Goal: Communication & Community: Participate in discussion

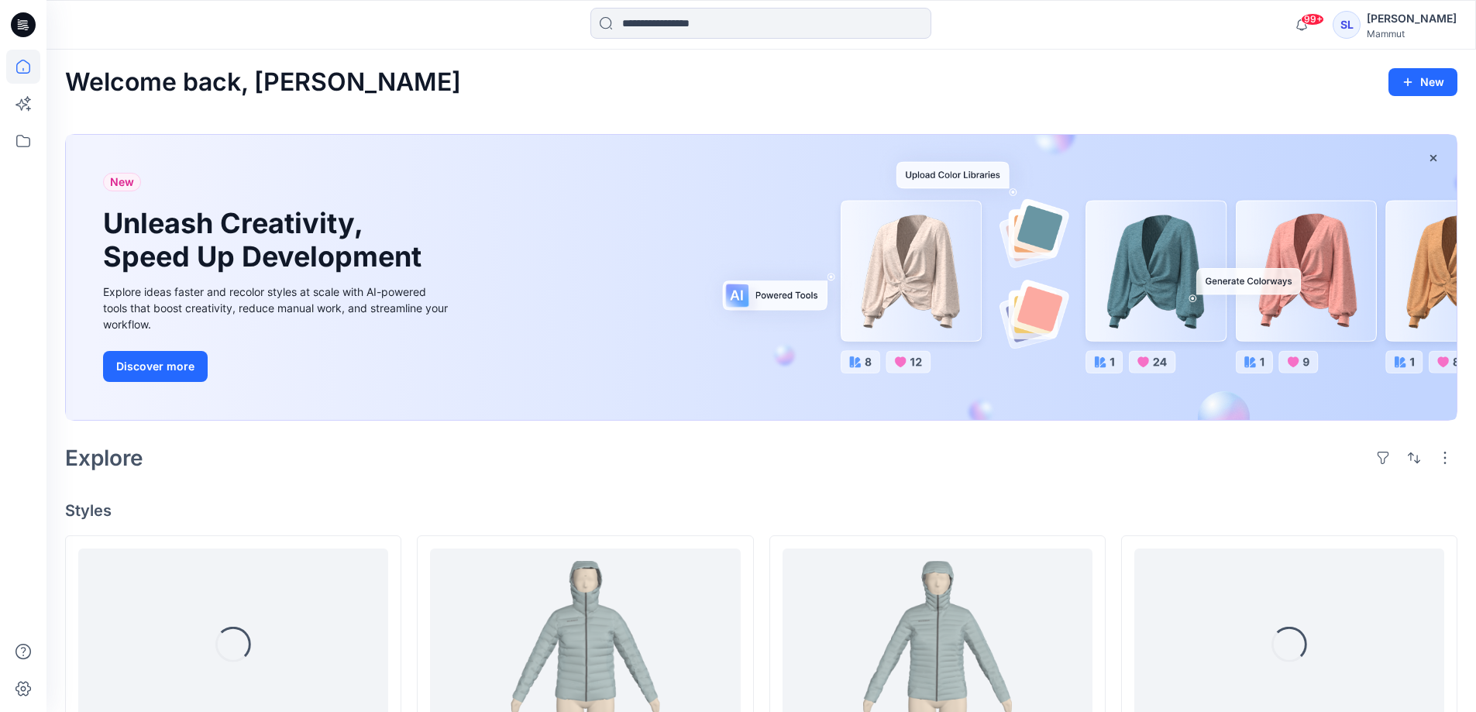
scroll to position [233, 0]
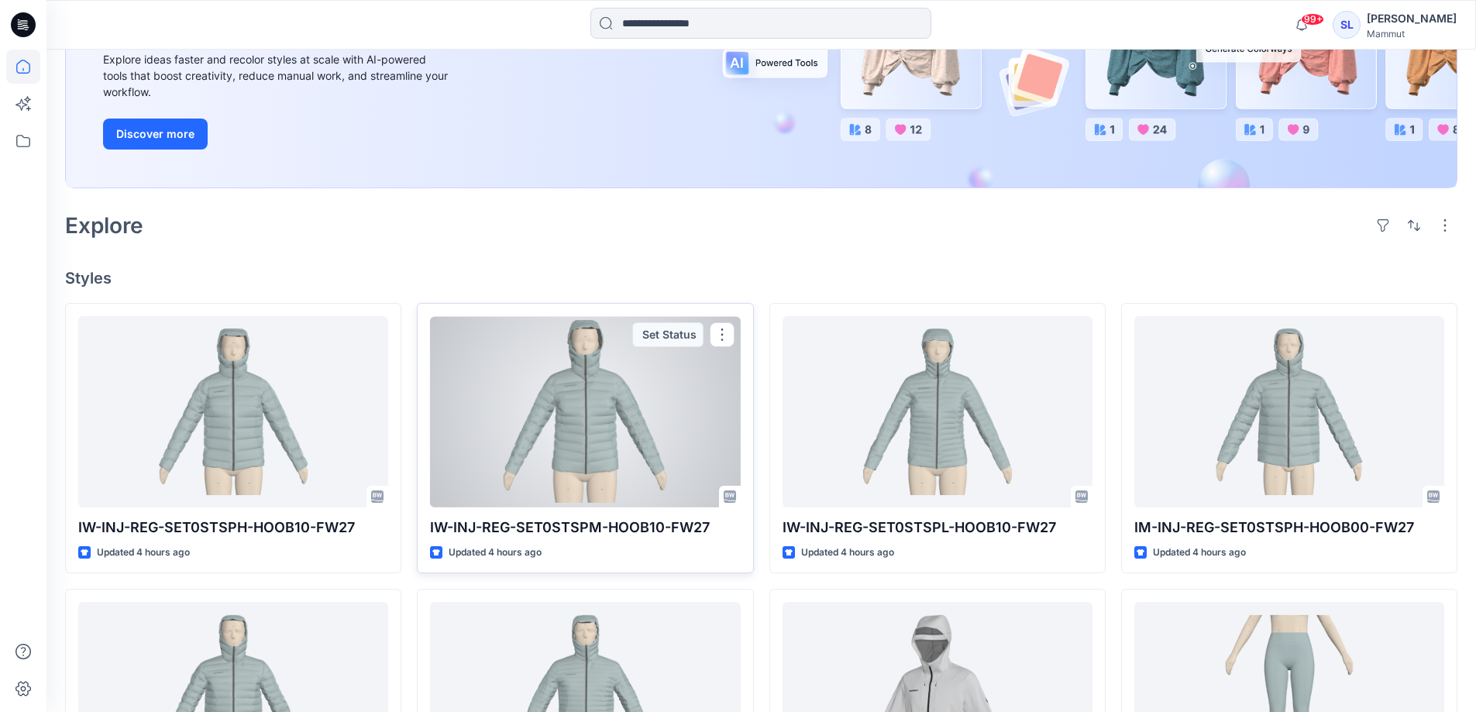
click at [610, 450] on div at bounding box center [585, 411] width 310 height 191
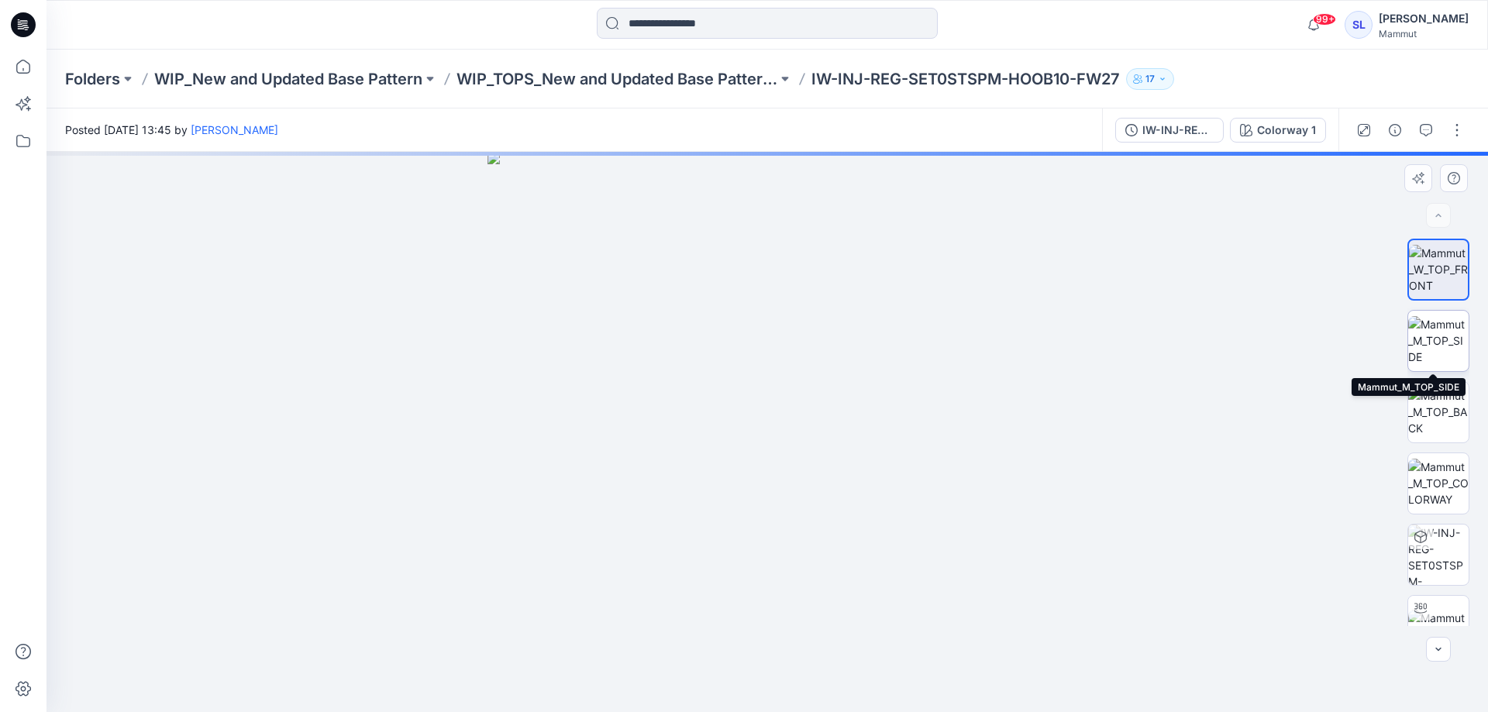
click at [1448, 350] on img at bounding box center [1438, 340] width 60 height 49
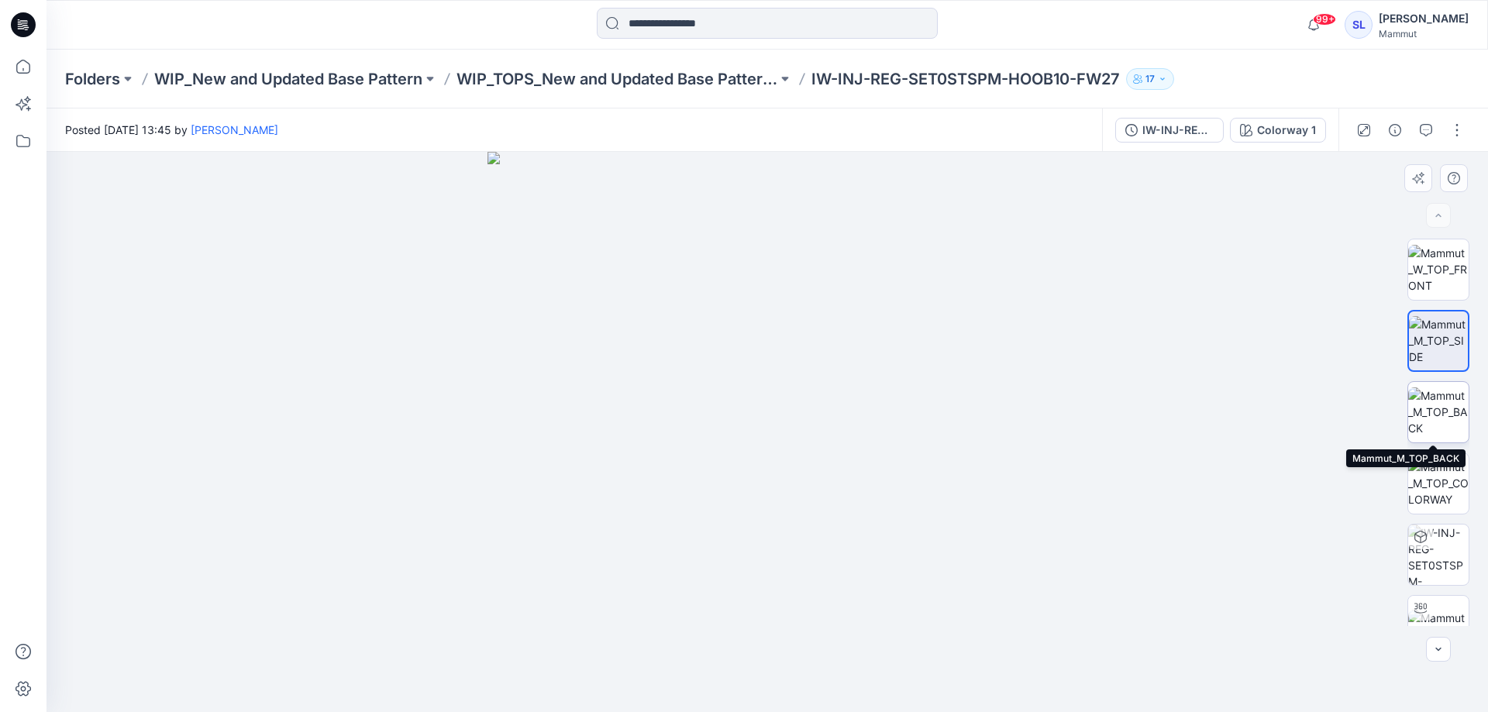
click at [1445, 421] on img at bounding box center [1438, 412] width 60 height 49
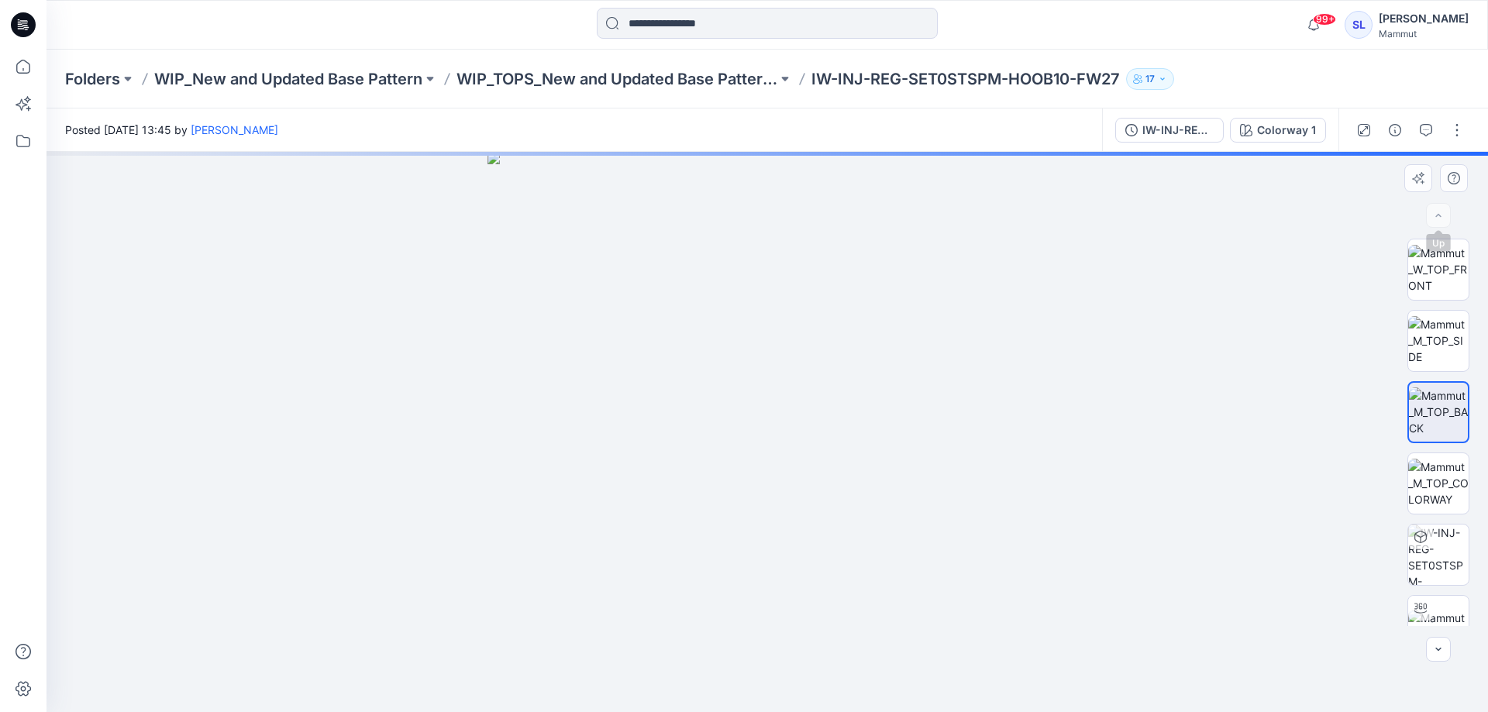
click at [1442, 219] on div at bounding box center [1438, 215] width 25 height 25
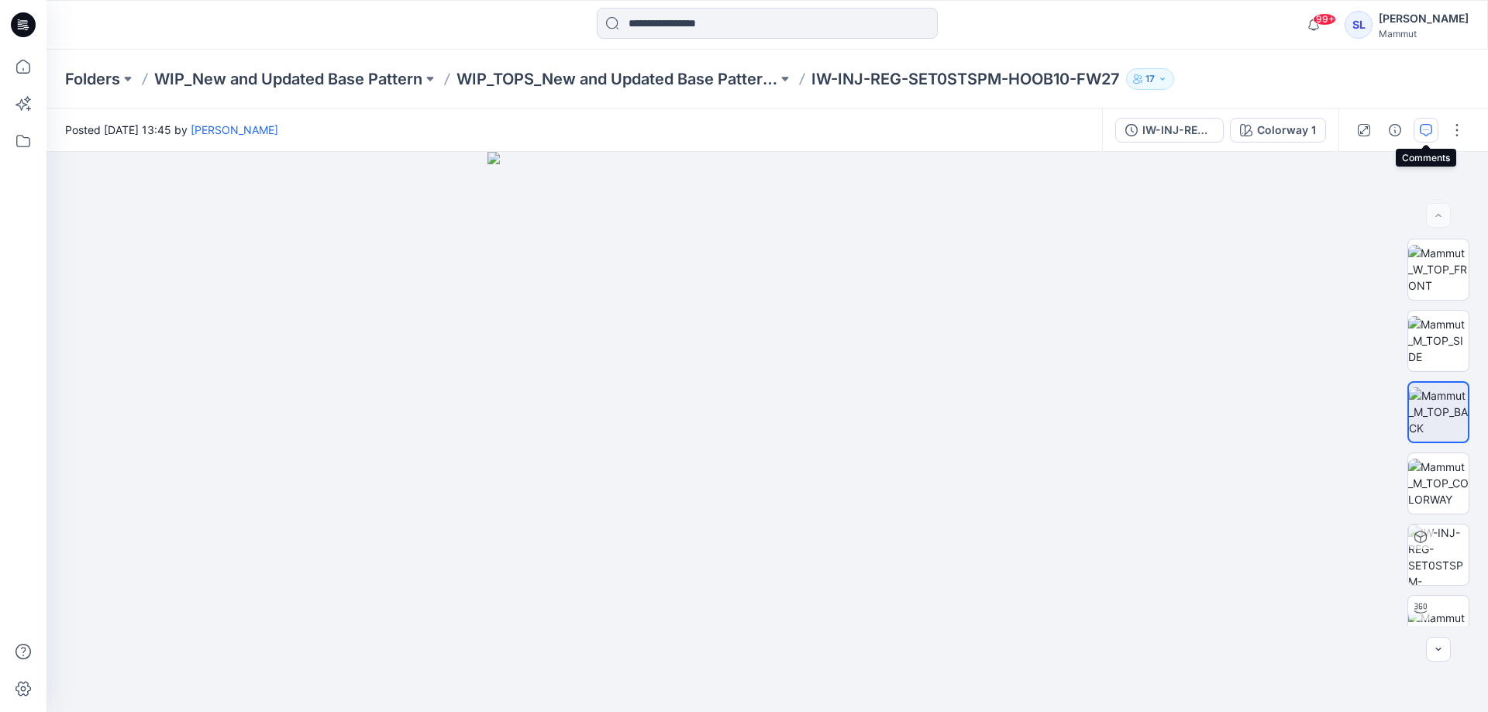
click at [1431, 127] on icon "button" at bounding box center [1426, 130] width 12 height 12
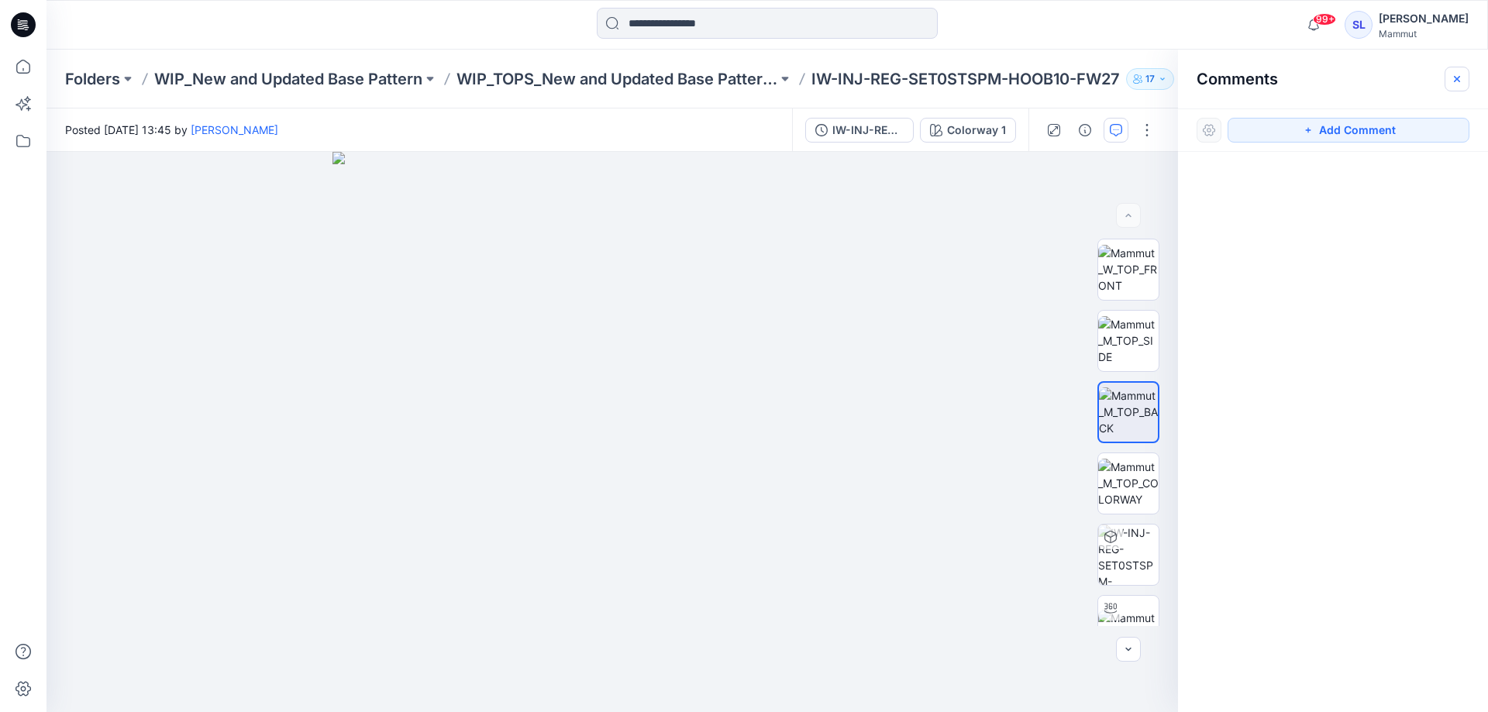
click at [1457, 79] on icon "button" at bounding box center [1457, 78] width 6 height 6
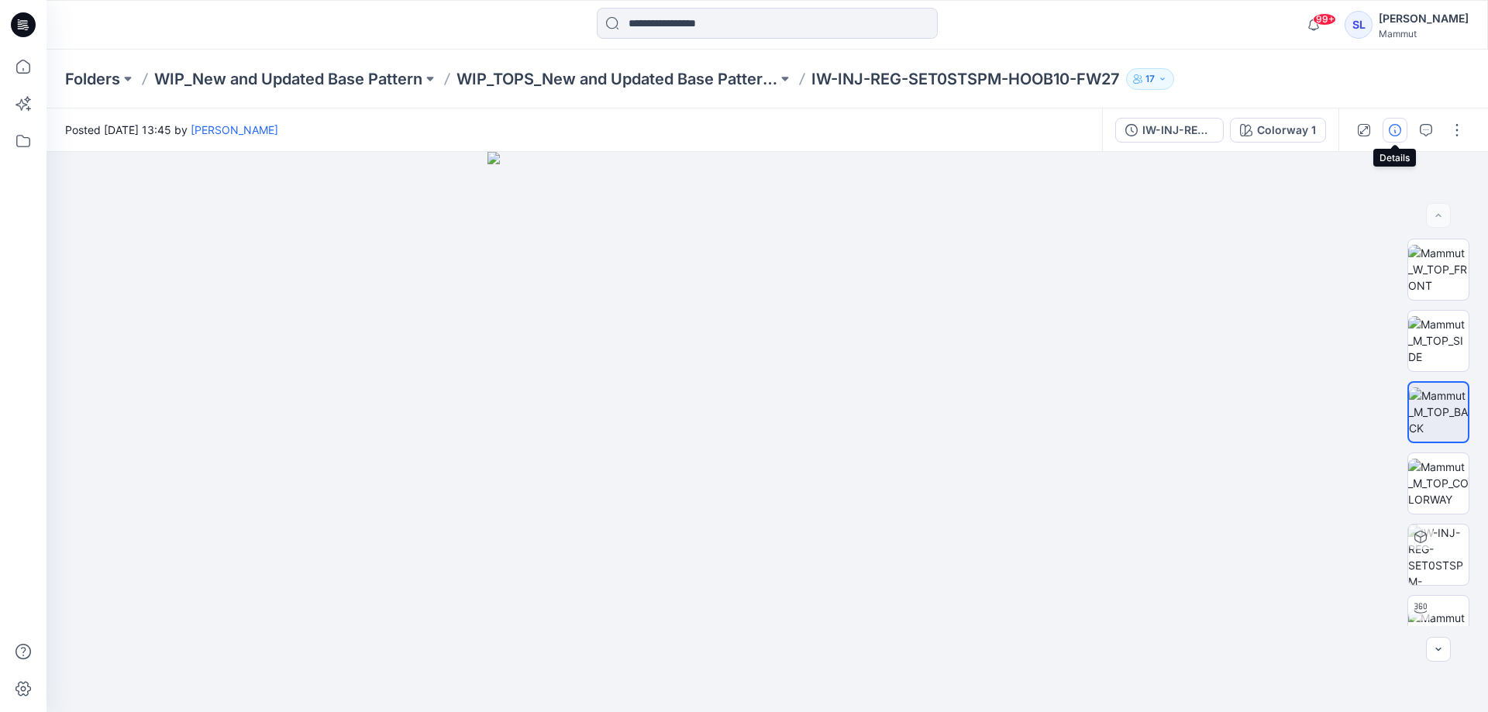
click at [1393, 133] on icon "button" at bounding box center [1395, 130] width 12 height 12
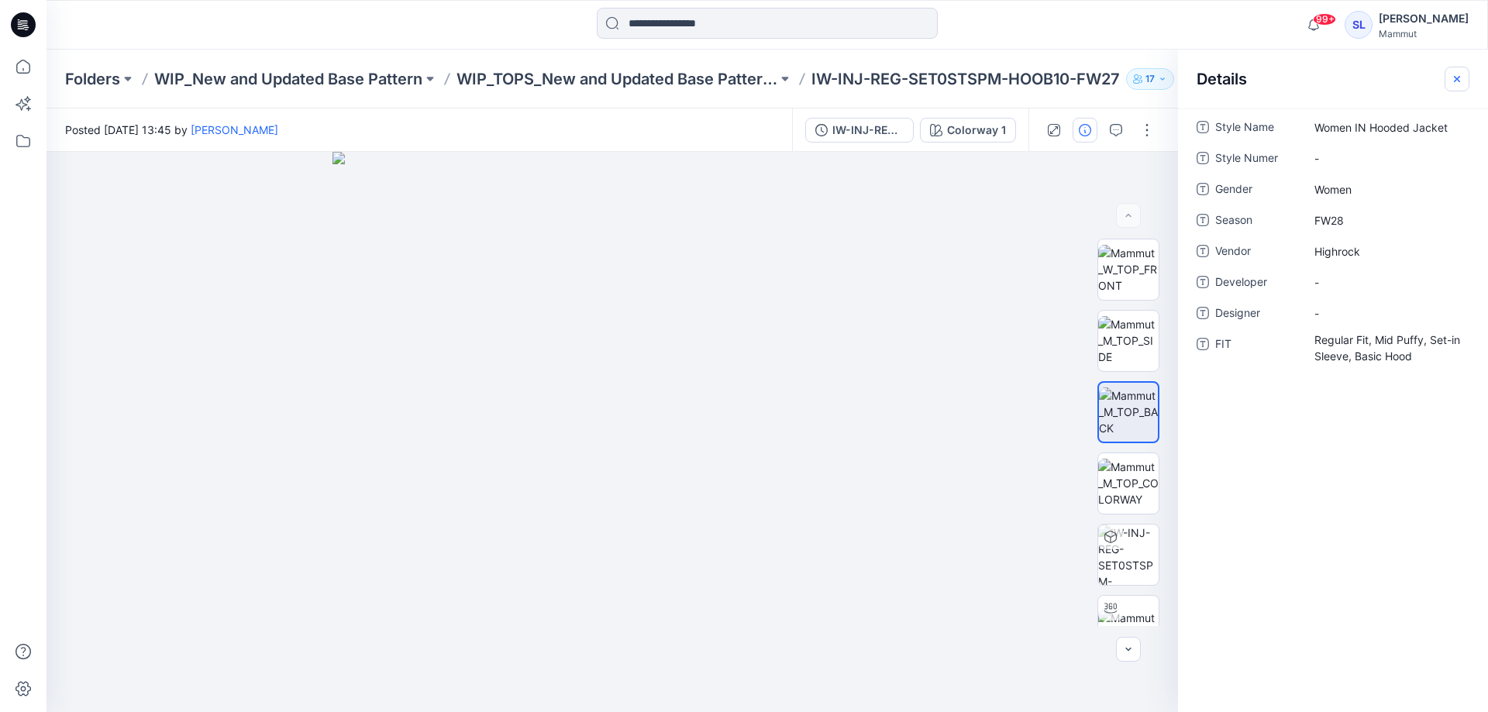
click at [1454, 81] on icon "button" at bounding box center [1457, 79] width 12 height 12
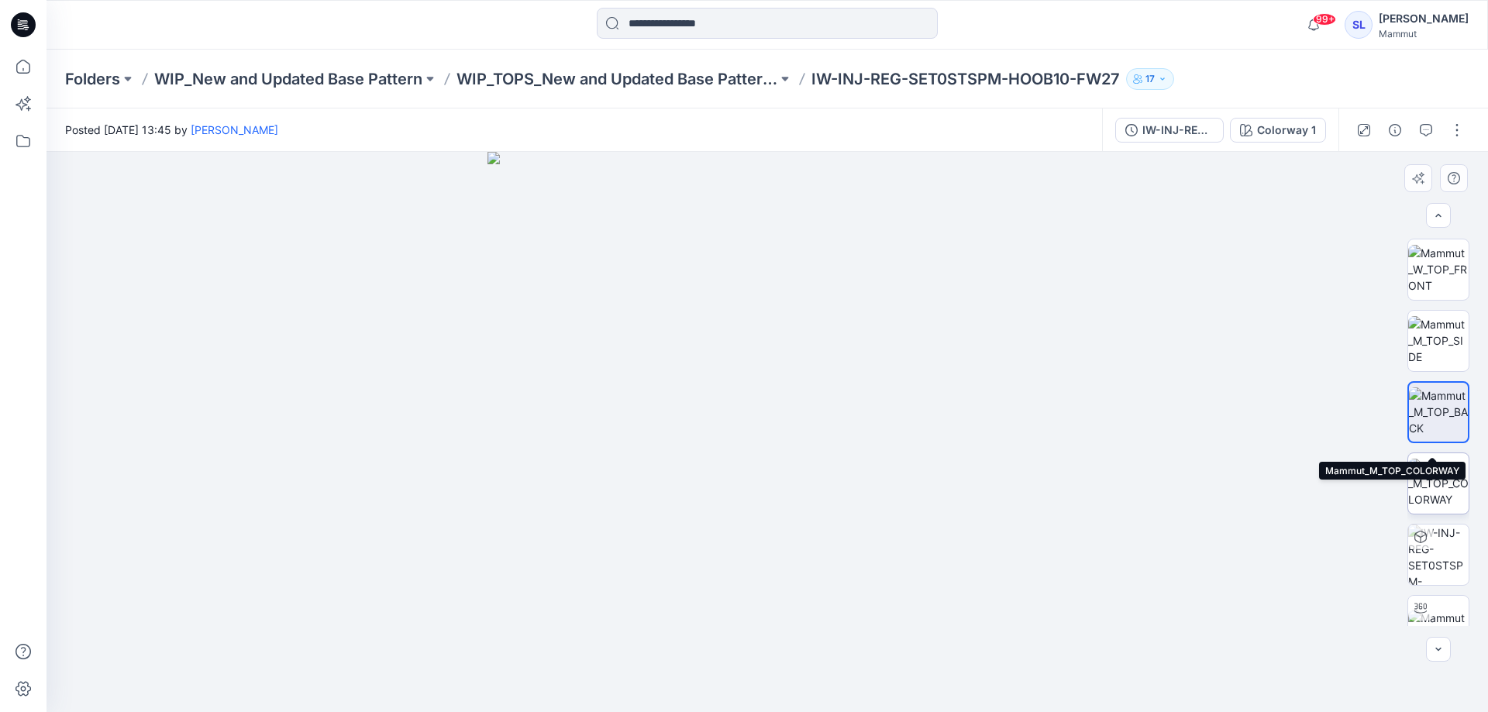
scroll to position [174, 0]
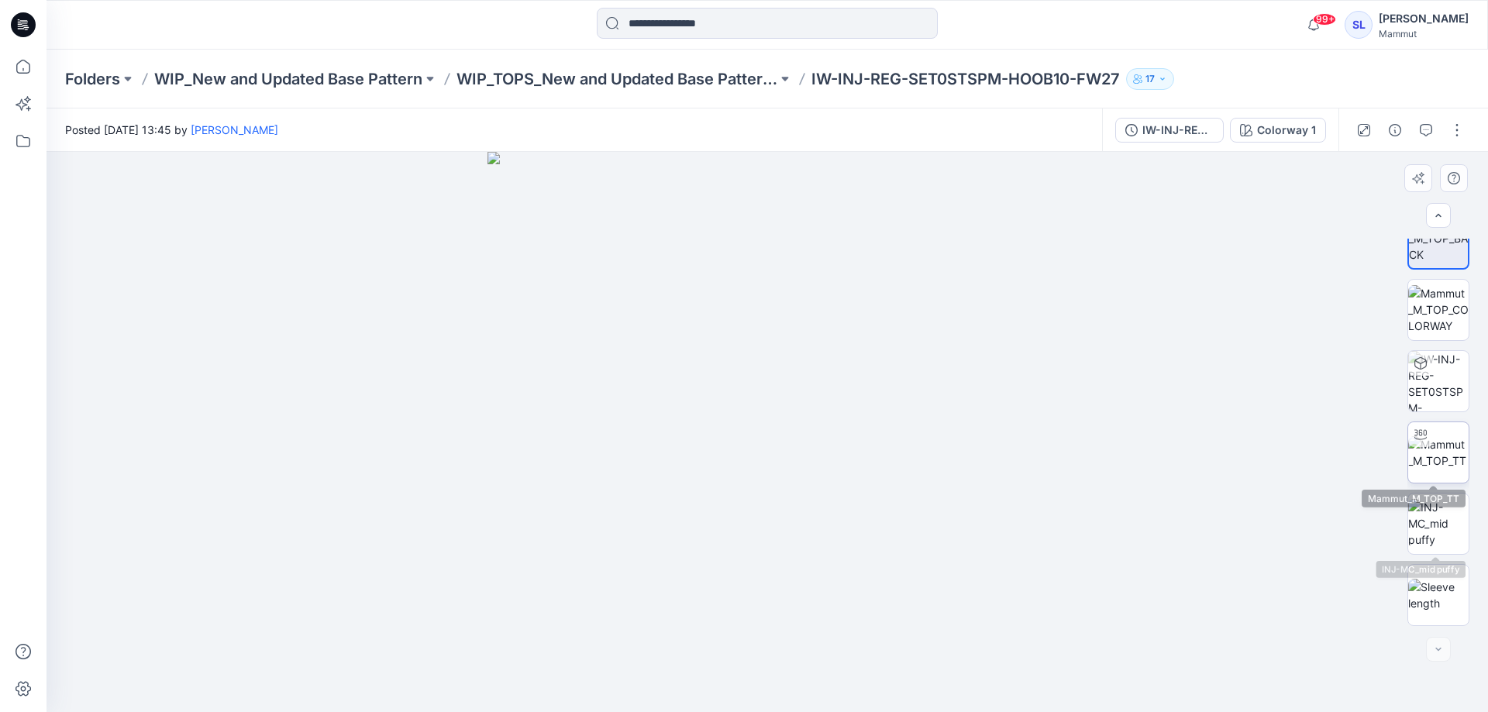
click at [1435, 450] on img at bounding box center [1438, 452] width 60 height 33
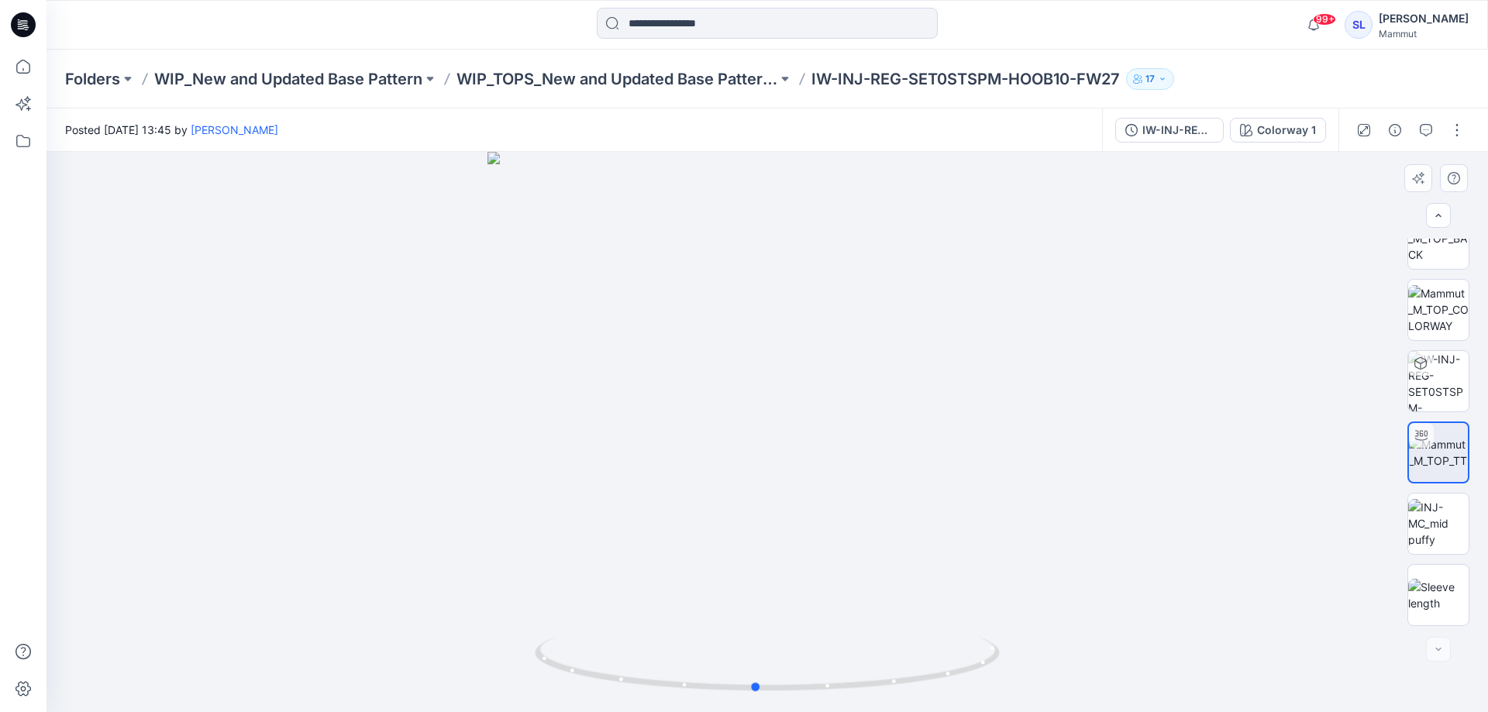
drag, startPoint x: 986, startPoint y: 517, endPoint x: 976, endPoint y: 574, distance: 58.2
click at [976, 574] on div at bounding box center [768, 432] width 1442 height 560
click at [1422, 501] on img at bounding box center [1438, 523] width 60 height 49
click at [694, 377] on img at bounding box center [767, 411] width 801 height 601
drag, startPoint x: 794, startPoint y: 550, endPoint x: 792, endPoint y: 481, distance: 69.0
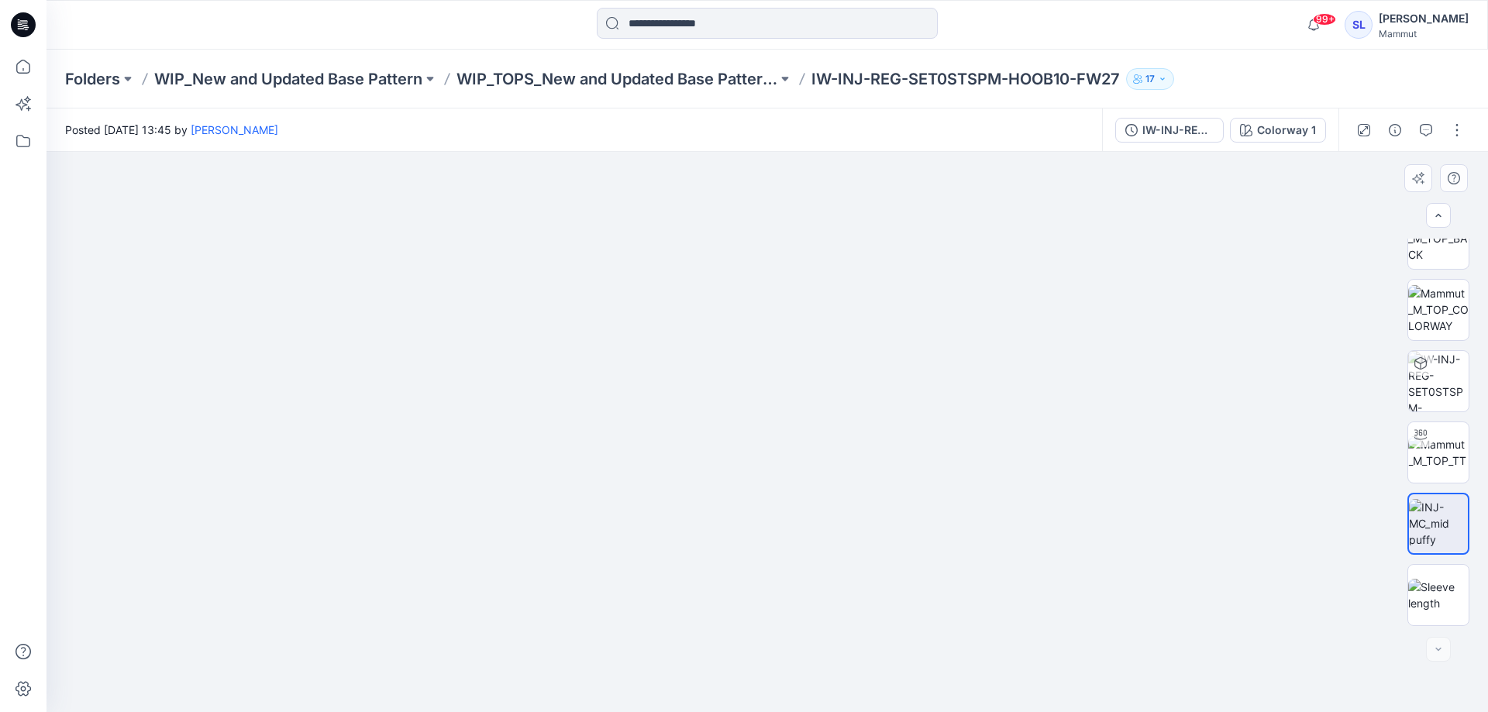
click at [792, 481] on img at bounding box center [767, 397] width 784 height 629
click at [1001, 489] on img at bounding box center [767, 391] width 801 height 642
click at [1004, 494] on img at bounding box center [767, 391] width 801 height 642
click at [1430, 133] on icon "button" at bounding box center [1426, 130] width 12 height 12
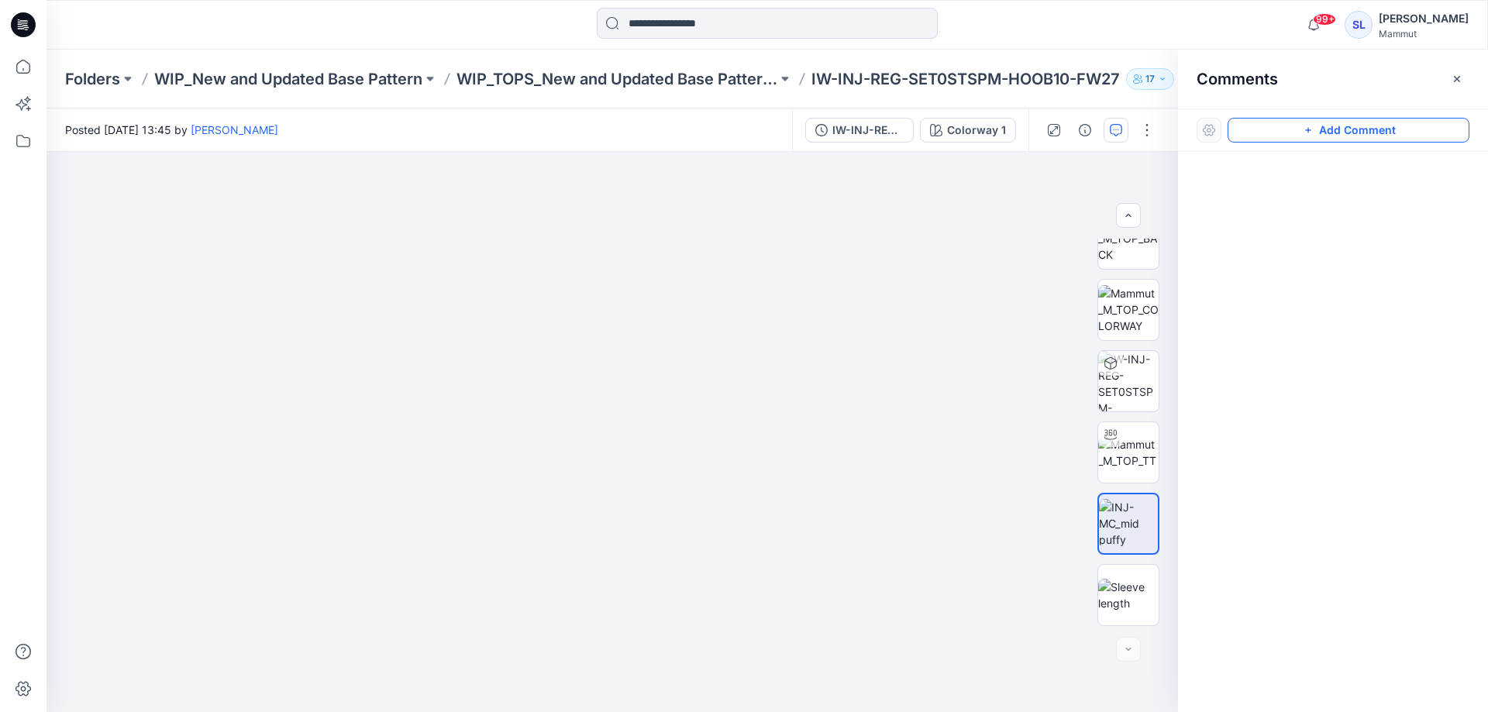
click at [1374, 136] on button "Add Comment" at bounding box center [1349, 130] width 242 height 25
click at [840, 489] on div "1" at bounding box center [613, 432] width 1132 height 560
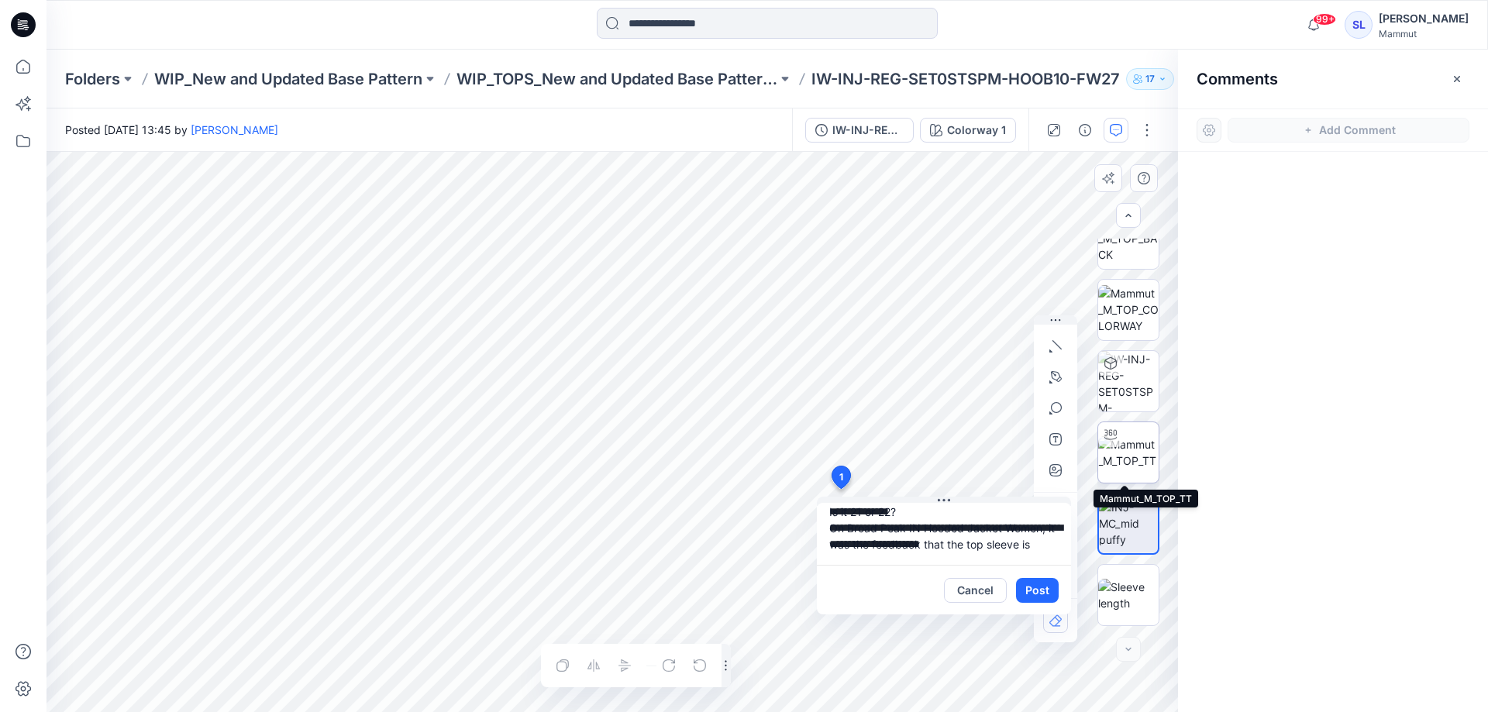
scroll to position [14, 0]
click at [994, 558] on textarea "**********" at bounding box center [944, 534] width 254 height 62
type textarea "**********"
click at [1031, 586] on button "Post" at bounding box center [1037, 590] width 43 height 25
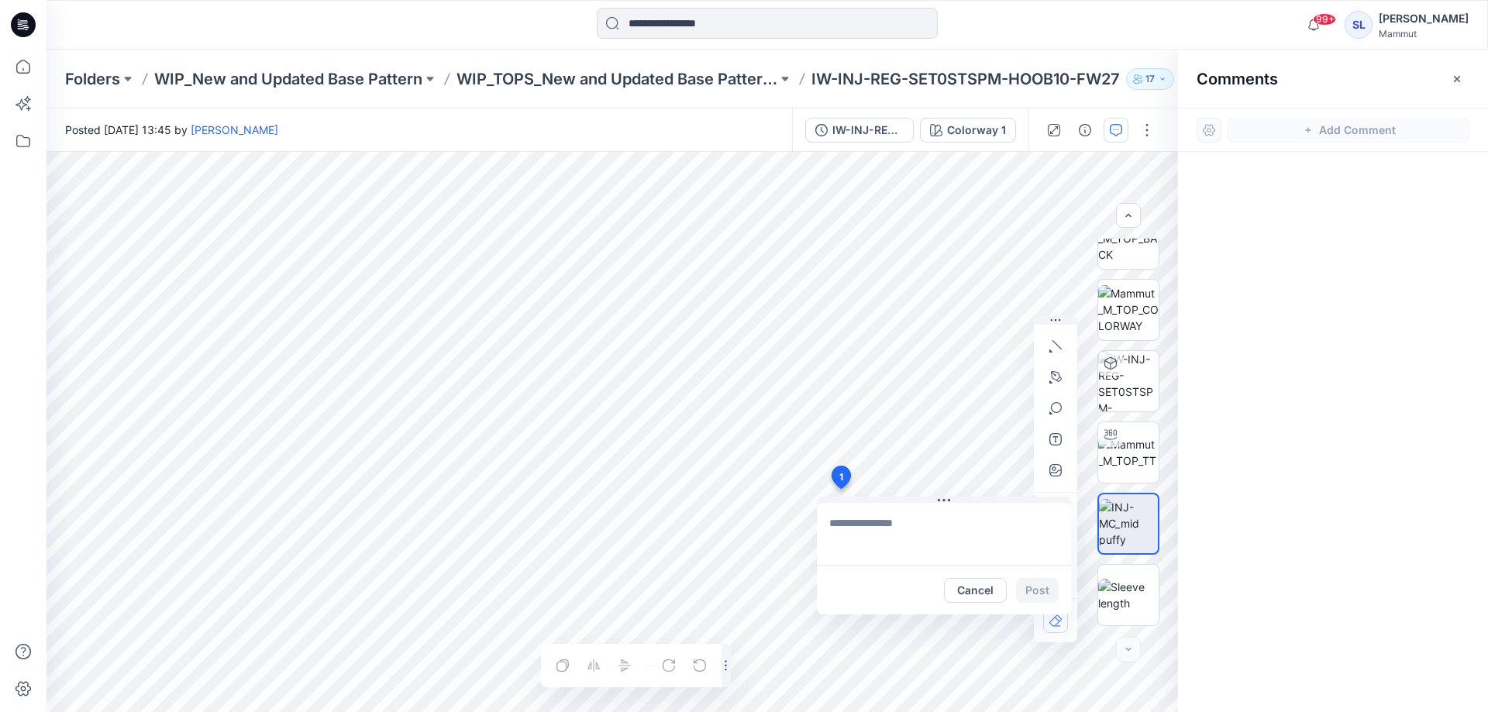
scroll to position [0, 0]
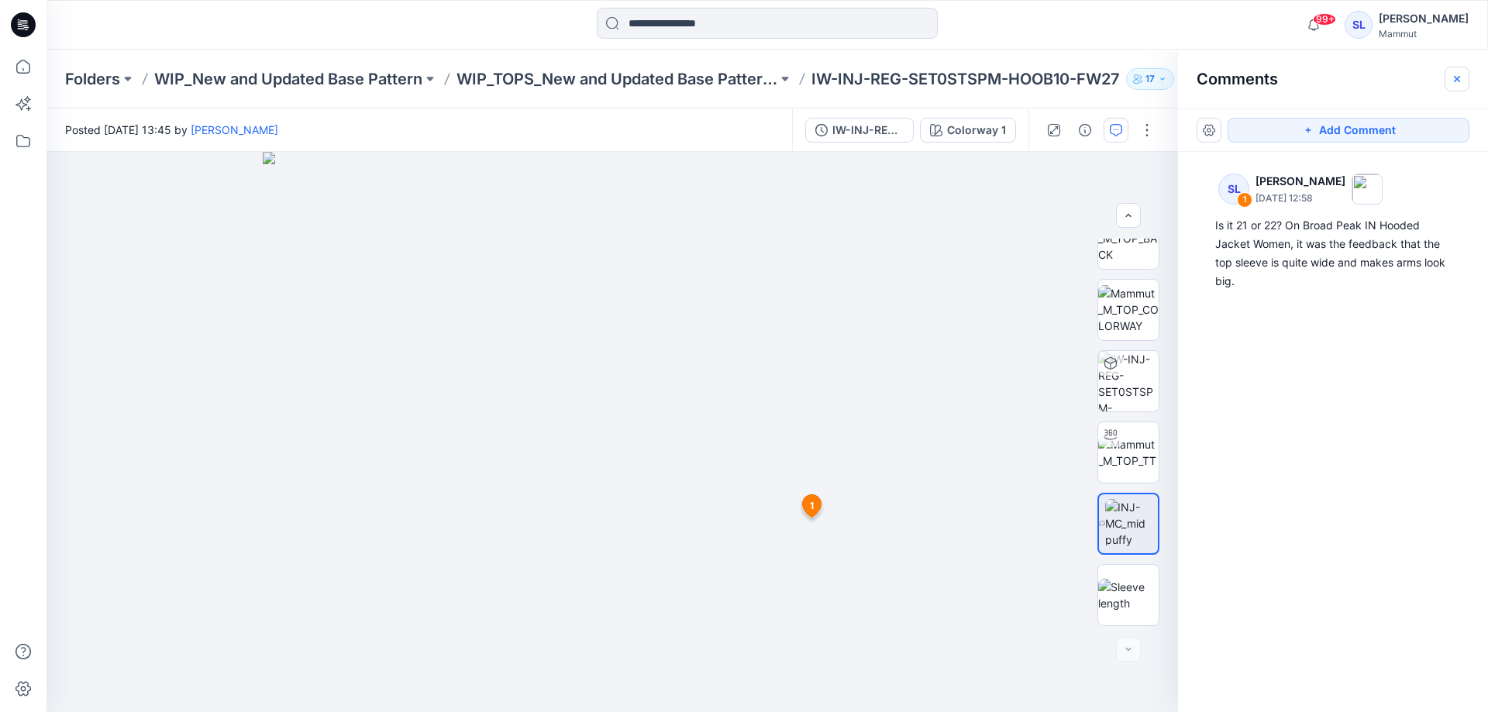
click at [1452, 84] on icon "button" at bounding box center [1457, 79] width 12 height 12
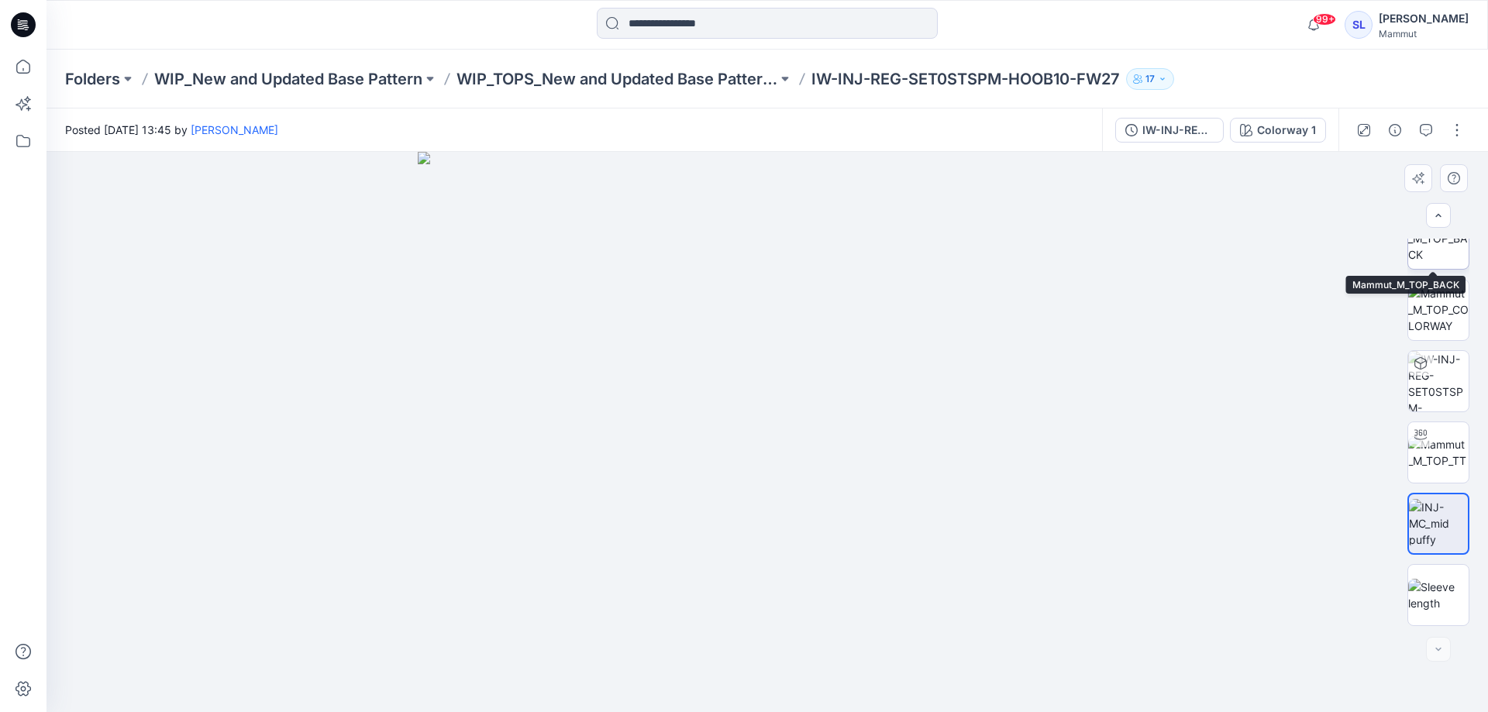
click at [1436, 253] on img at bounding box center [1438, 238] width 60 height 49
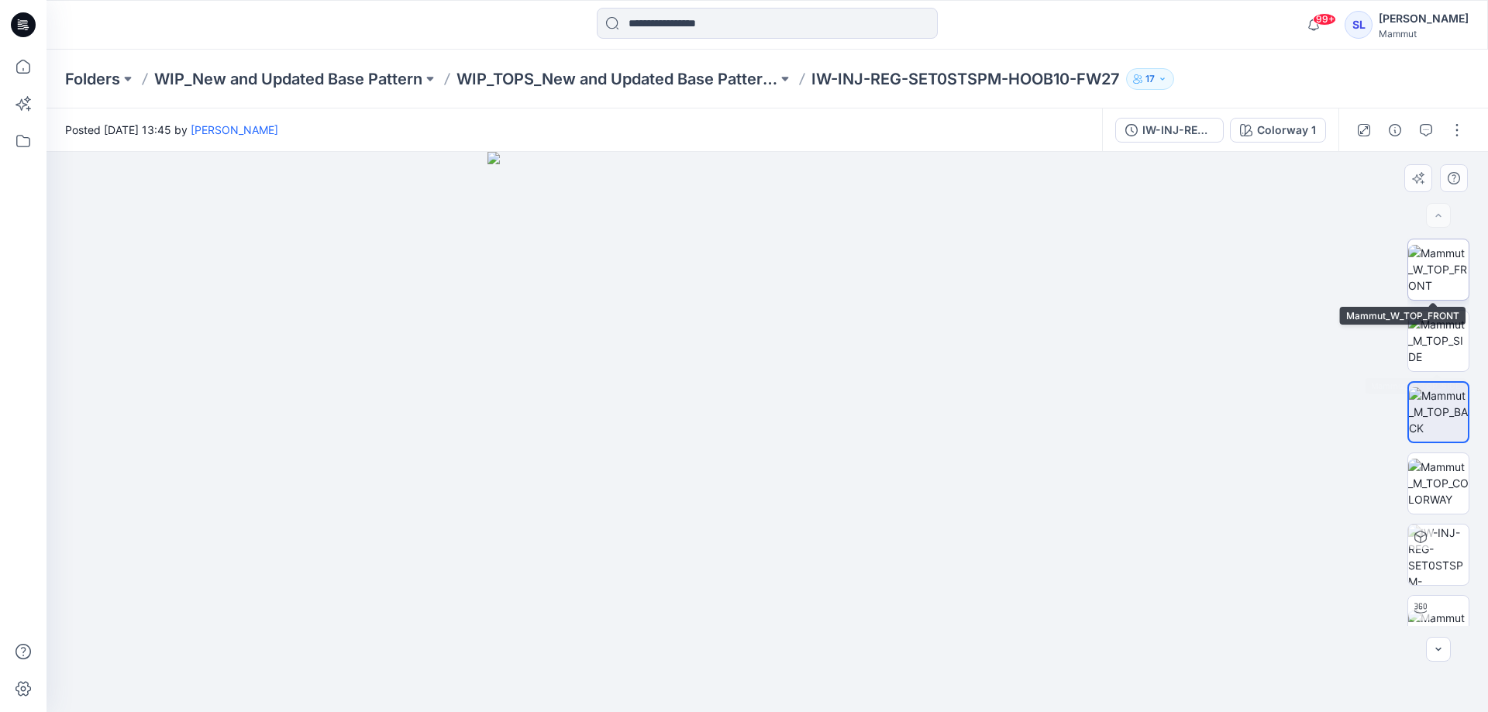
click at [1440, 277] on img at bounding box center [1438, 269] width 60 height 49
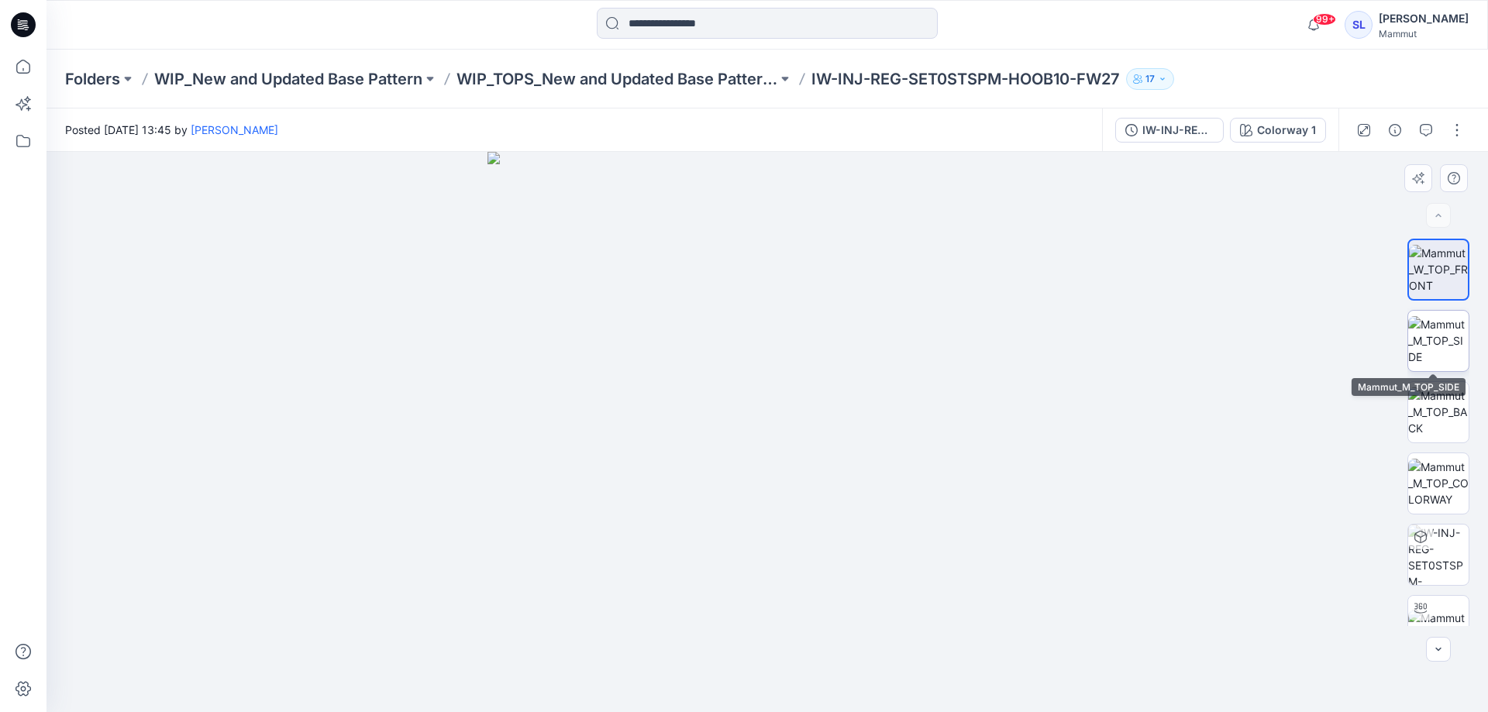
click at [1420, 345] on img at bounding box center [1438, 340] width 60 height 49
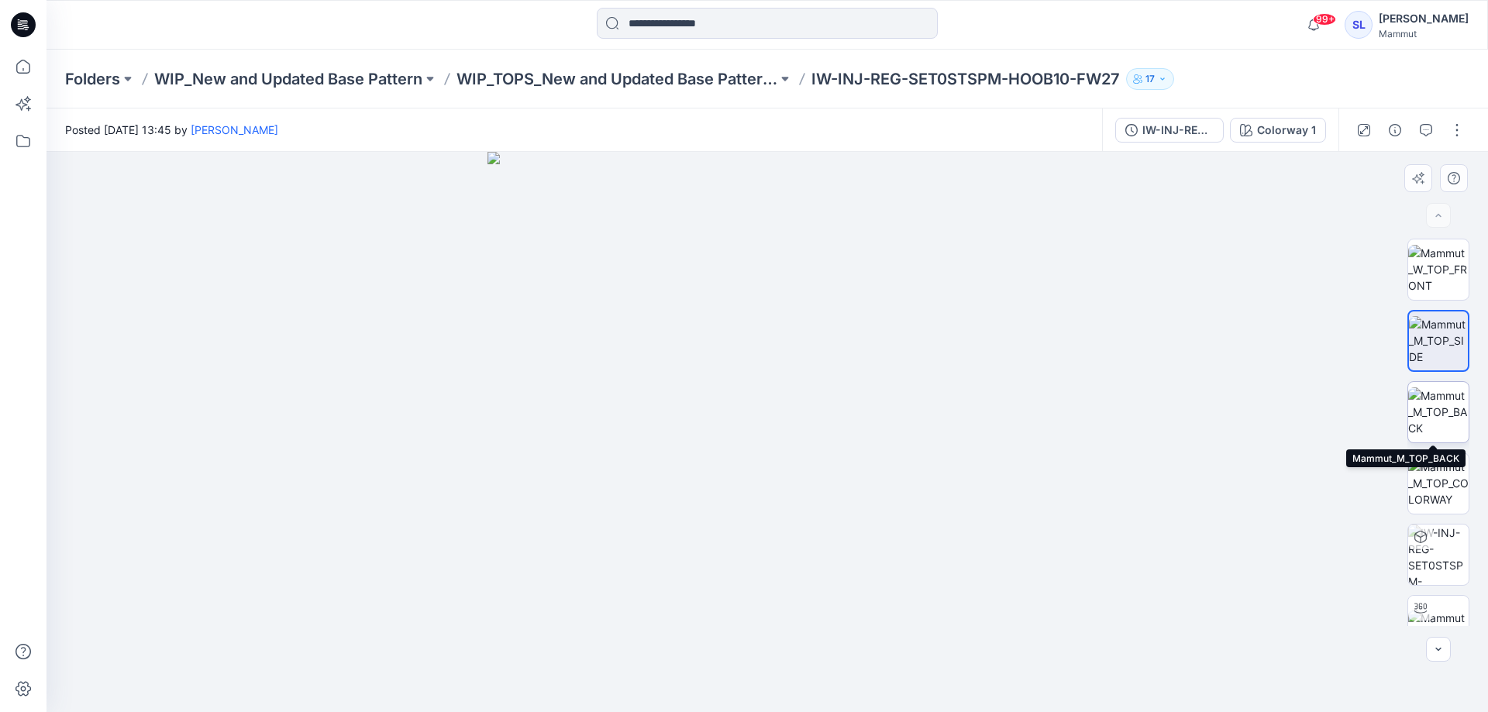
click at [1421, 426] on img at bounding box center [1438, 412] width 60 height 49
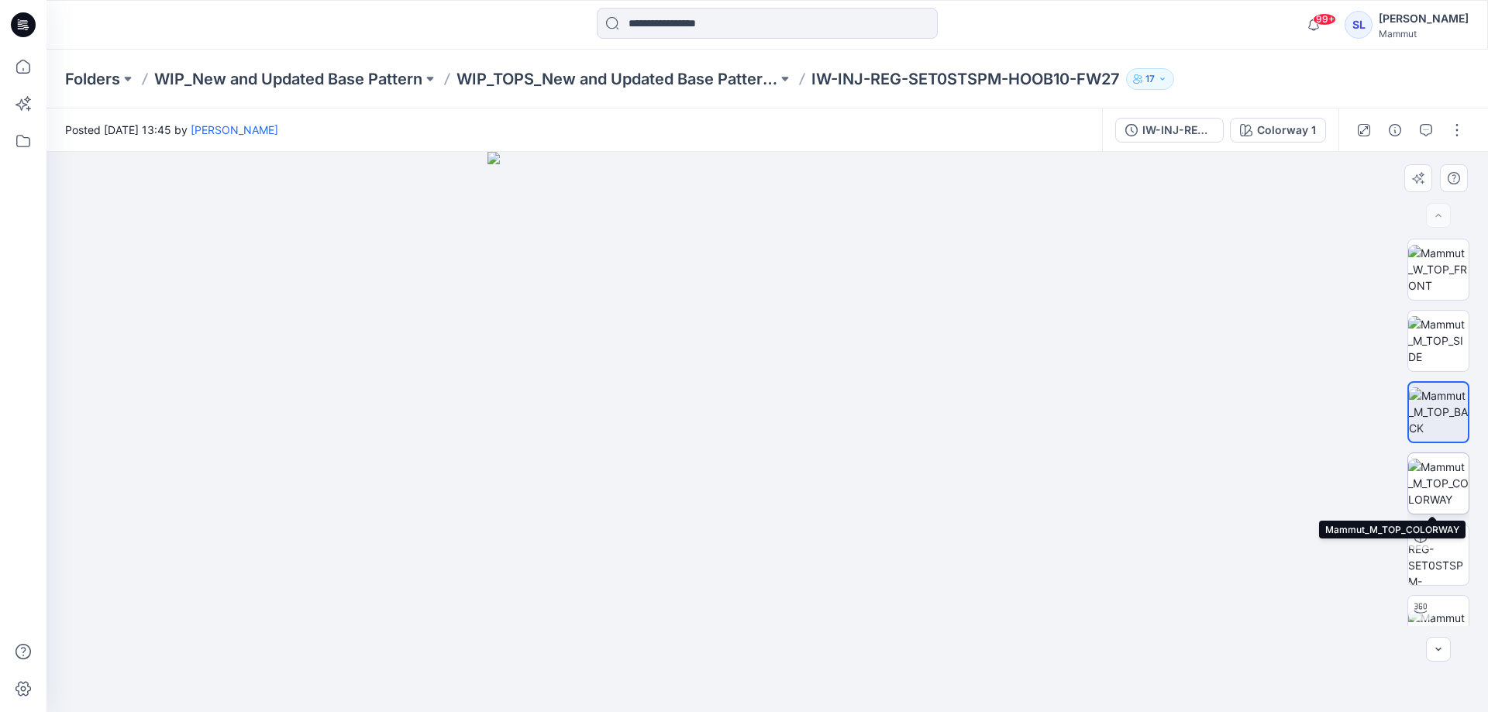
click at [1435, 487] on img at bounding box center [1438, 483] width 60 height 49
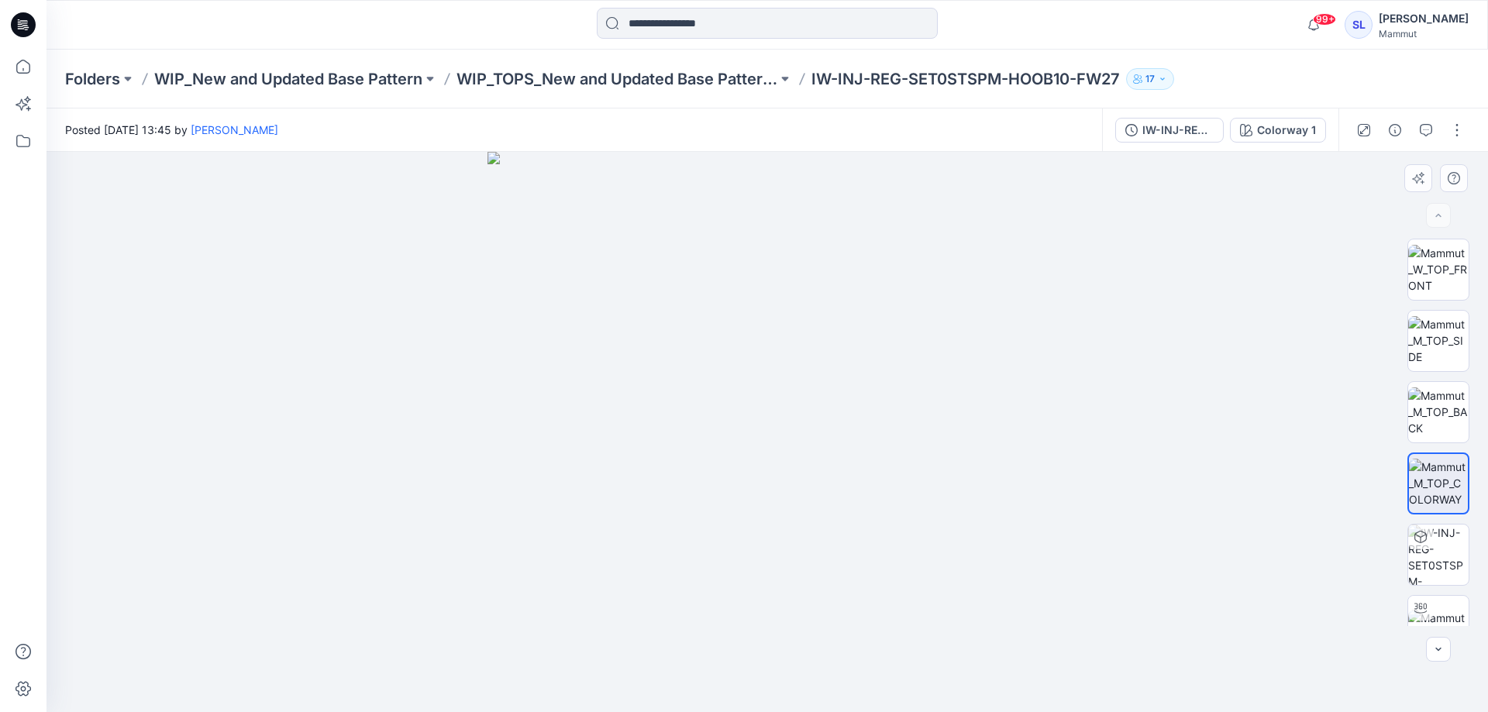
drag, startPoint x: 884, startPoint y: 441, endPoint x: 687, endPoint y: 439, distance: 196.9
click at [687, 439] on img at bounding box center [767, 432] width 560 height 560
drag, startPoint x: 772, startPoint y: 506, endPoint x: 1090, endPoint y: 499, distance: 317.8
click at [1085, 499] on div at bounding box center [768, 432] width 1442 height 560
click at [1430, 563] on img at bounding box center [1438, 555] width 60 height 60
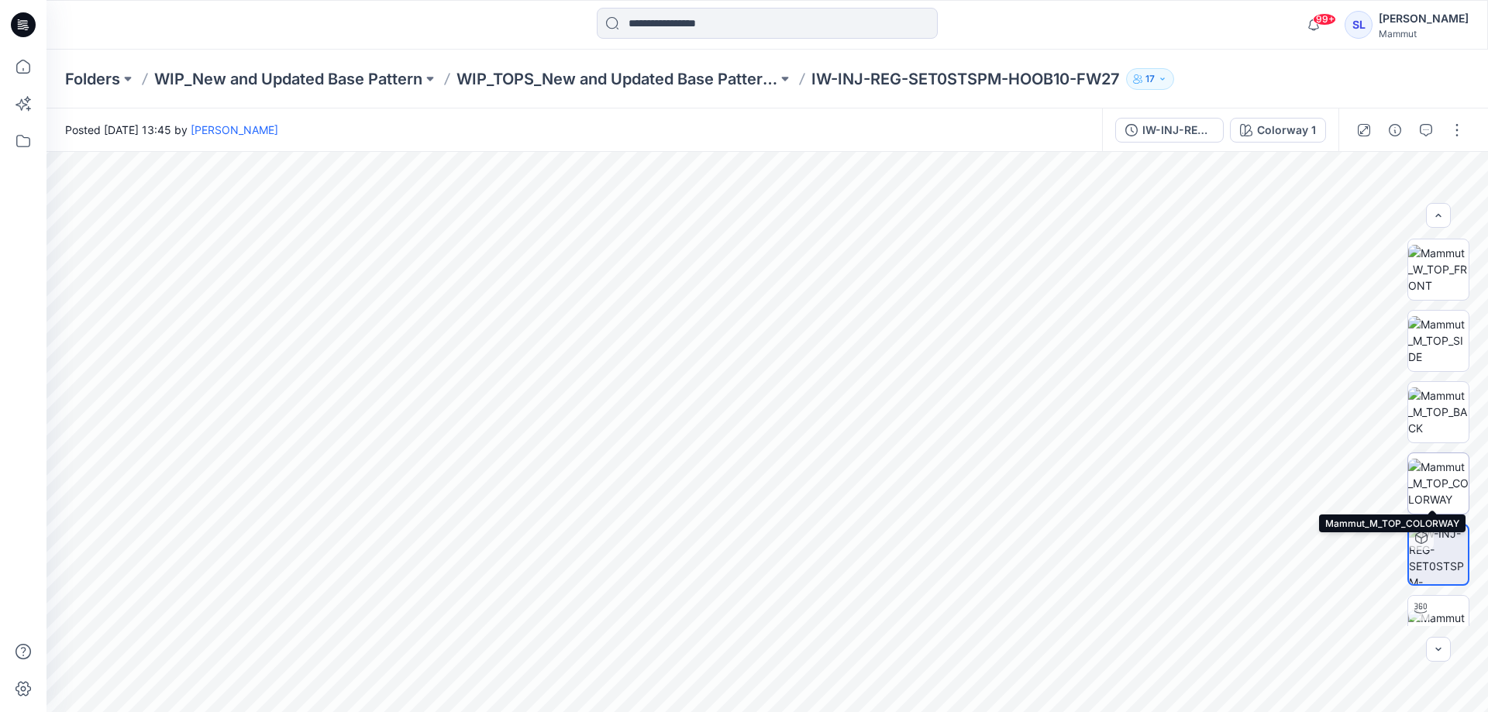
scroll to position [174, 0]
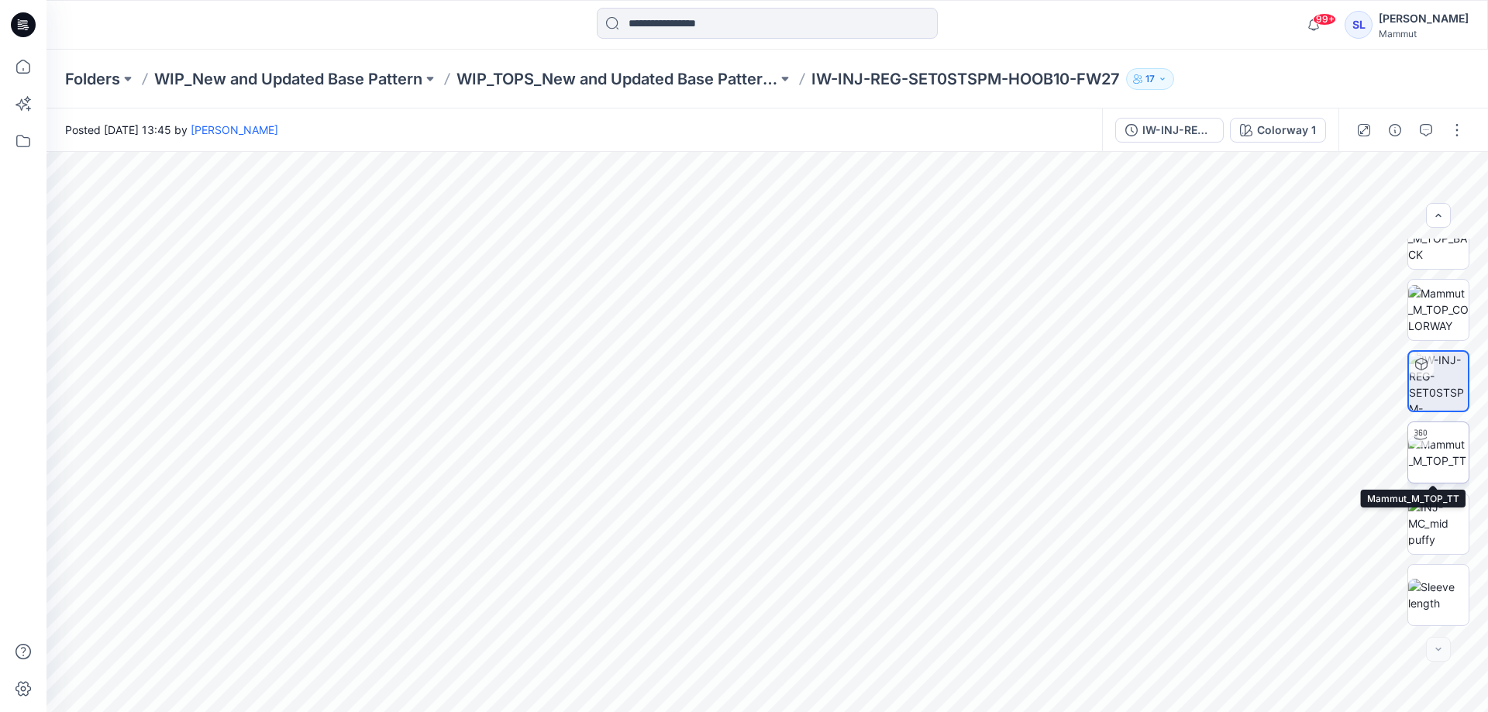
click at [1431, 460] on img at bounding box center [1438, 452] width 60 height 33
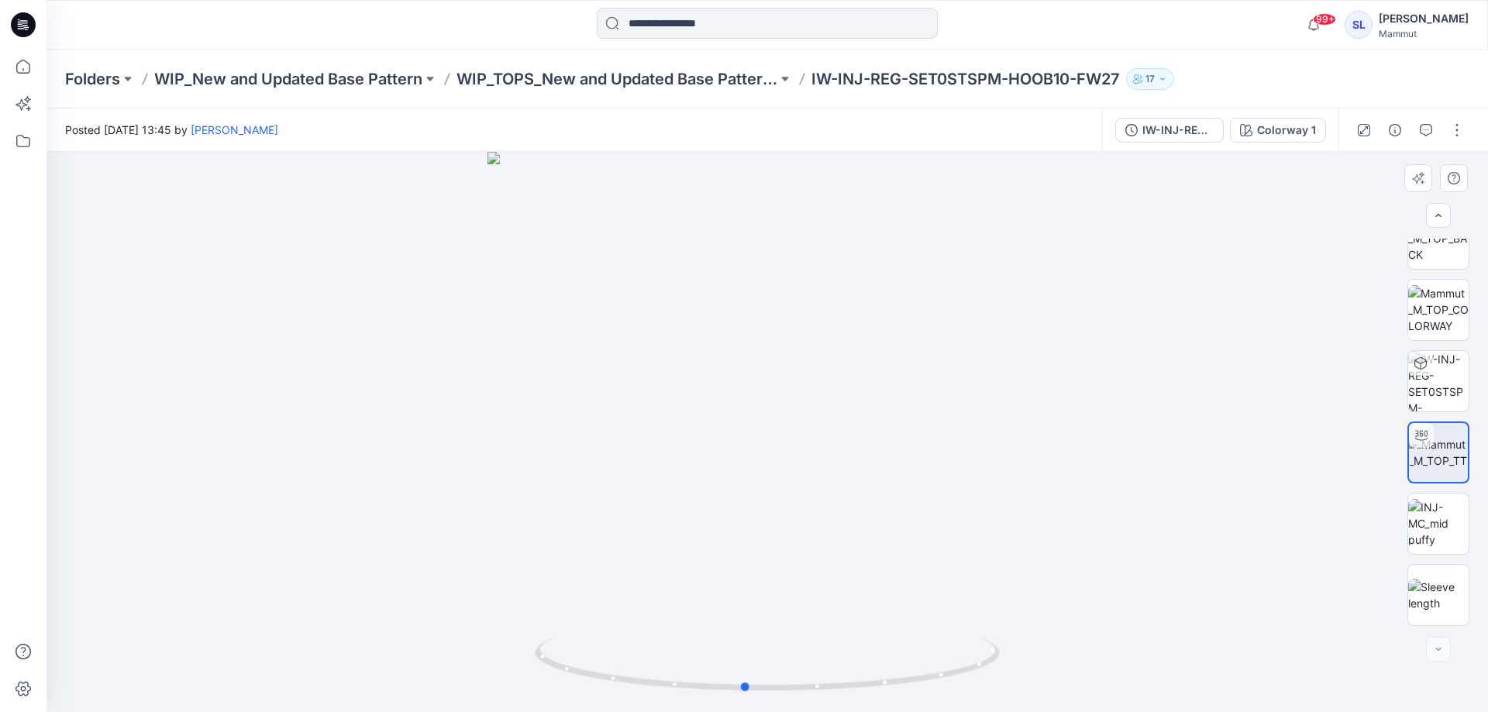
drag, startPoint x: 964, startPoint y: 512, endPoint x: 683, endPoint y: 495, distance: 281.8
click at [683, 495] on div at bounding box center [768, 432] width 1442 height 560
drag, startPoint x: 820, startPoint y: 551, endPoint x: 635, endPoint y: 543, distance: 185.4
click at [635, 543] on div at bounding box center [768, 432] width 1442 height 560
click at [1437, 536] on img at bounding box center [1438, 523] width 60 height 49
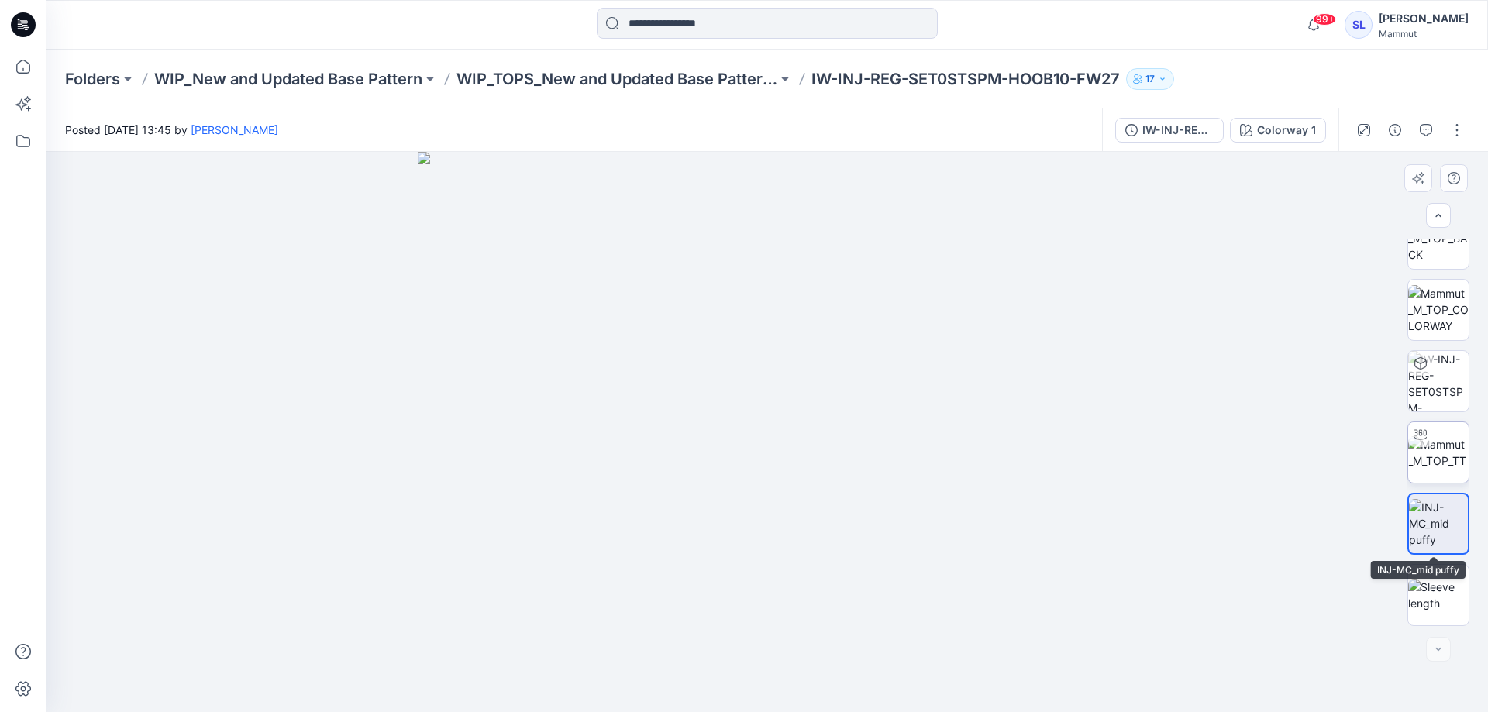
click at [1437, 463] on img at bounding box center [1438, 452] width 60 height 33
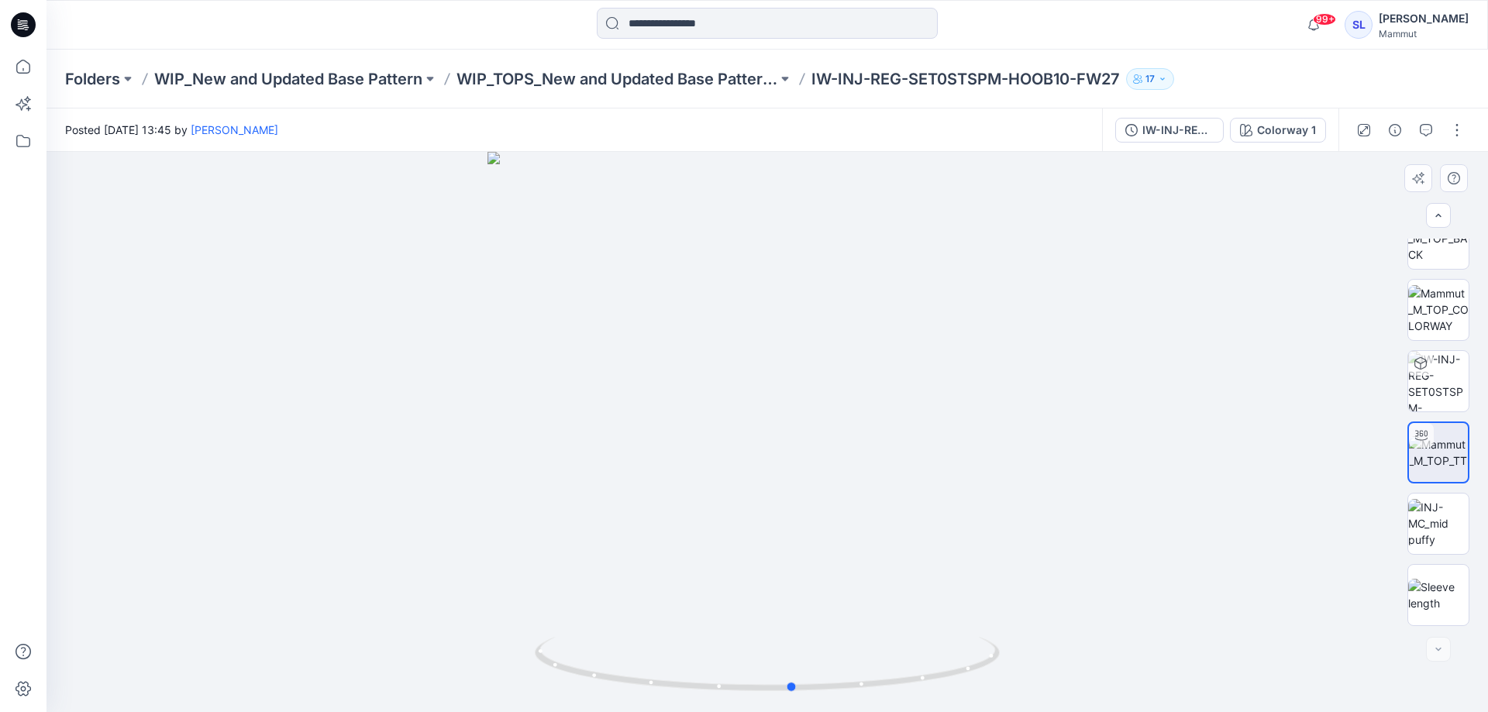
drag, startPoint x: 901, startPoint y: 554, endPoint x: 461, endPoint y: 529, distance: 440.2
click at [461, 529] on div at bounding box center [768, 432] width 1442 height 560
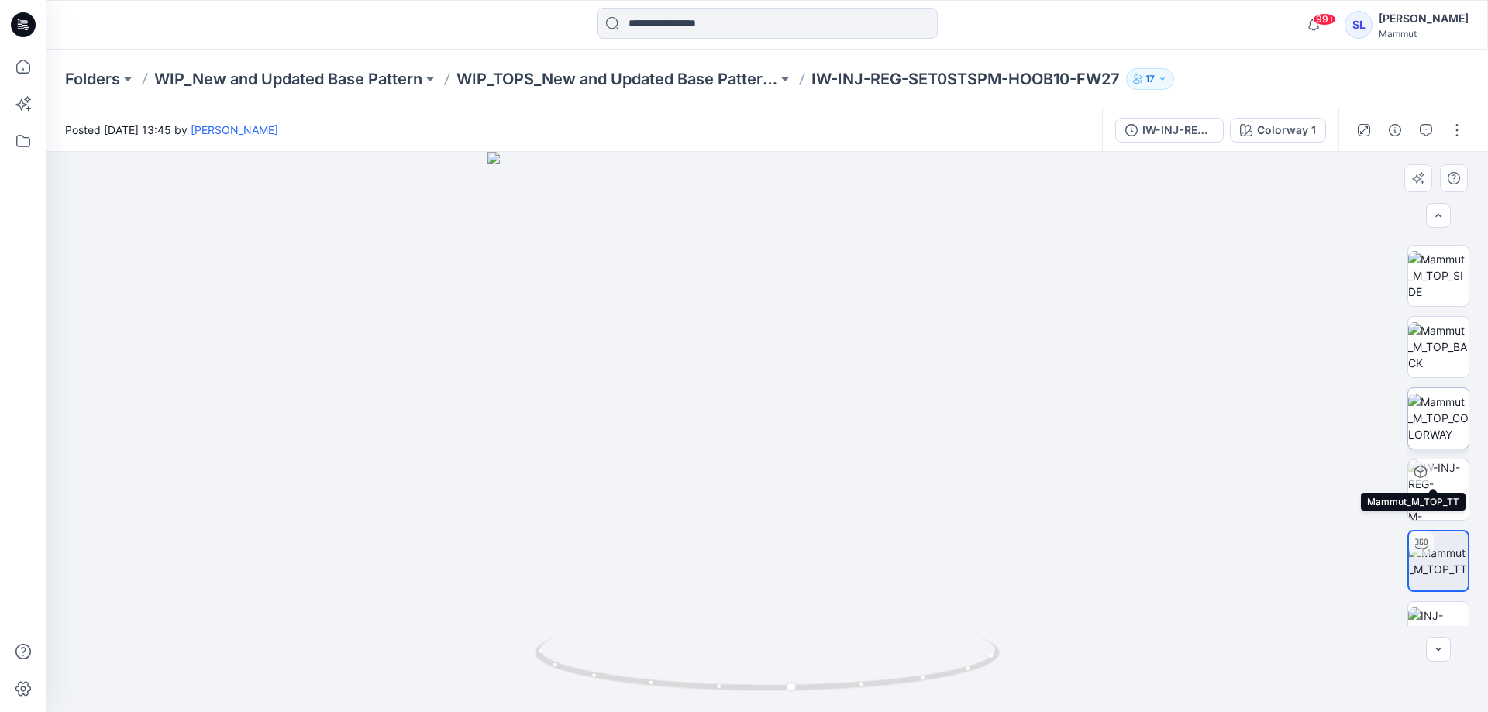
scroll to position [0, 0]
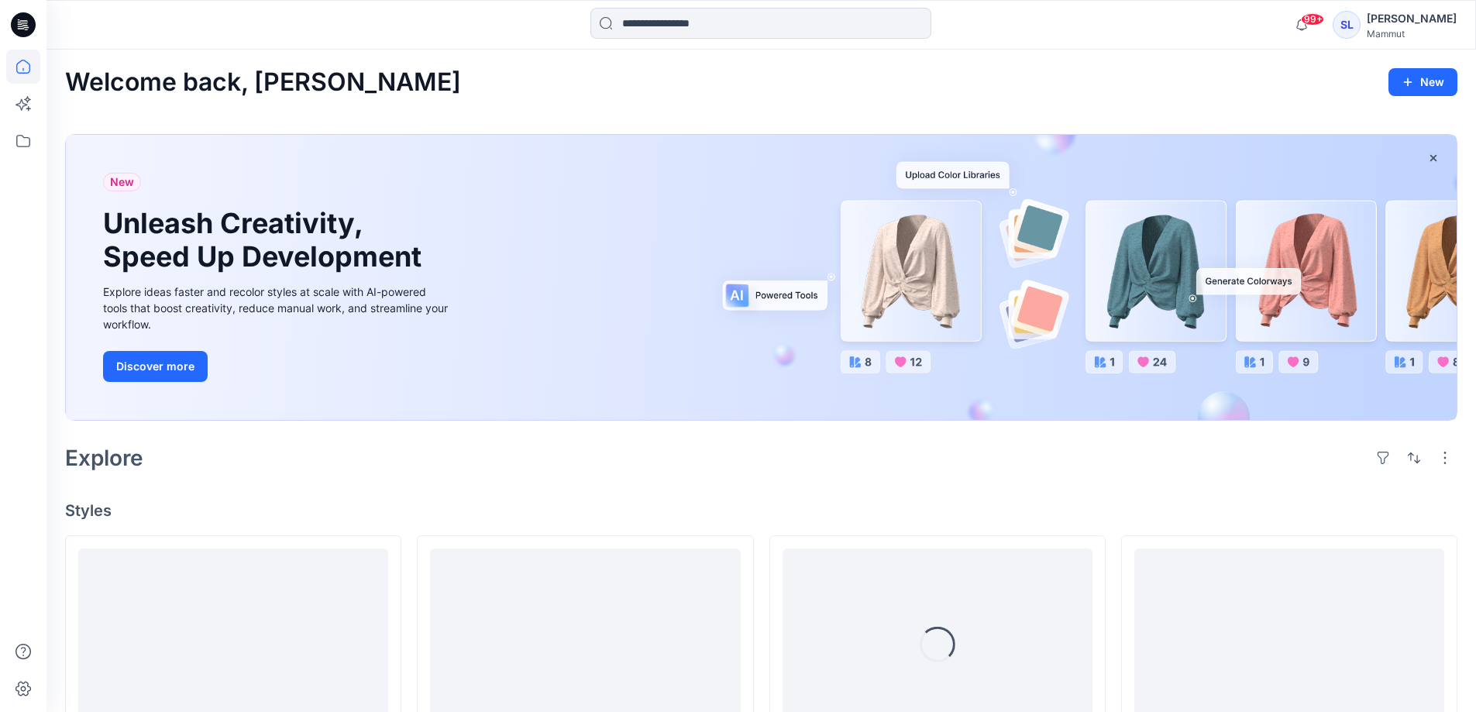
scroll to position [310, 0]
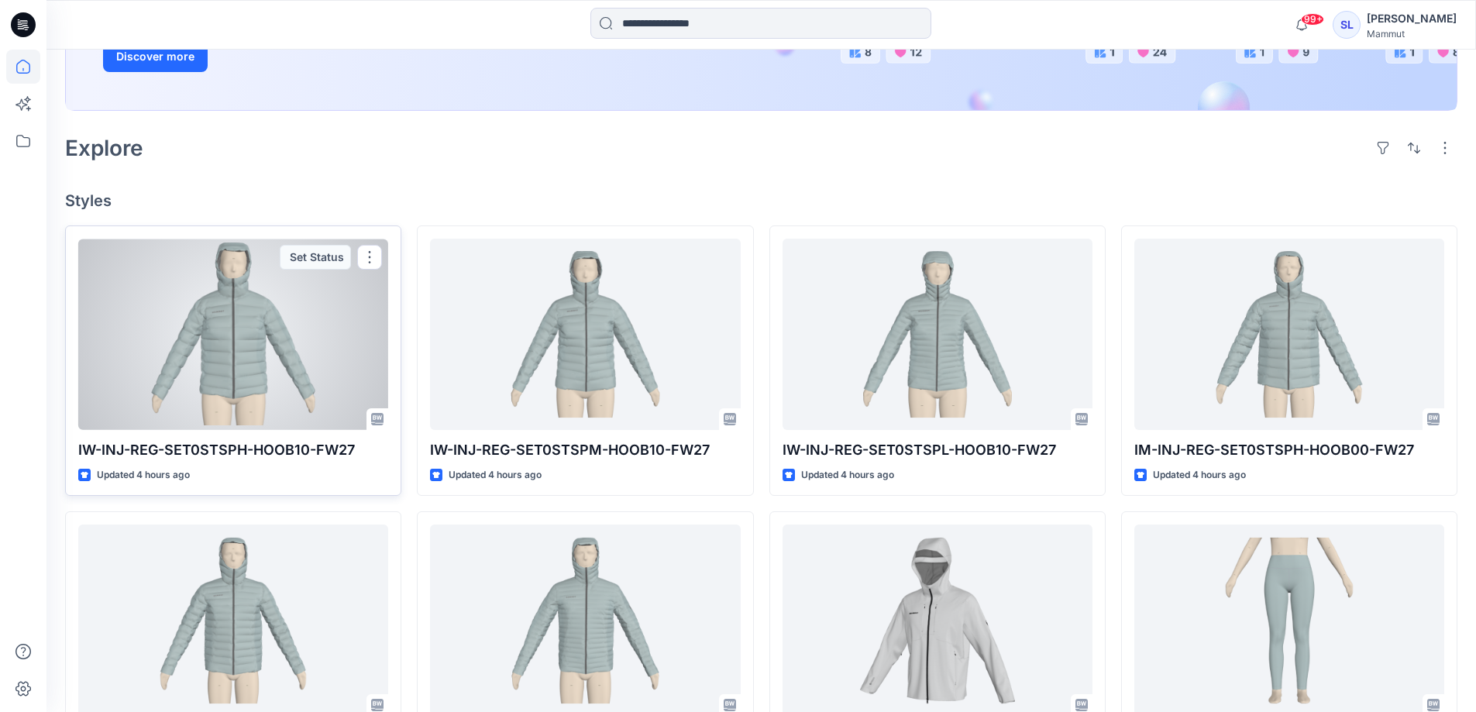
click at [289, 370] on div at bounding box center [233, 334] width 310 height 191
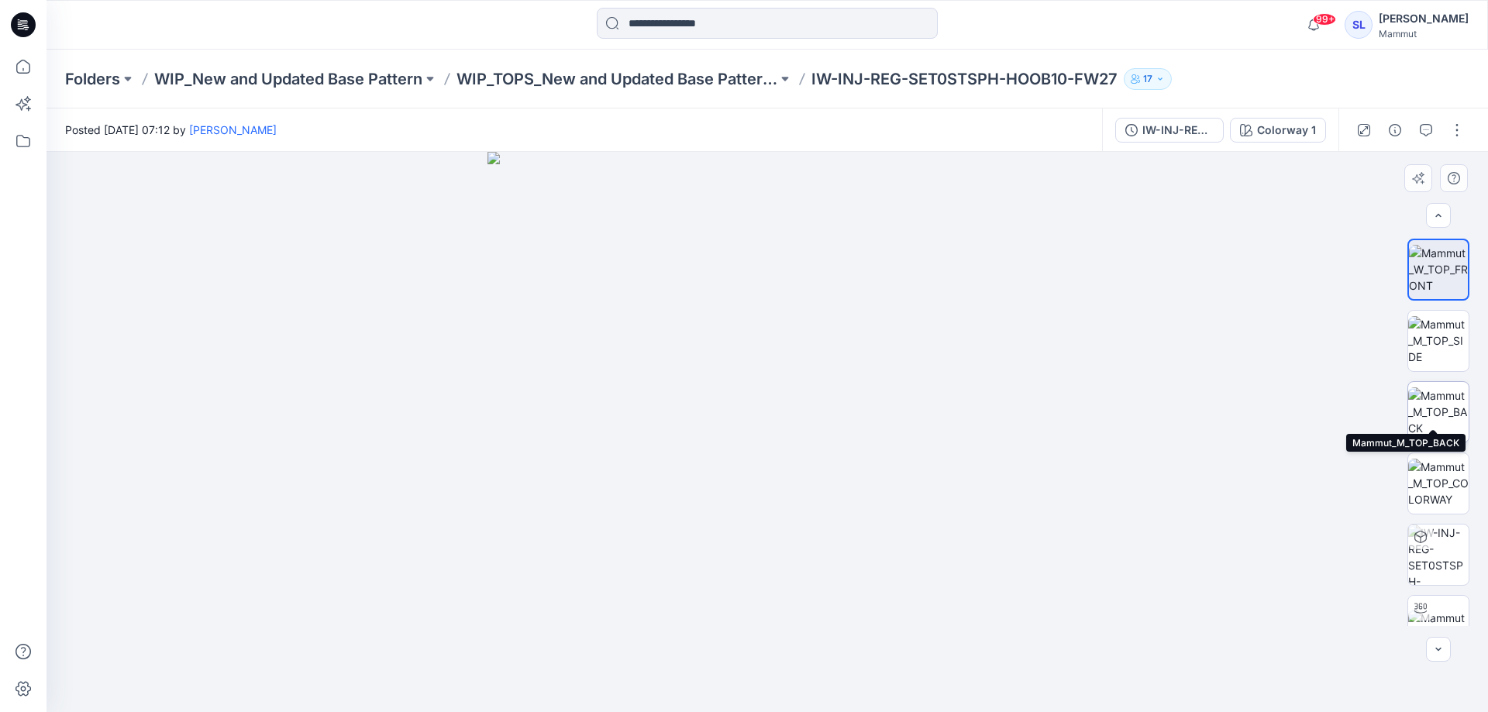
scroll to position [245, 0]
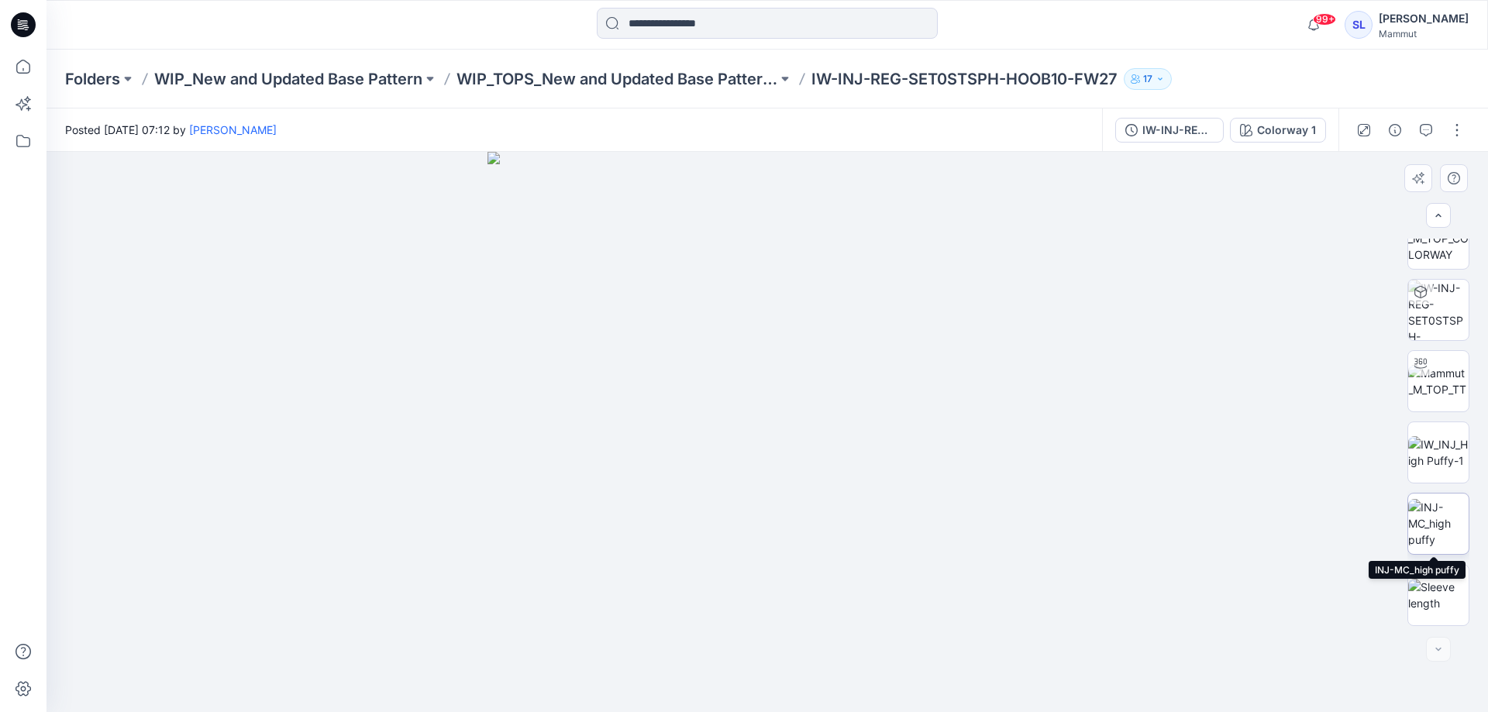
click at [1442, 528] on img at bounding box center [1438, 523] width 60 height 49
click at [997, 395] on img at bounding box center [767, 432] width 699 height 560
click at [834, 367] on img at bounding box center [767, 432] width 699 height 560
drag, startPoint x: 797, startPoint y: 528, endPoint x: 911, endPoint y: 492, distance: 120.1
click at [805, 433] on img at bounding box center [767, 432] width 699 height 560
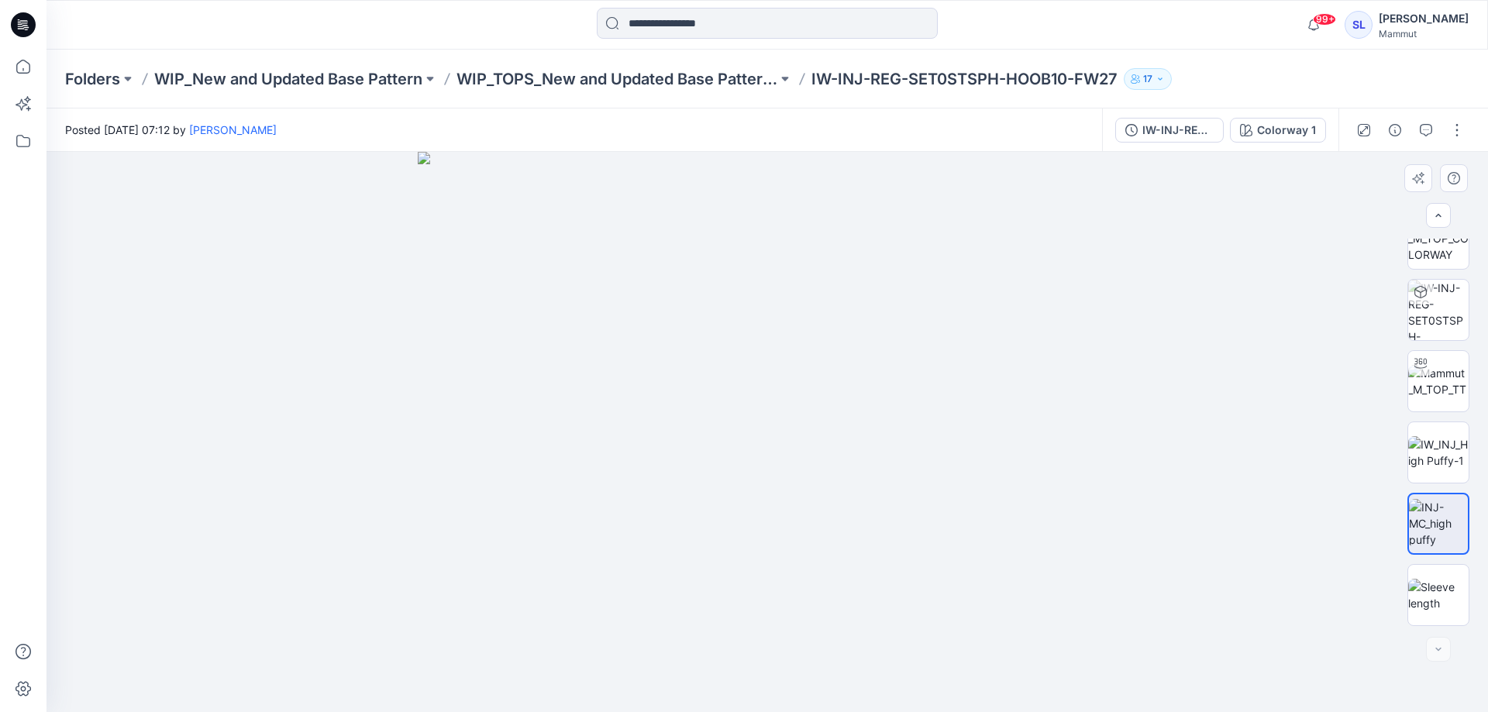
click at [1052, 546] on img at bounding box center [767, 432] width 699 height 560
click at [938, 587] on img at bounding box center [767, 432] width 699 height 560
click at [1378, 546] on div at bounding box center [768, 432] width 1442 height 560
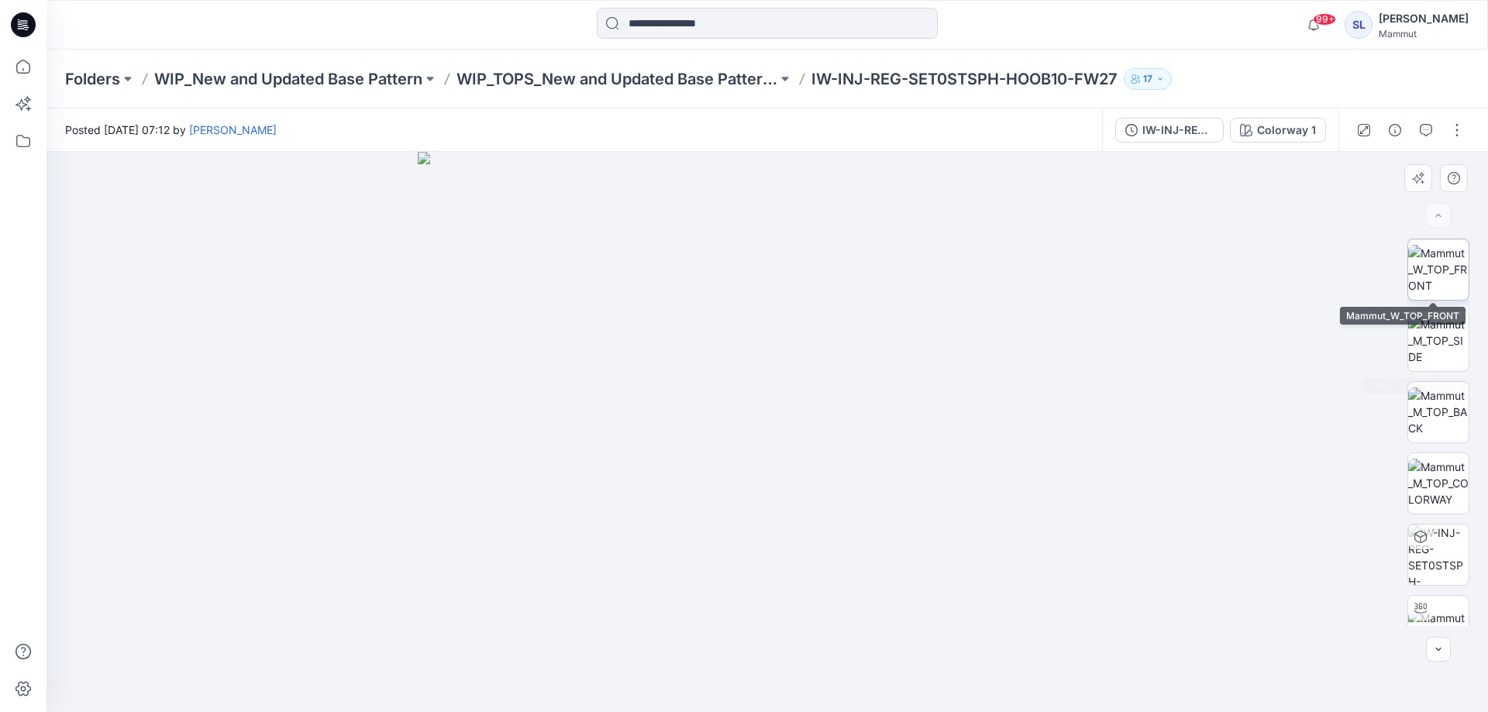
click at [1455, 247] on img at bounding box center [1438, 269] width 60 height 49
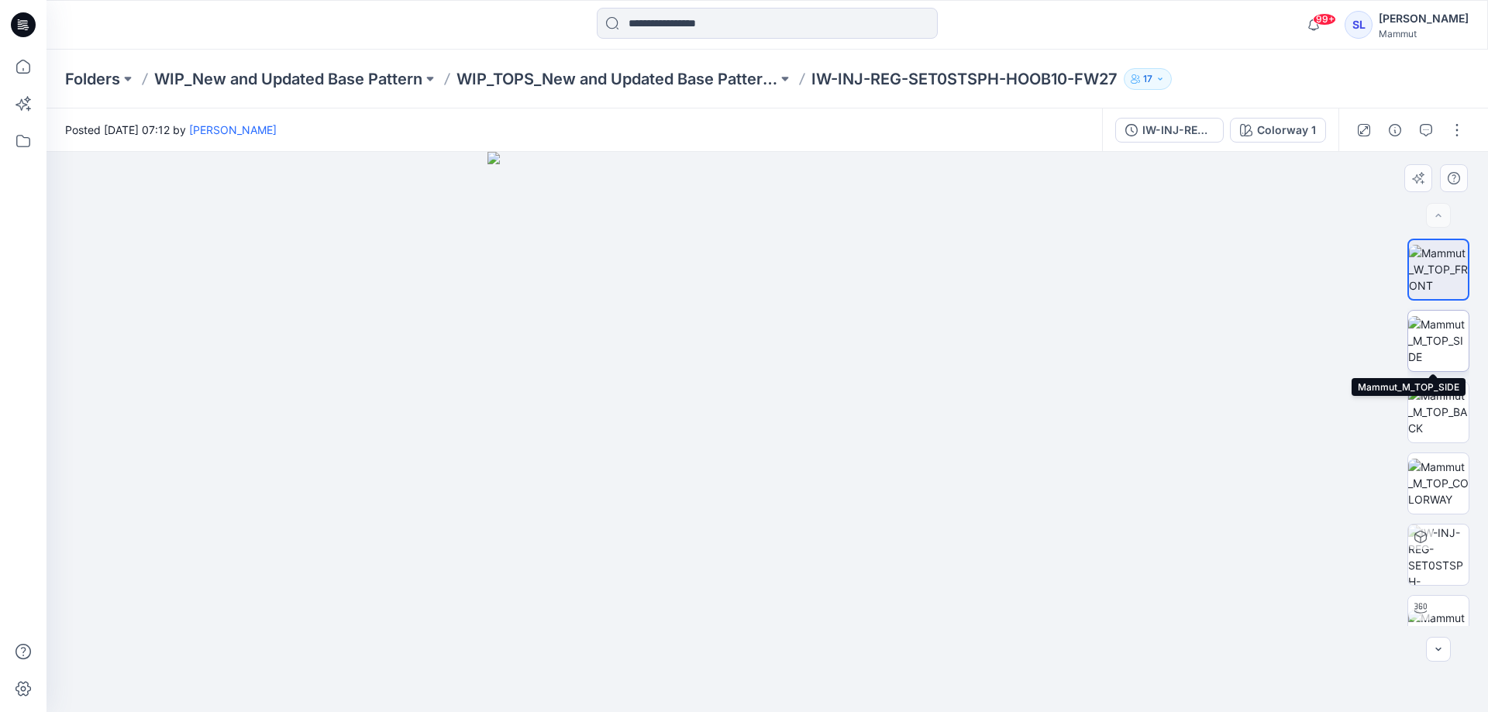
click at [1435, 347] on img at bounding box center [1438, 340] width 60 height 49
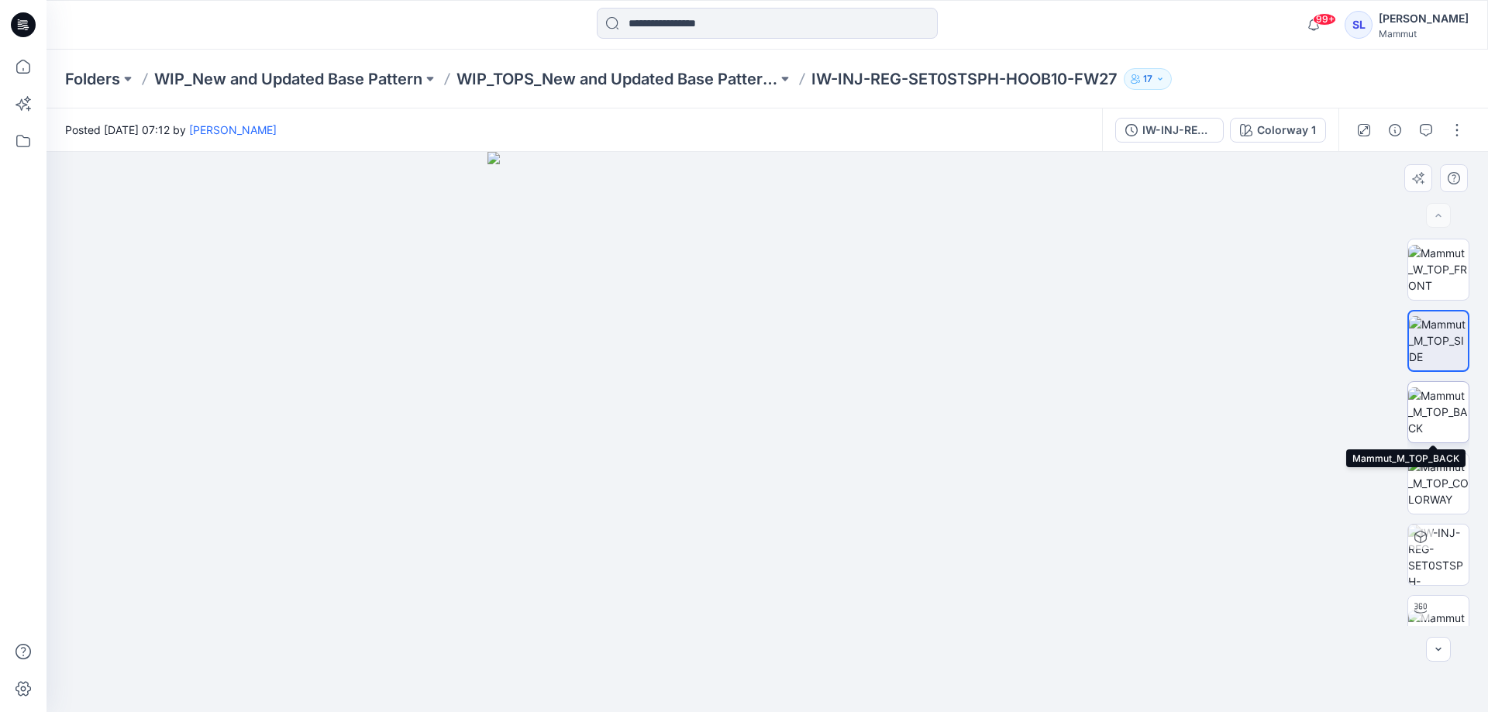
click at [1450, 410] on img at bounding box center [1438, 412] width 60 height 49
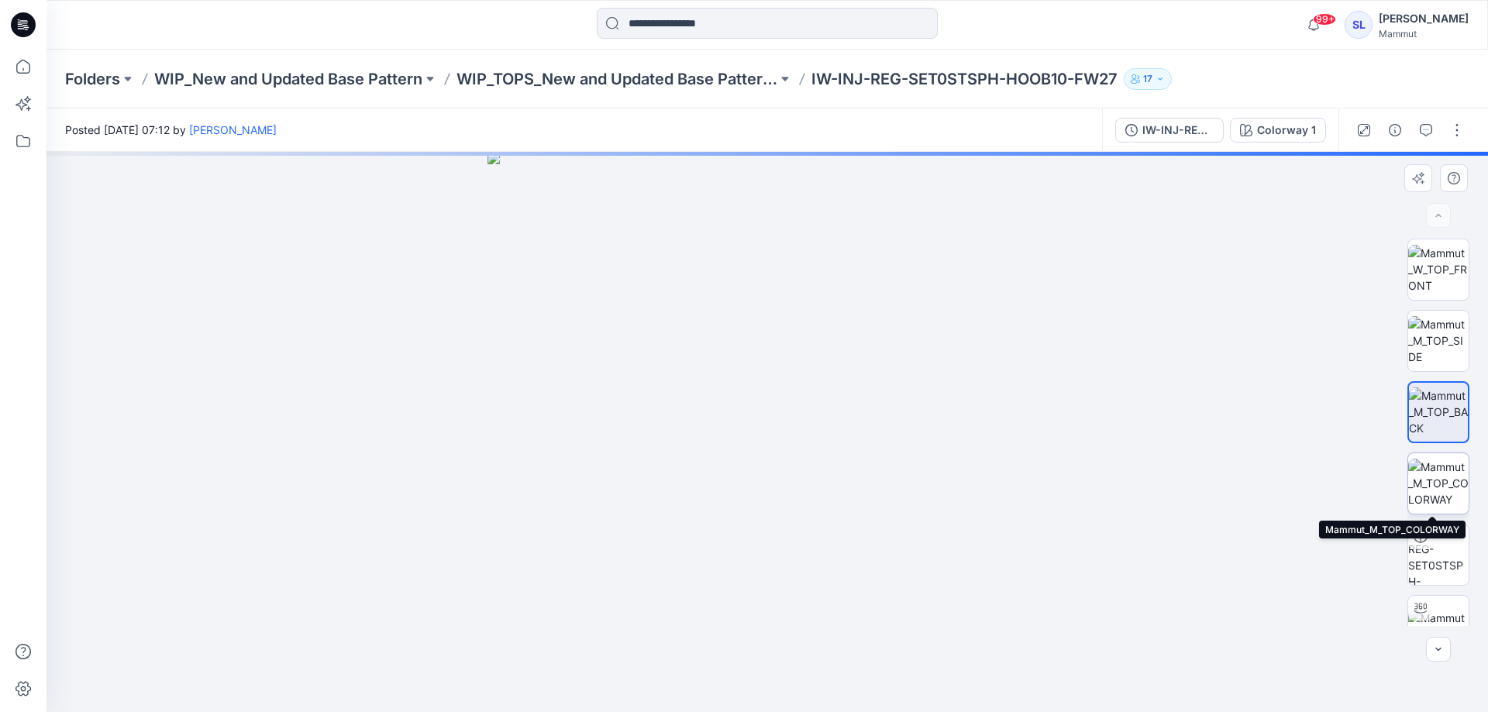
click at [1442, 494] on img at bounding box center [1438, 483] width 60 height 49
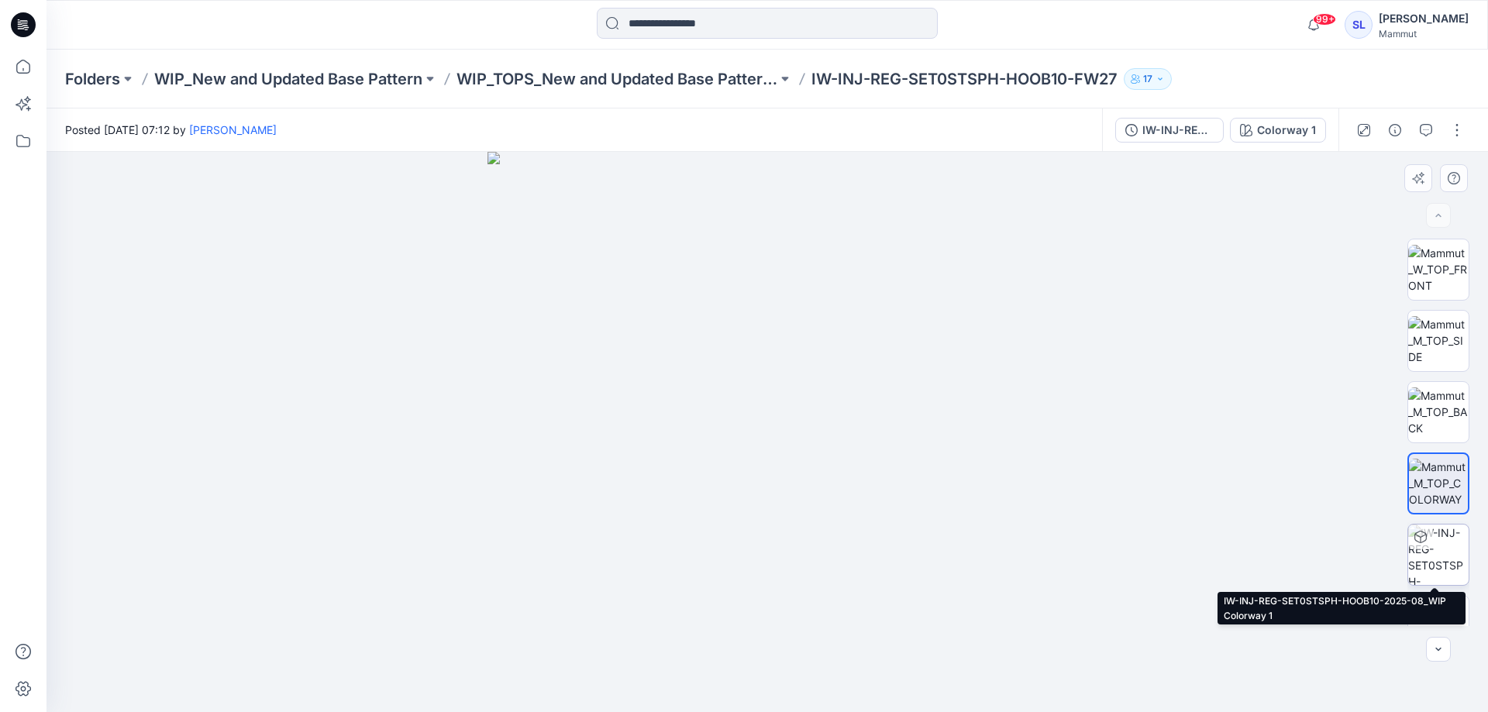
click at [1448, 547] on img at bounding box center [1438, 555] width 60 height 60
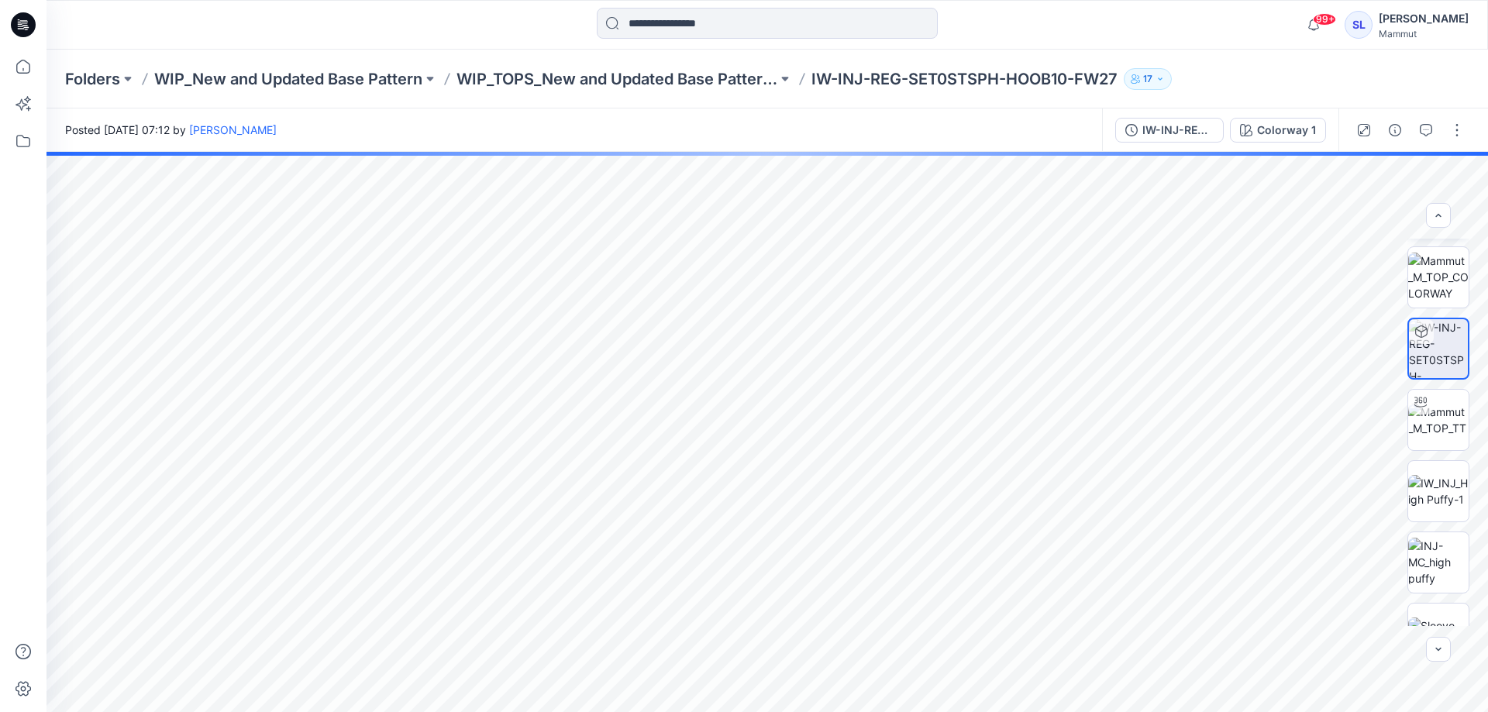
scroll to position [233, 0]
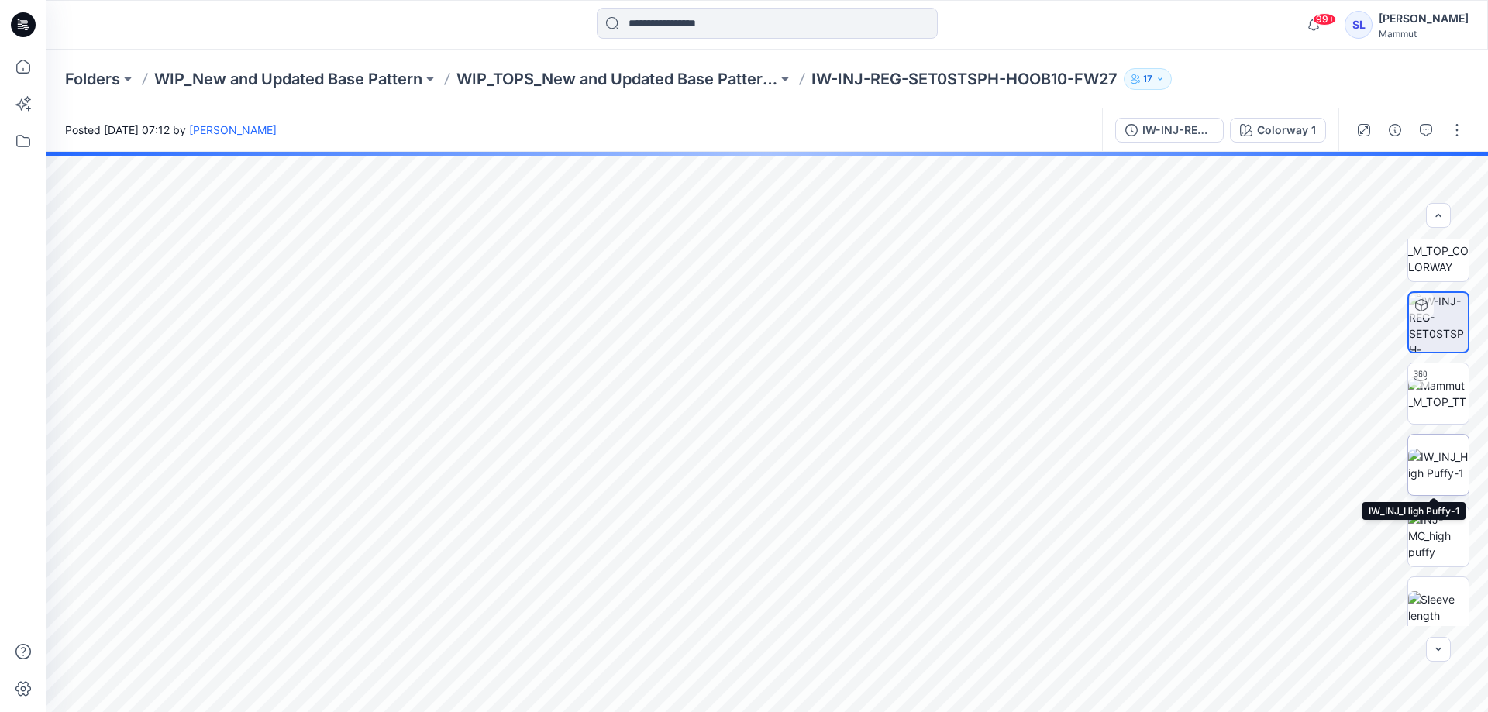
click at [1446, 469] on img at bounding box center [1438, 465] width 60 height 33
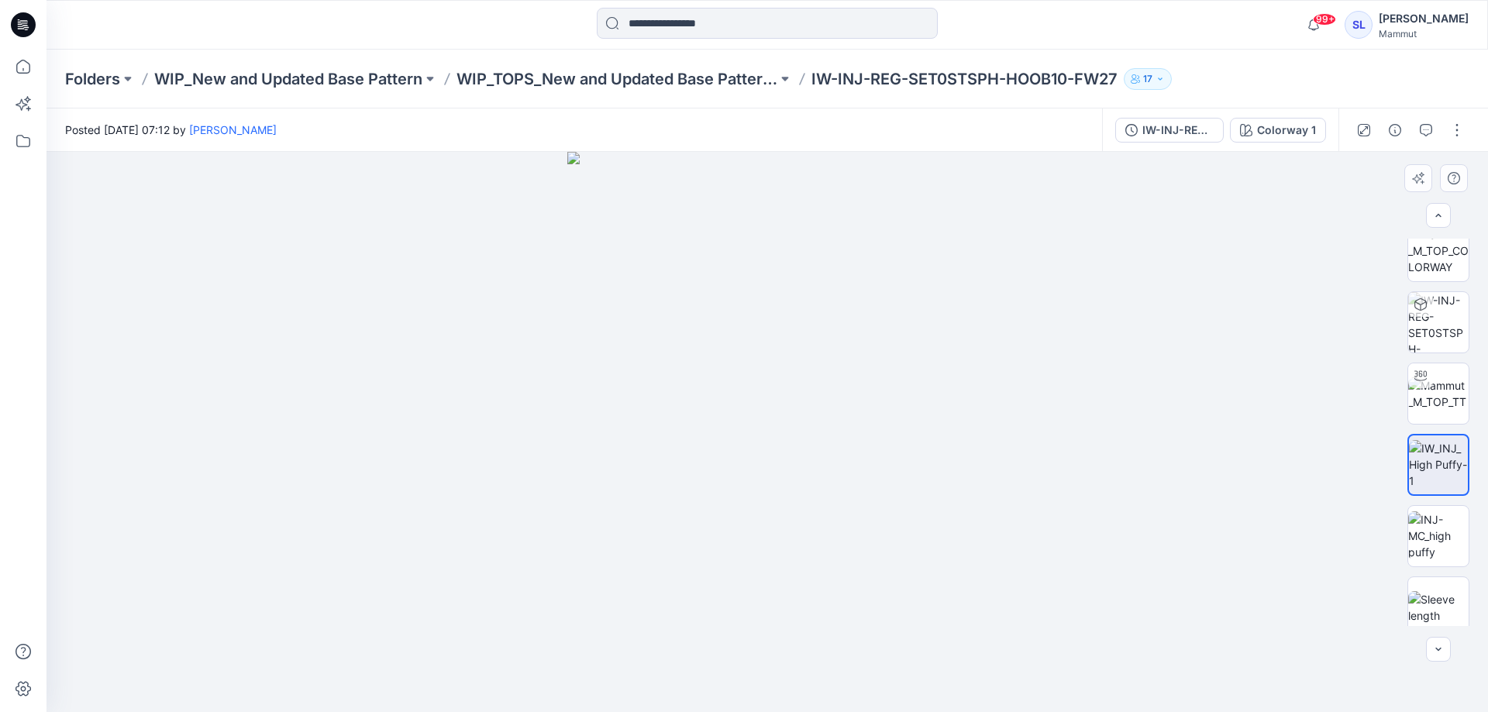
drag, startPoint x: 868, startPoint y: 539, endPoint x: 739, endPoint y: 532, distance: 128.8
click at [739, 532] on img at bounding box center [767, 432] width 401 height 560
click at [1430, 517] on img at bounding box center [1438, 536] width 60 height 49
click at [1442, 606] on img at bounding box center [1438, 607] width 60 height 33
drag, startPoint x: 979, startPoint y: 580, endPoint x: 983, endPoint y: 432, distance: 148.1
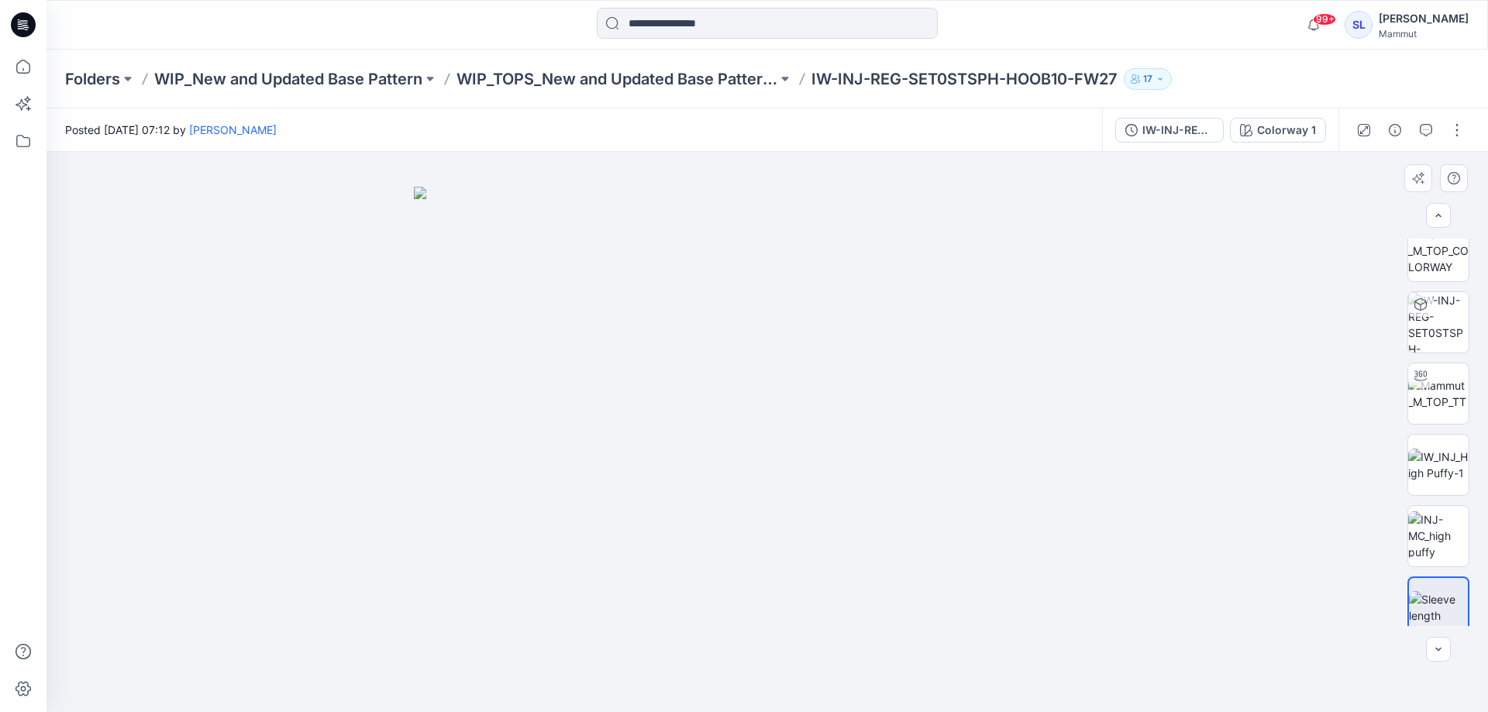
click at [983, 432] on img at bounding box center [767, 449] width 707 height 525
click at [753, 74] on p "WIP_TOPS_New and Updated Base Patterns" at bounding box center [616, 79] width 321 height 22
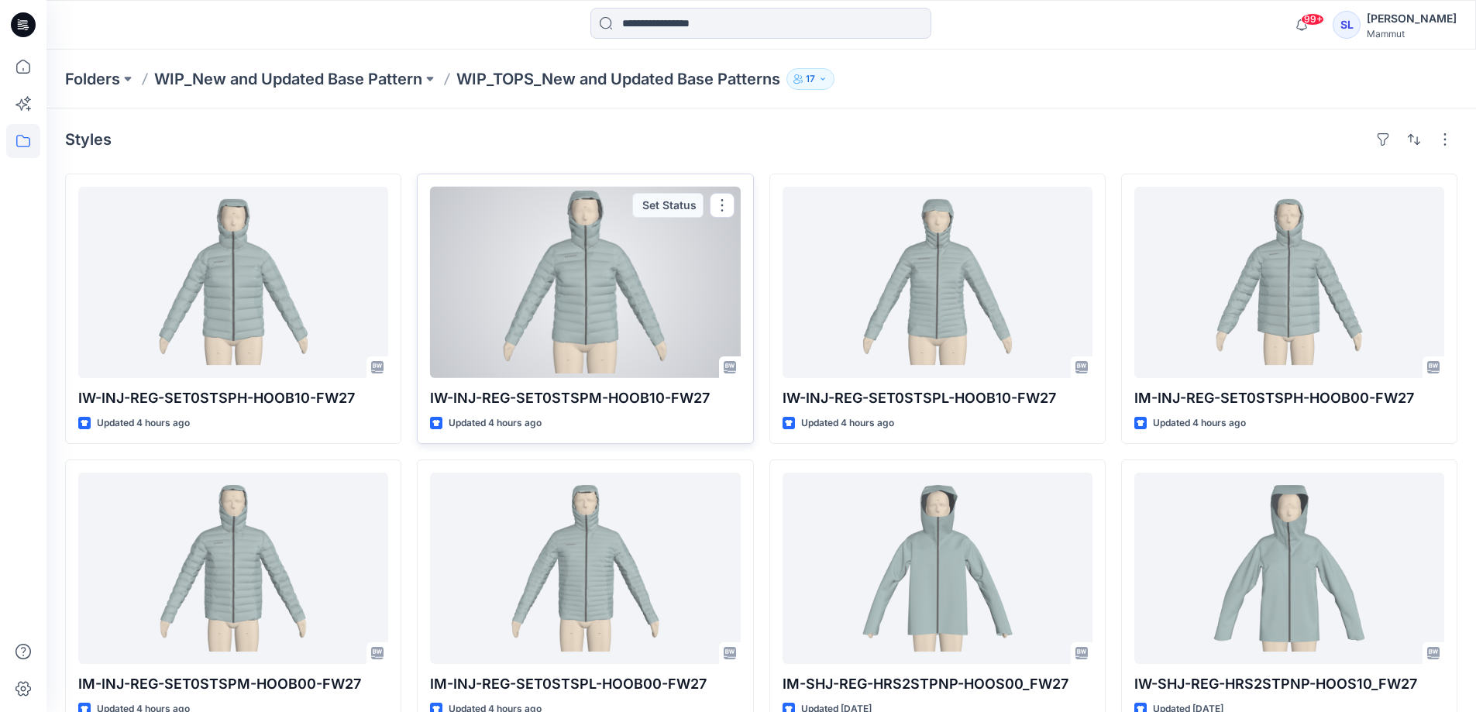
click at [661, 329] on div at bounding box center [585, 282] width 310 height 191
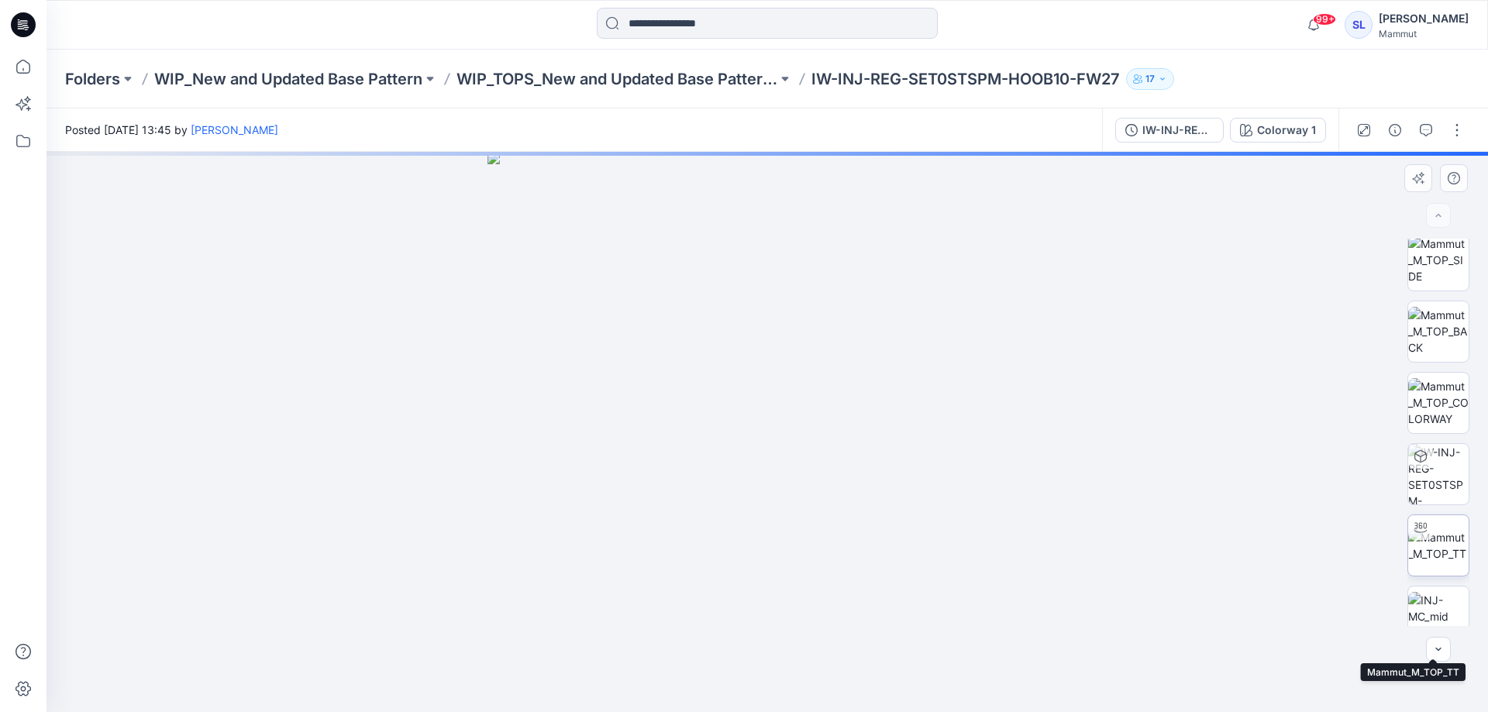
scroll to position [174, 0]
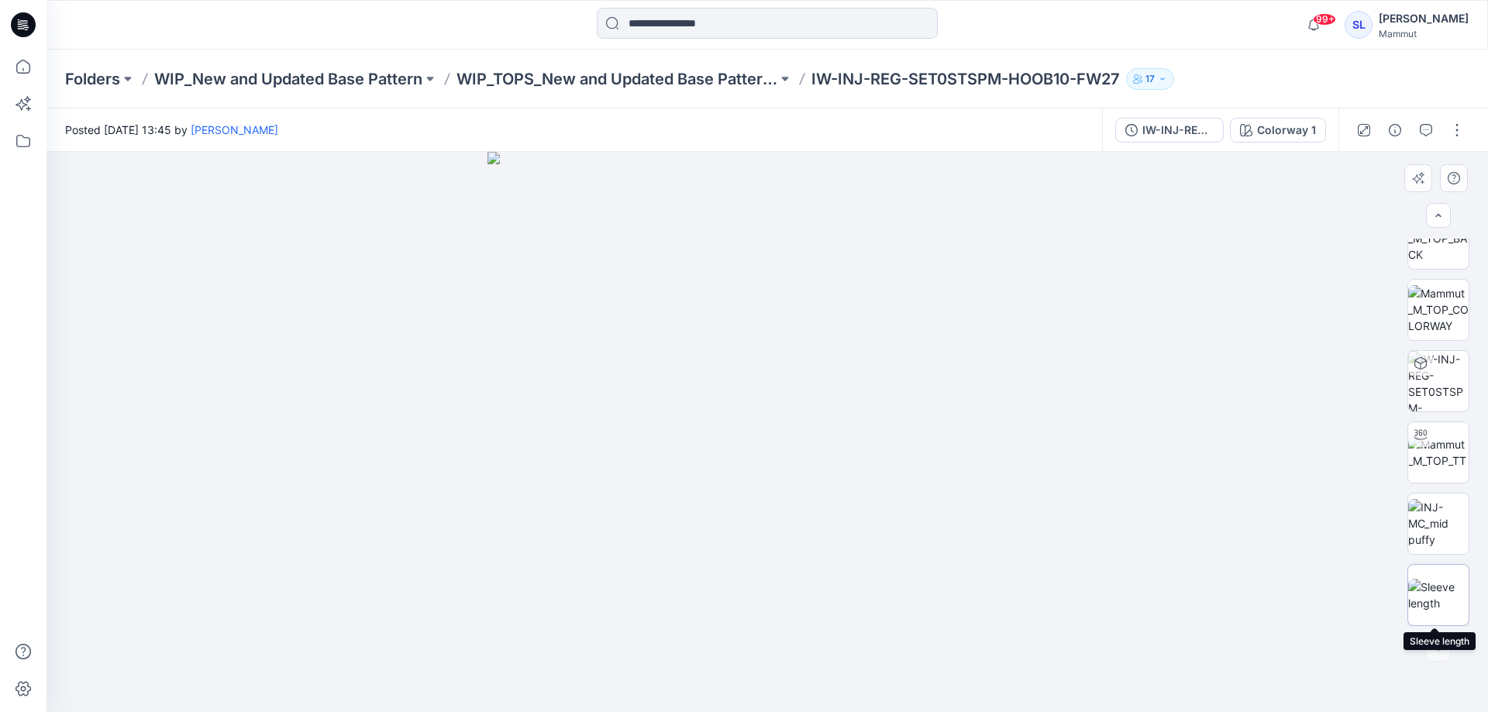
click at [1437, 587] on img at bounding box center [1438, 595] width 60 height 33
click at [1428, 129] on icon "button" at bounding box center [1426, 130] width 12 height 12
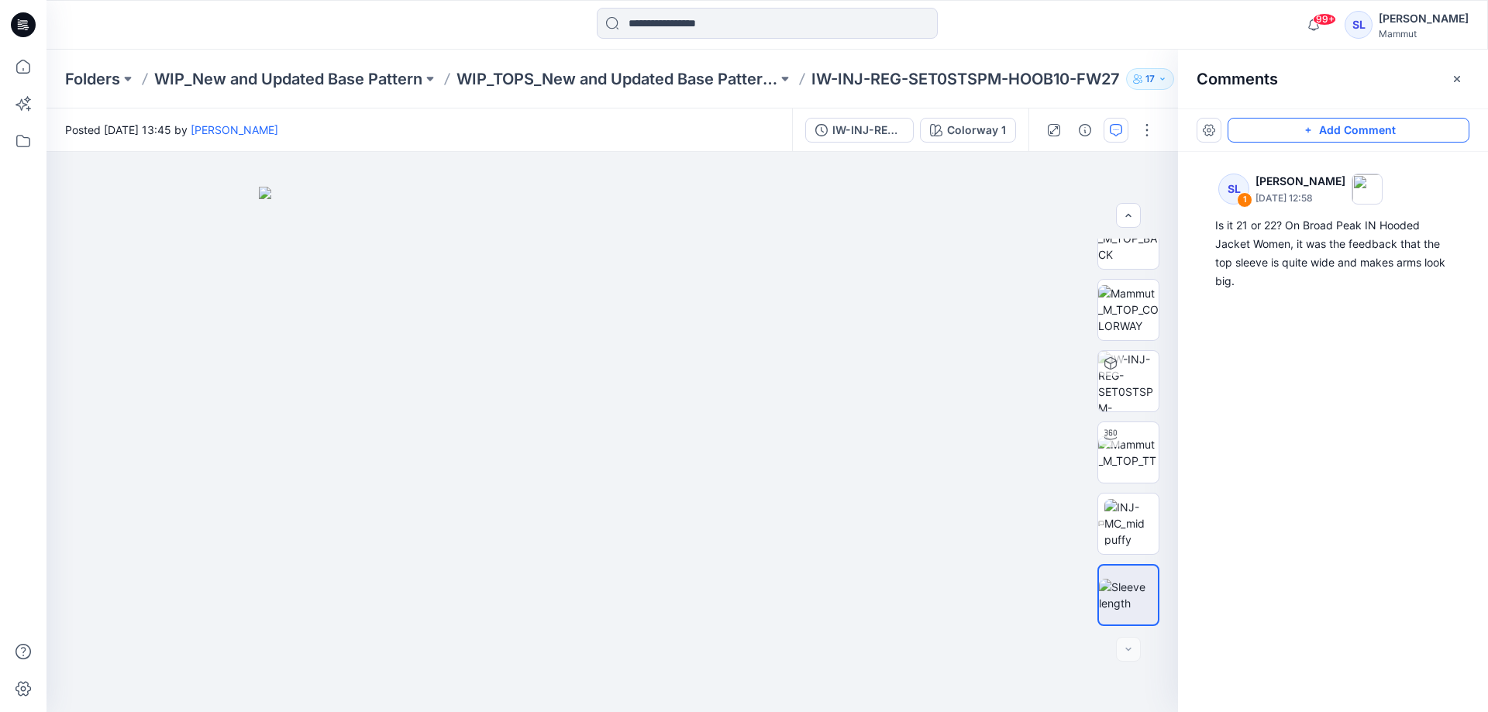
click at [1361, 126] on button "Add Comment" at bounding box center [1349, 130] width 242 height 25
click at [887, 400] on div "2" at bounding box center [613, 432] width 1132 height 560
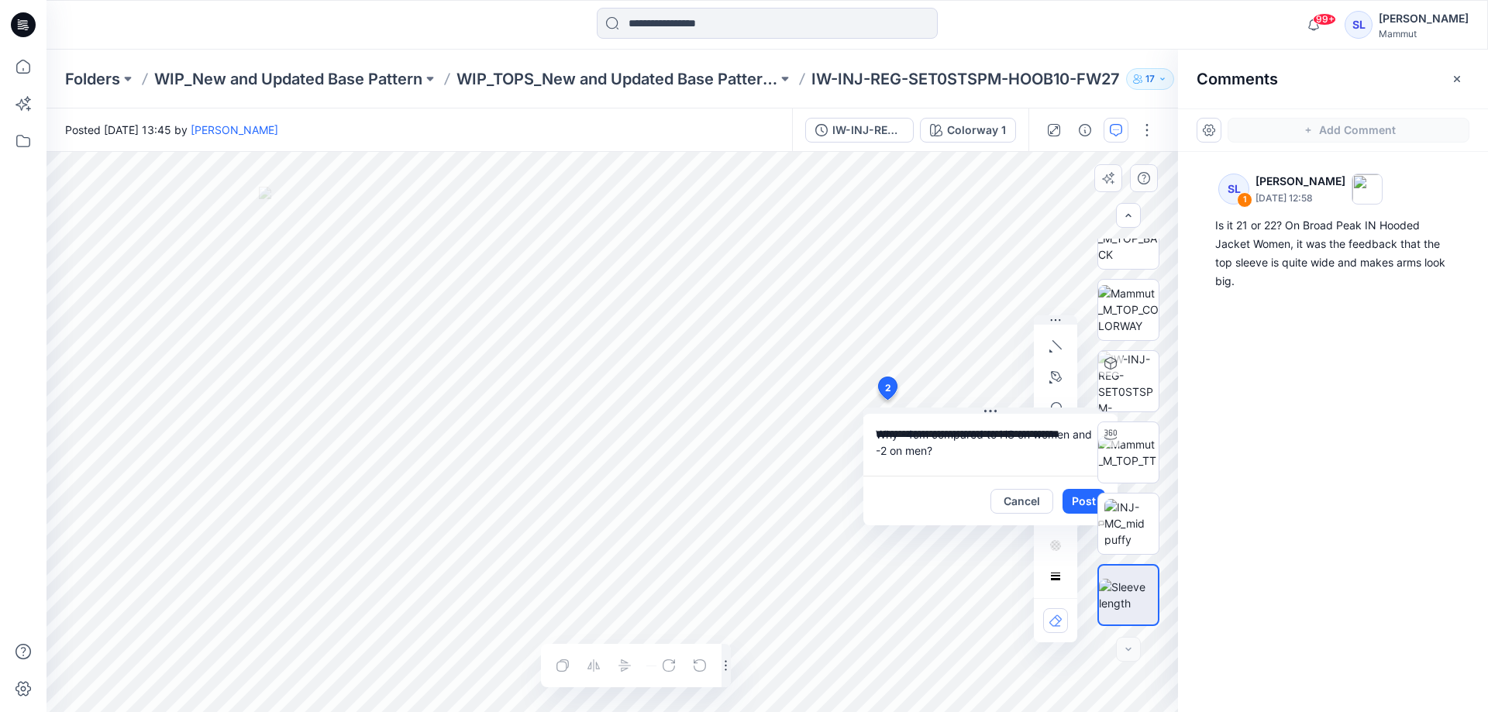
click at [897, 432] on textarea "**********" at bounding box center [990, 445] width 254 height 62
type textarea "**********"
click at [1068, 501] on button "Post" at bounding box center [1084, 501] width 43 height 25
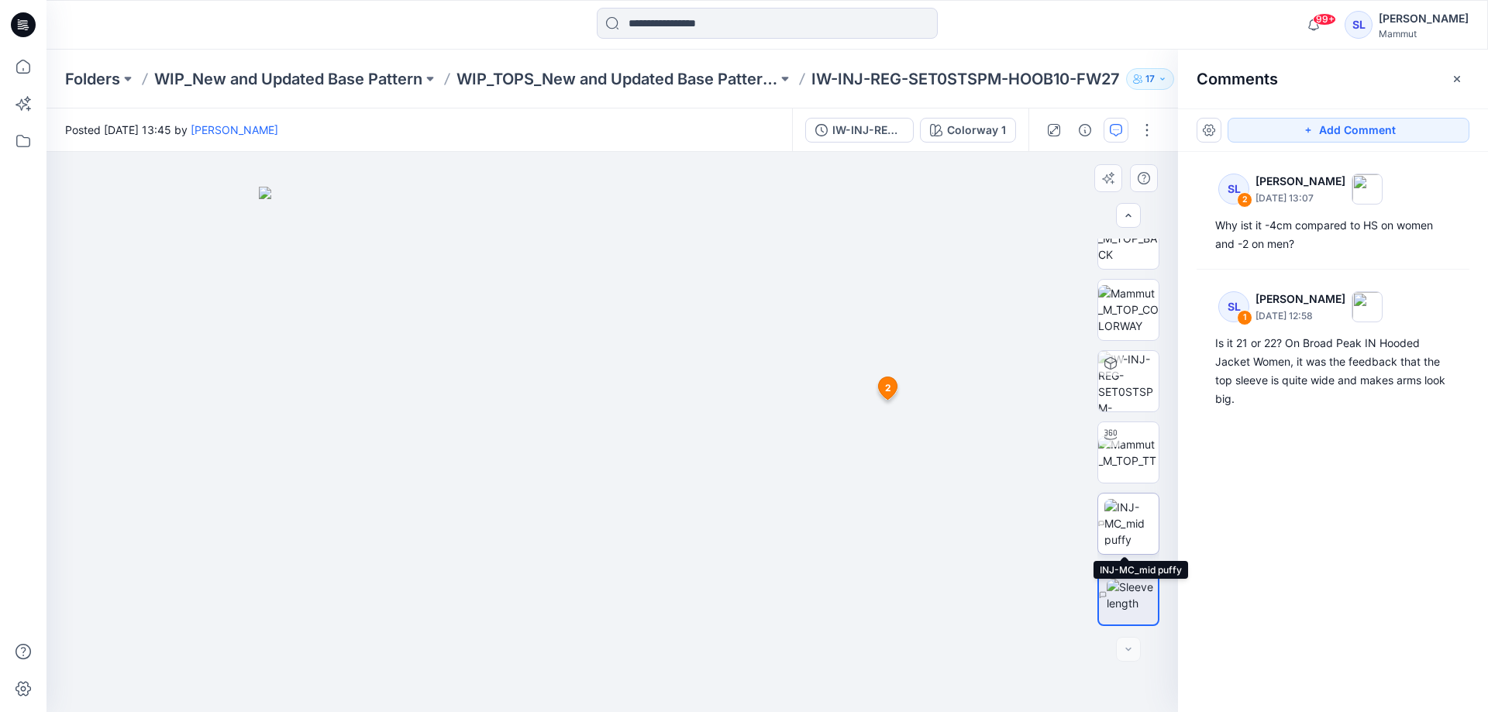
click at [1135, 519] on img at bounding box center [1131, 523] width 54 height 49
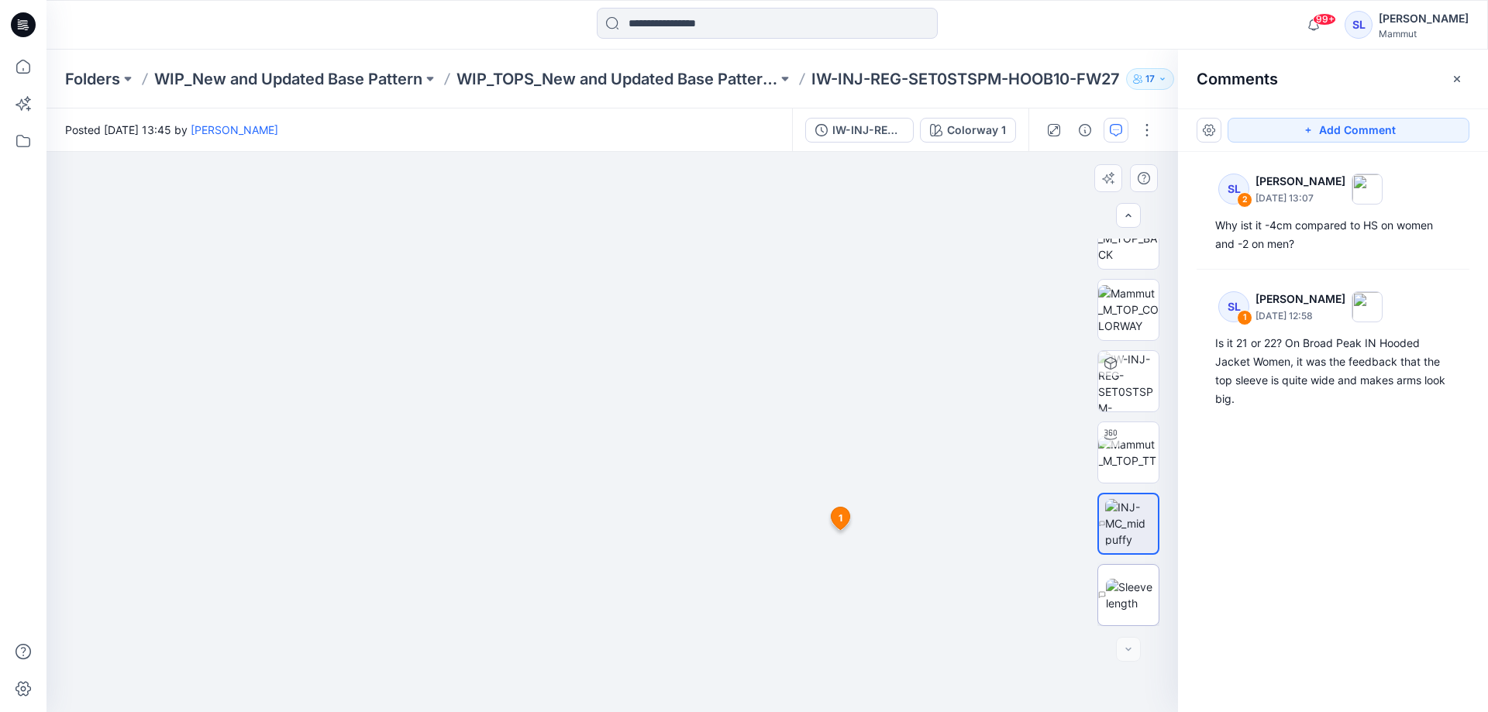
click at [1114, 586] on img at bounding box center [1132, 595] width 53 height 33
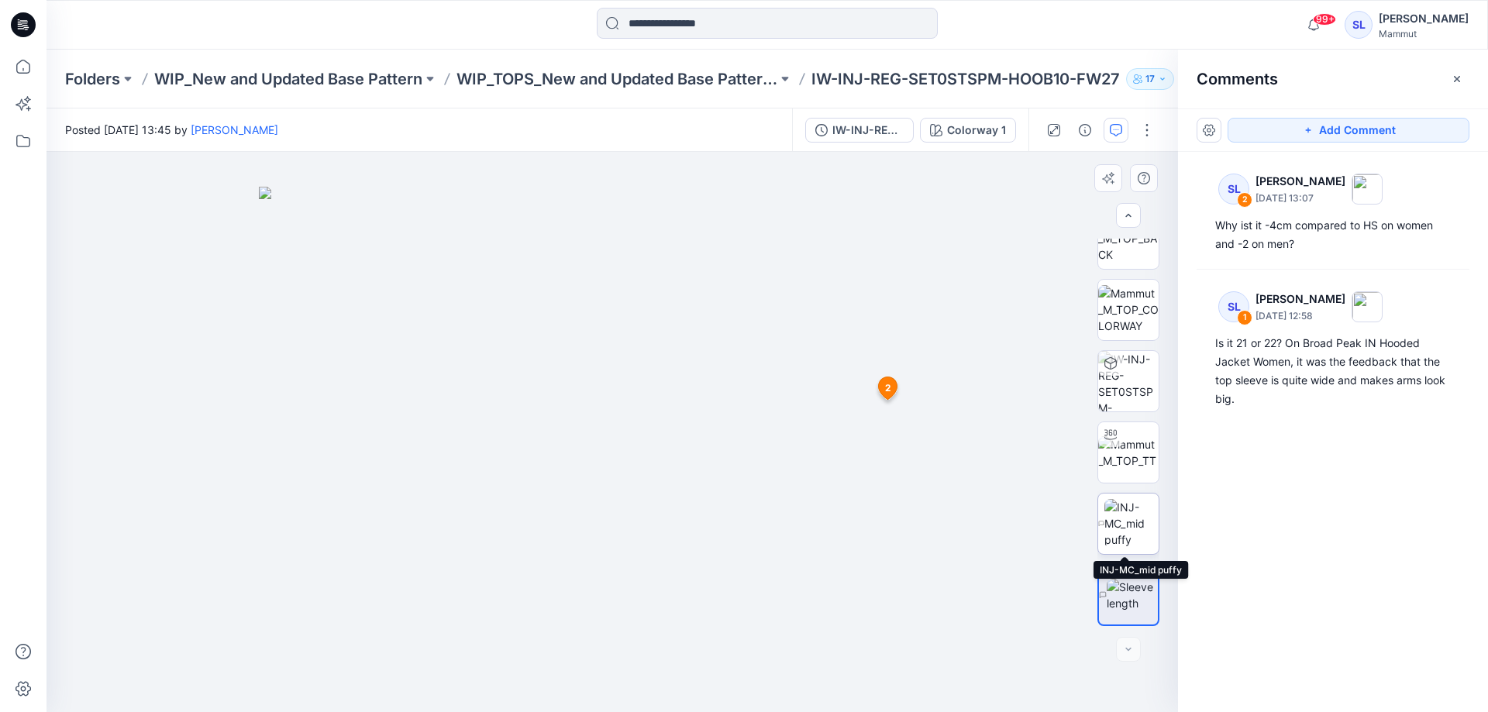
click at [1132, 543] on img at bounding box center [1131, 523] width 54 height 49
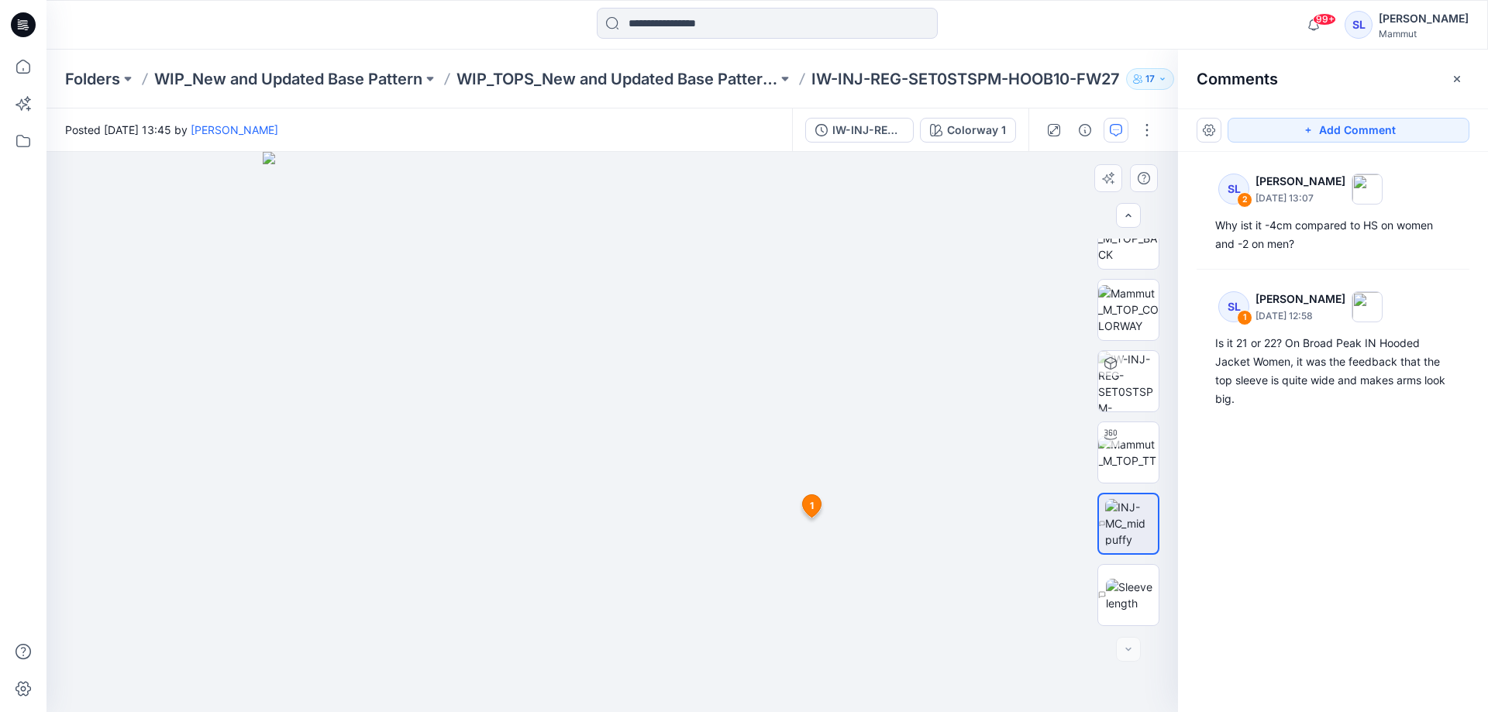
click at [1064, 658] on div at bounding box center [613, 432] width 1132 height 560
click at [1128, 582] on img at bounding box center [1132, 595] width 53 height 33
click at [1024, 618] on div at bounding box center [613, 432] width 1132 height 560
click at [967, 86] on p "IW-INJ-REG-SET0STSPM-HOOB10-FW27" at bounding box center [965, 79] width 308 height 22
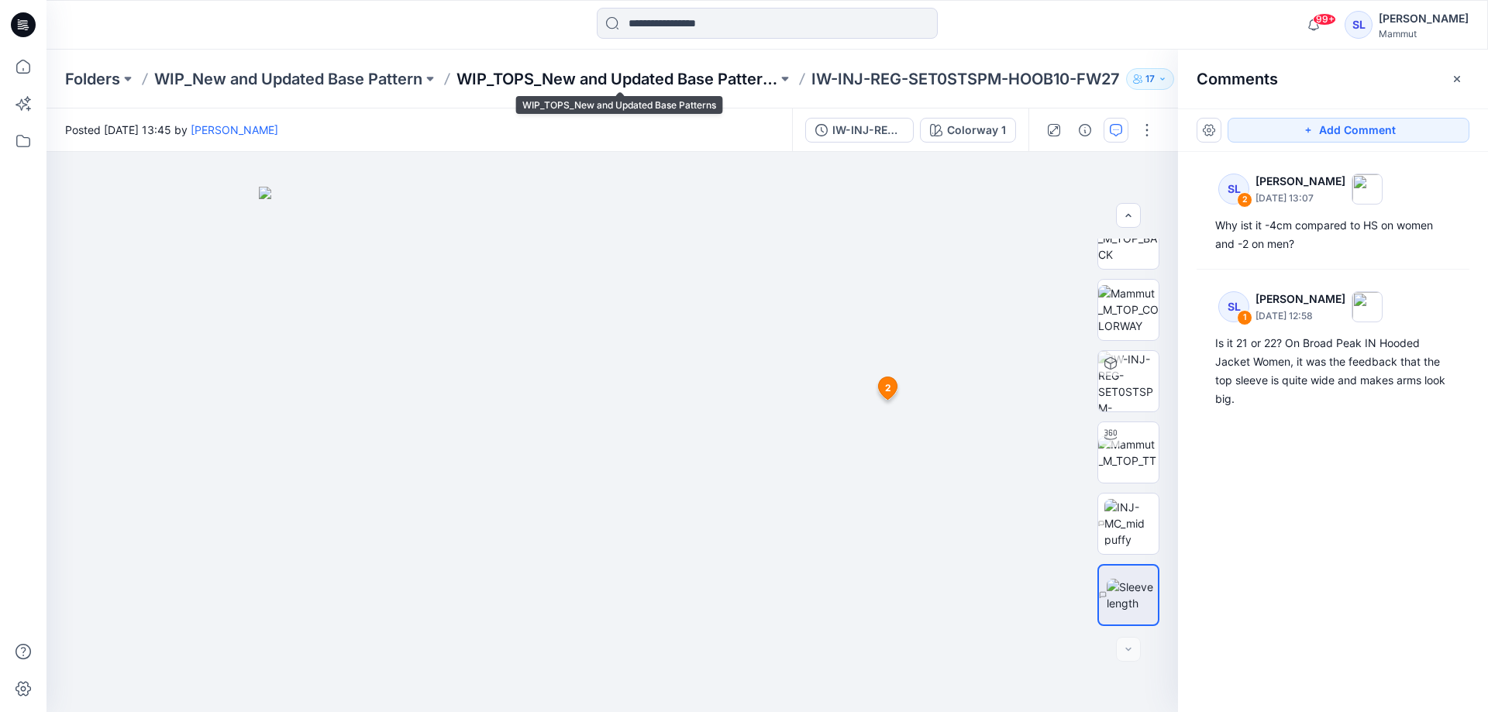
click at [562, 81] on p "WIP_TOPS_New and Updated Base Patterns" at bounding box center [616, 79] width 321 height 22
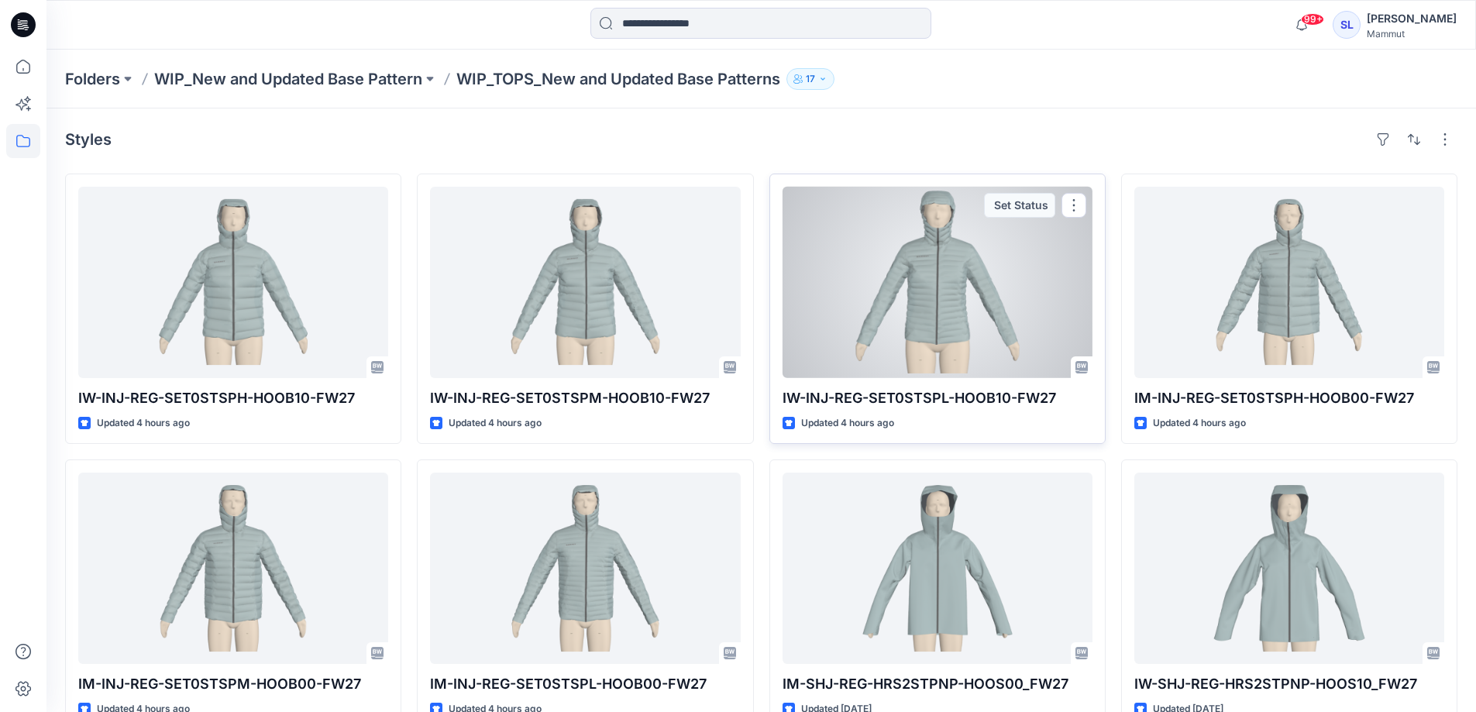
click at [952, 288] on div at bounding box center [938, 282] width 310 height 191
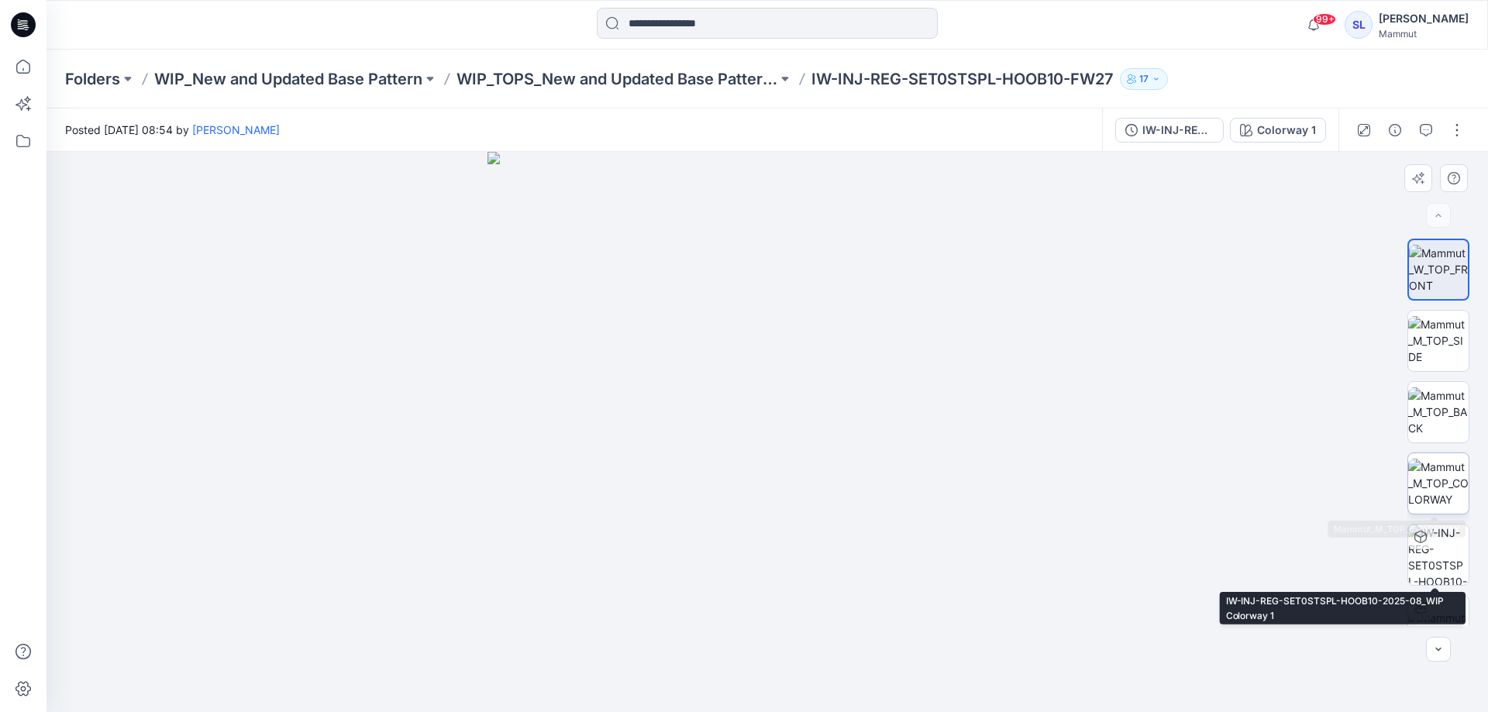
click at [1451, 484] on img at bounding box center [1438, 483] width 60 height 49
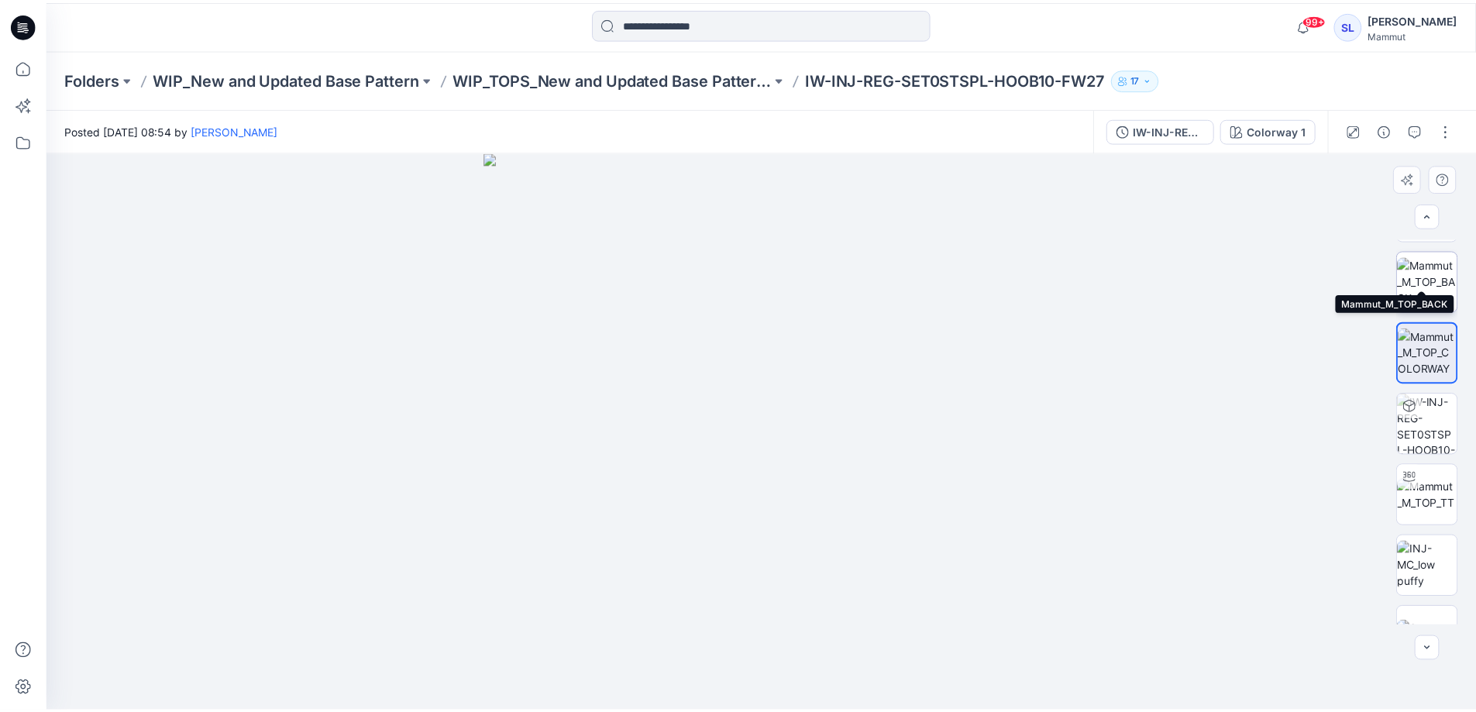
scroll to position [155, 0]
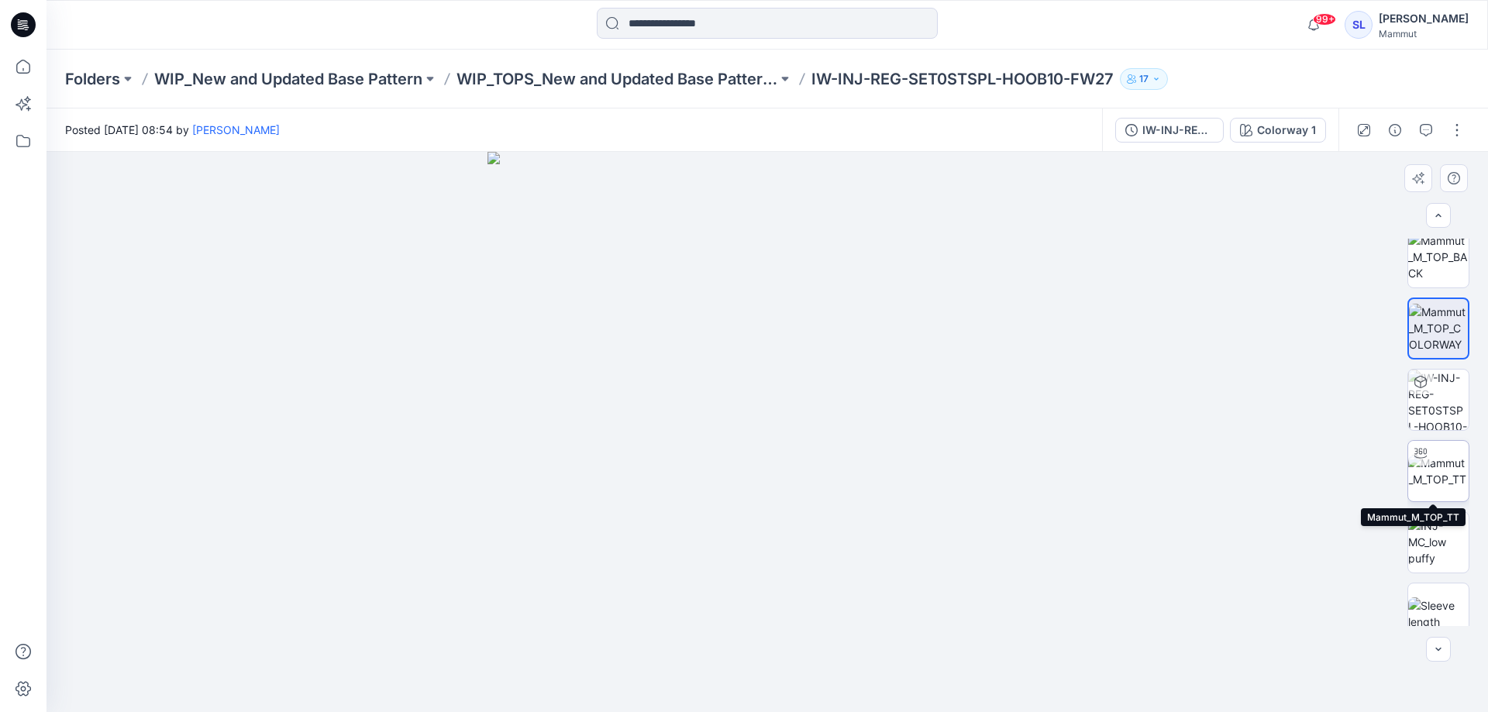
click at [1430, 473] on img at bounding box center [1438, 471] width 60 height 33
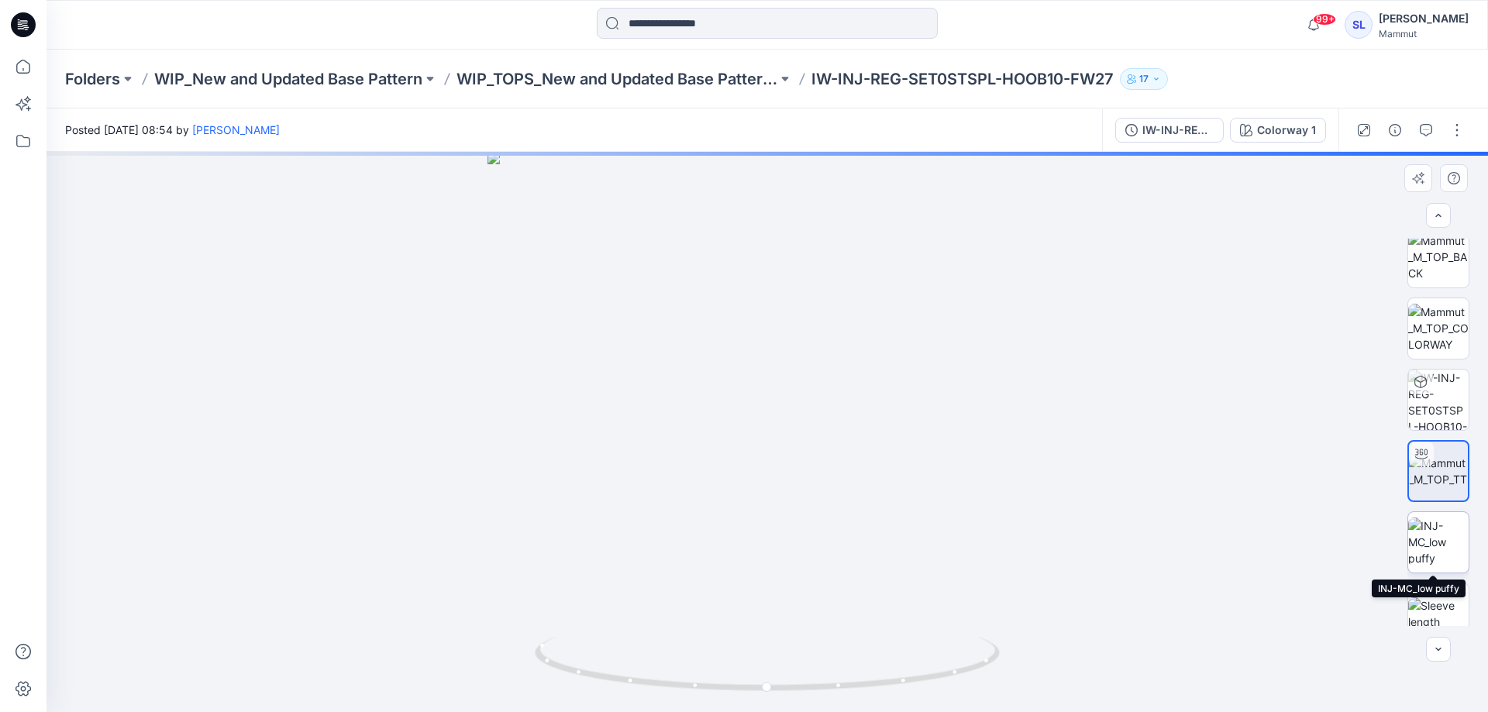
click at [1455, 542] on img at bounding box center [1438, 542] width 60 height 49
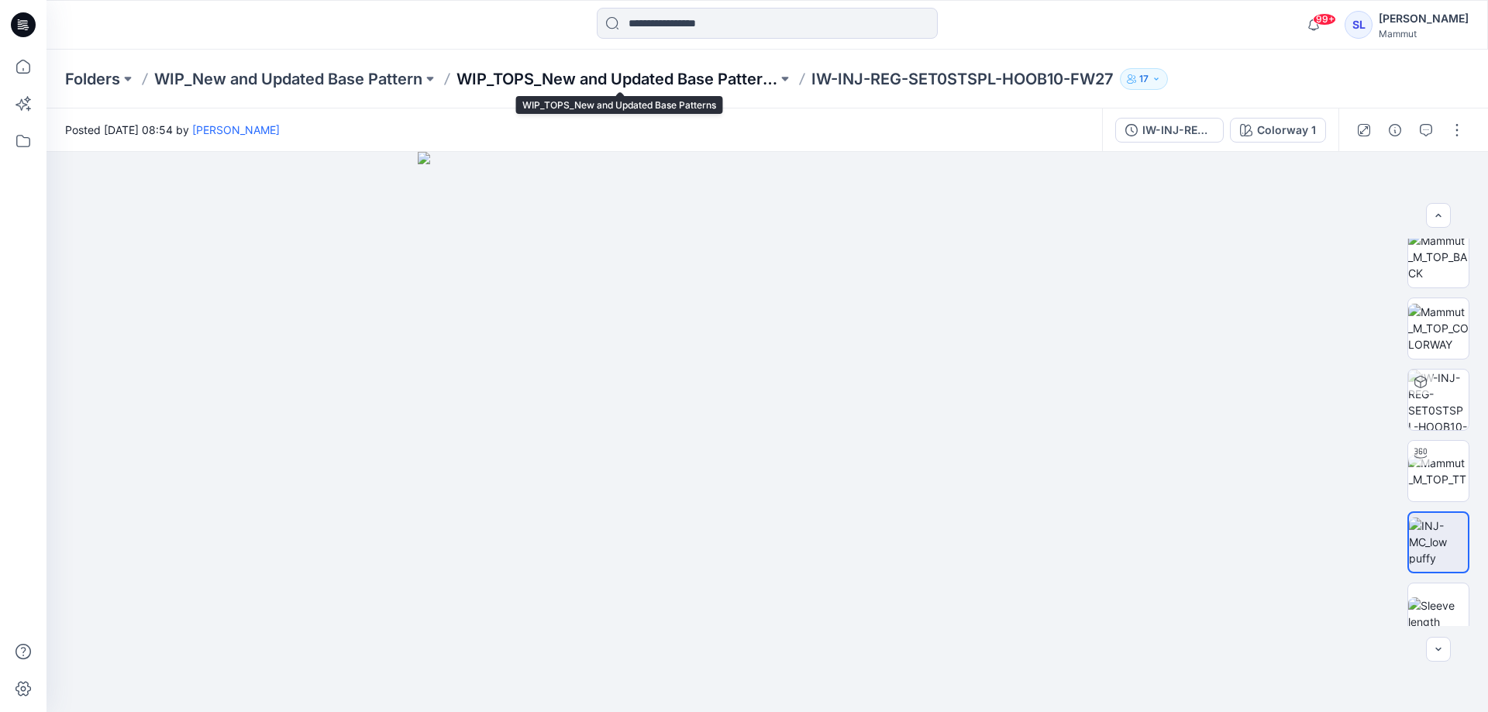
click at [746, 78] on p "WIP_TOPS_New and Updated Base Patterns" at bounding box center [616, 79] width 321 height 22
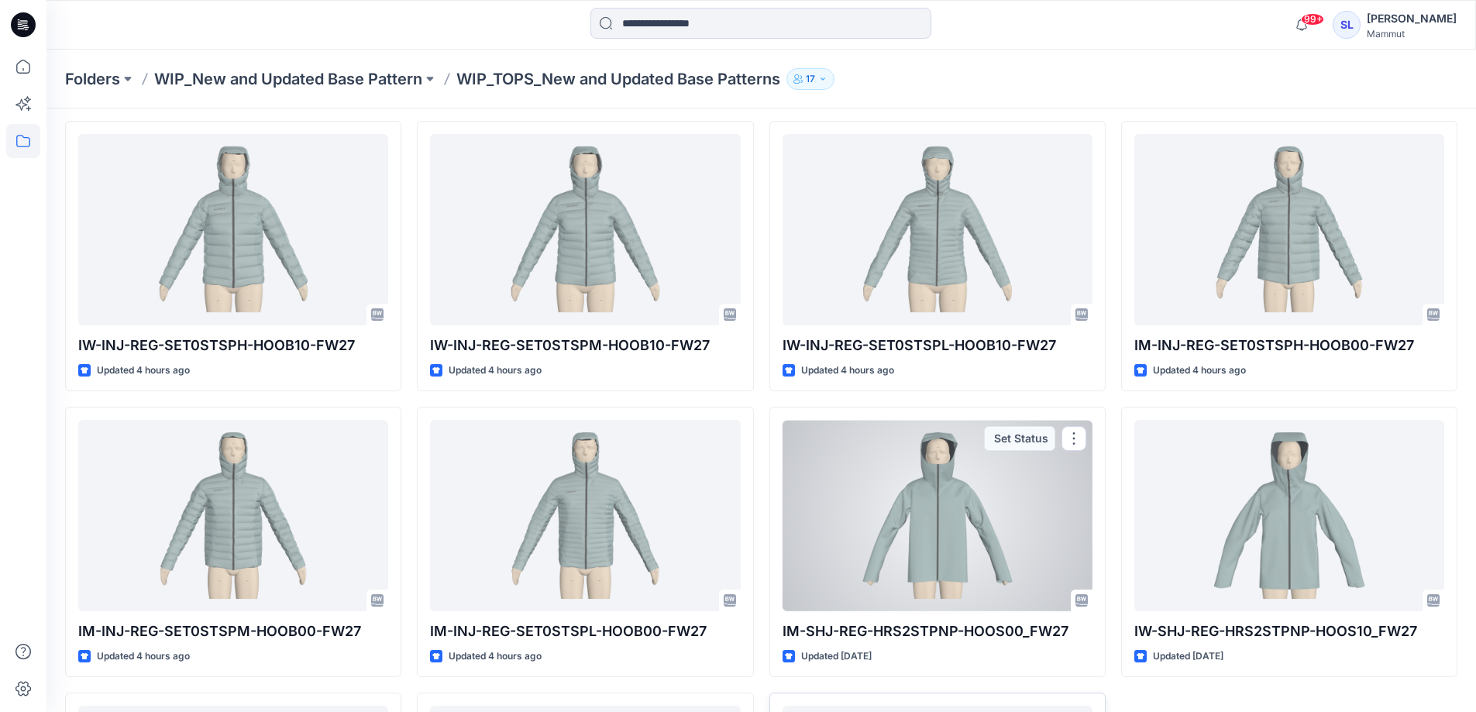
scroll to position [78, 0]
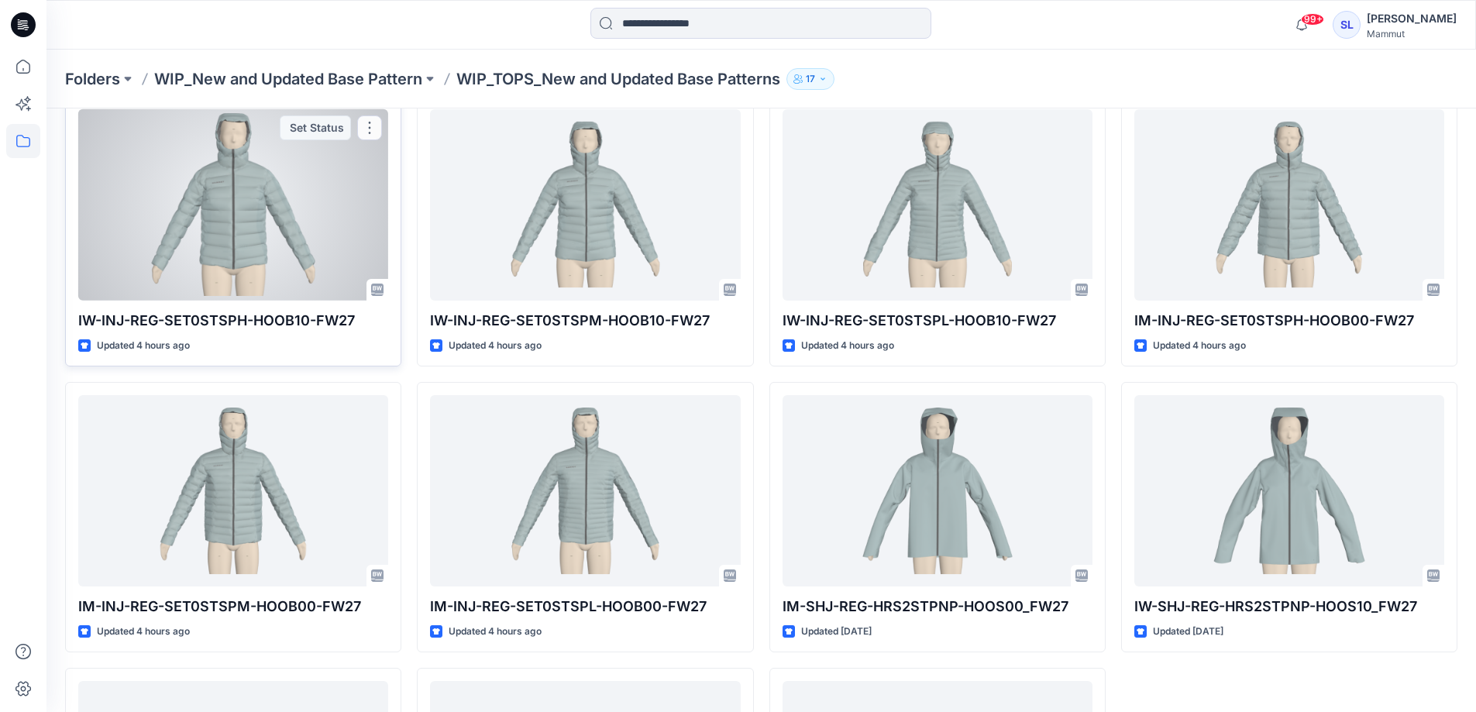
click at [274, 222] on div at bounding box center [233, 204] width 310 height 191
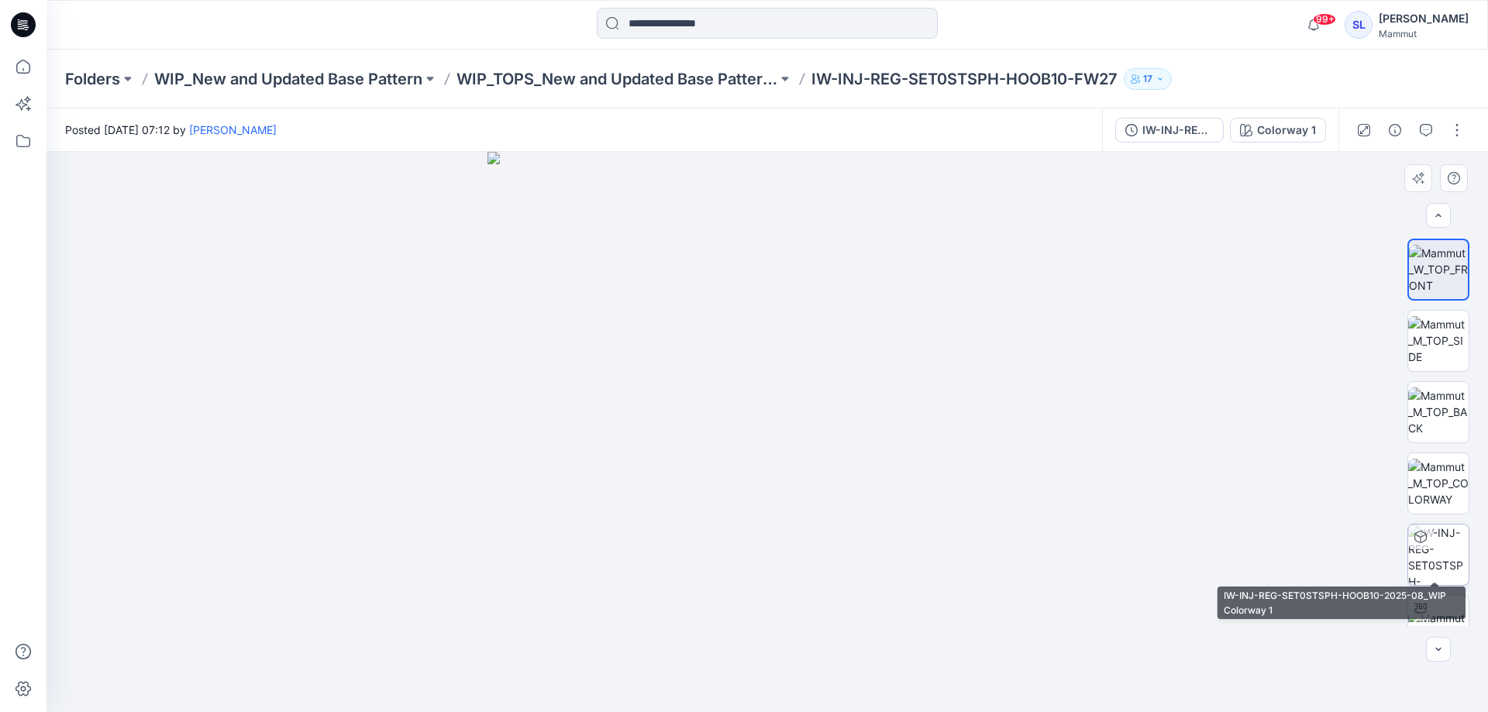
scroll to position [245, 0]
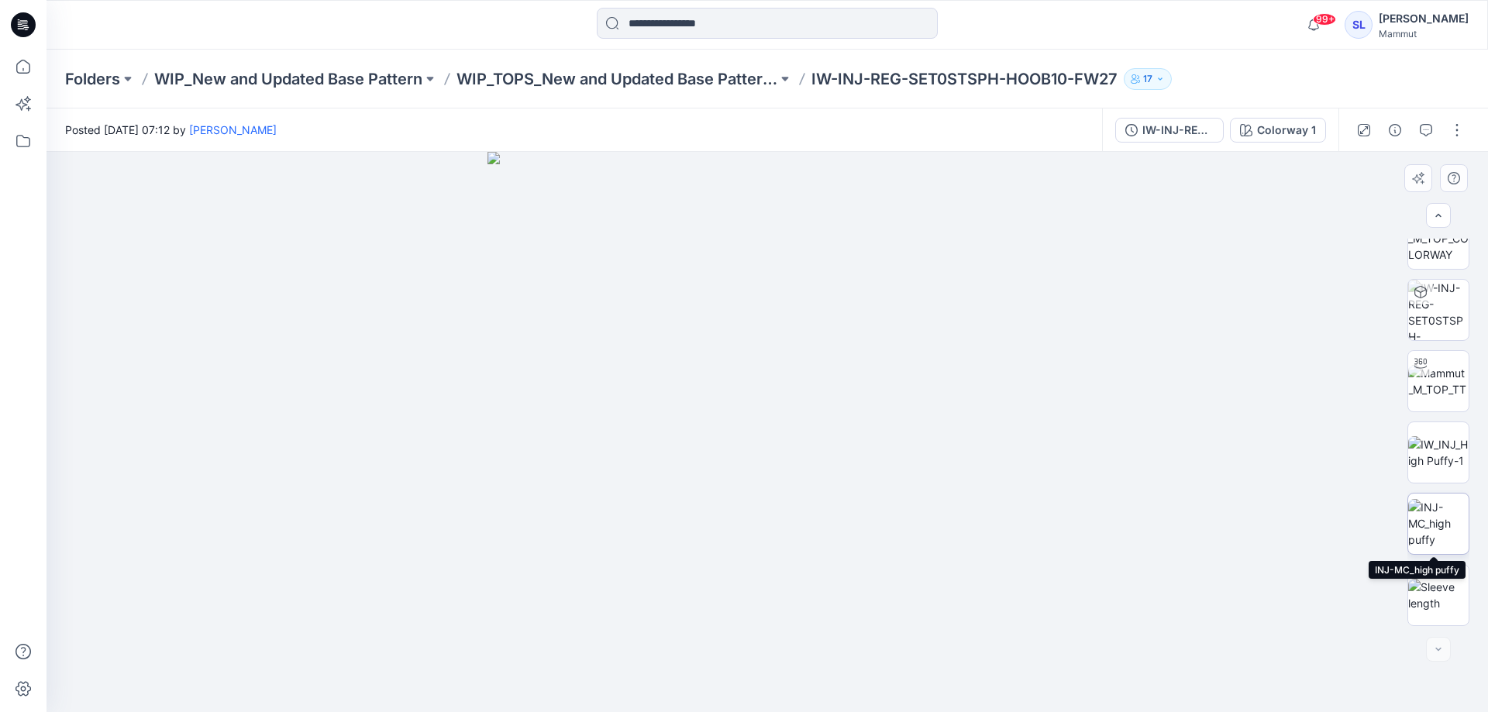
click at [1435, 532] on img at bounding box center [1438, 523] width 60 height 49
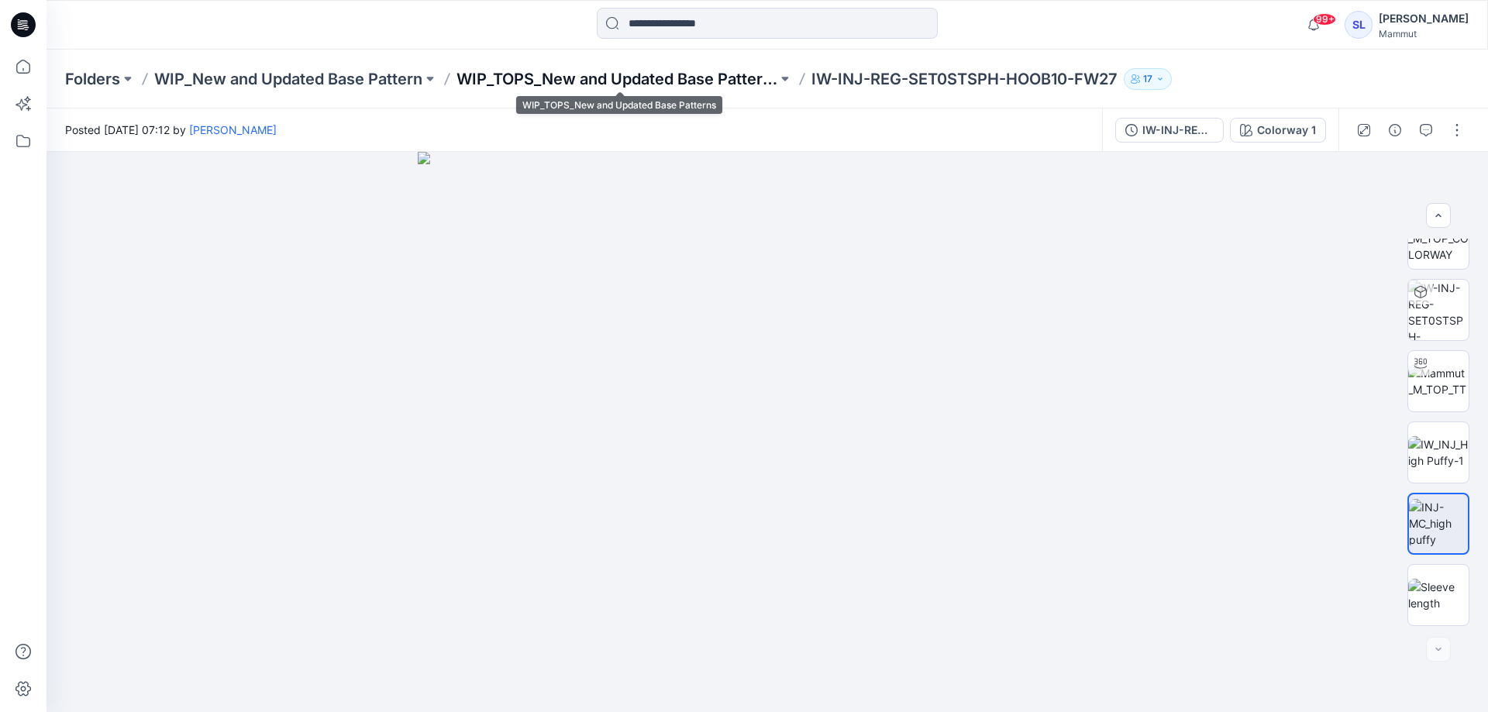
click at [662, 75] on p "WIP_TOPS_New and Updated Base Patterns" at bounding box center [616, 79] width 321 height 22
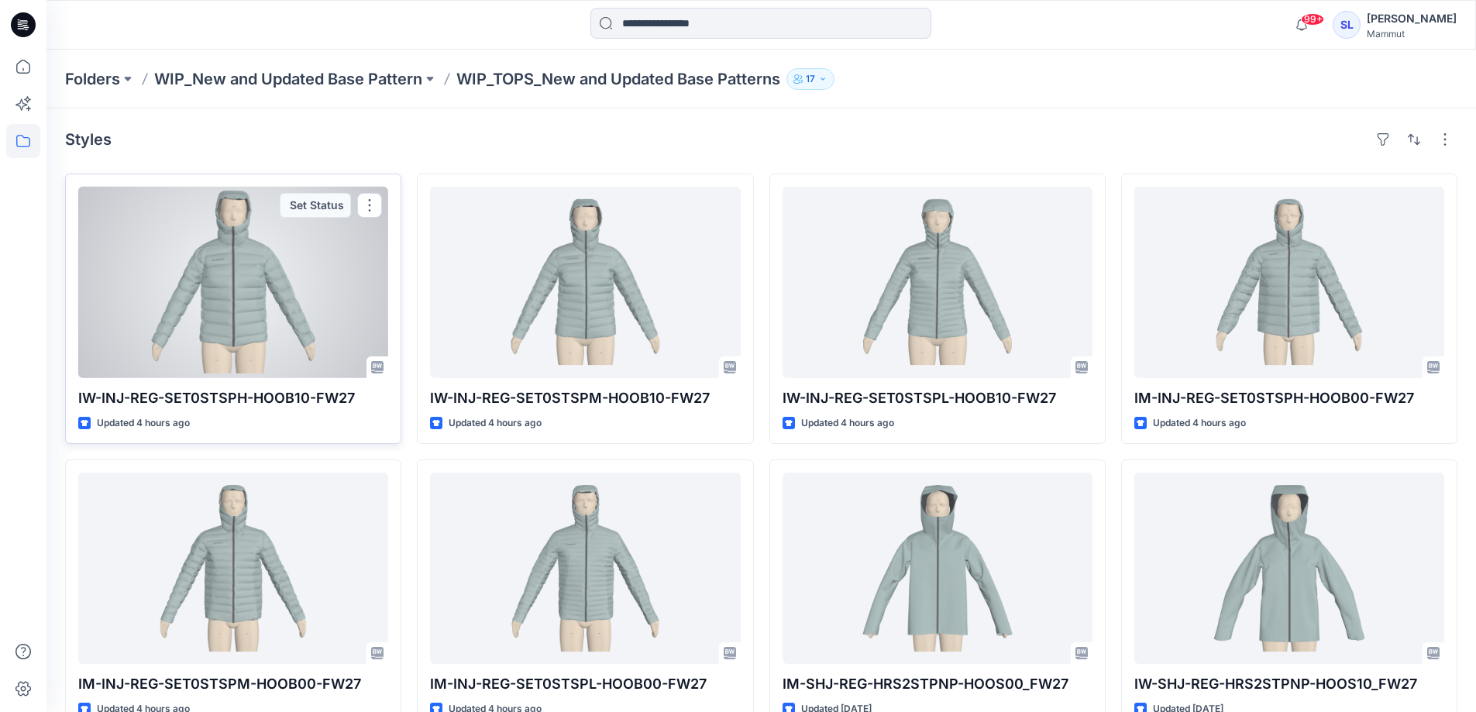
click at [309, 344] on div at bounding box center [233, 282] width 310 height 191
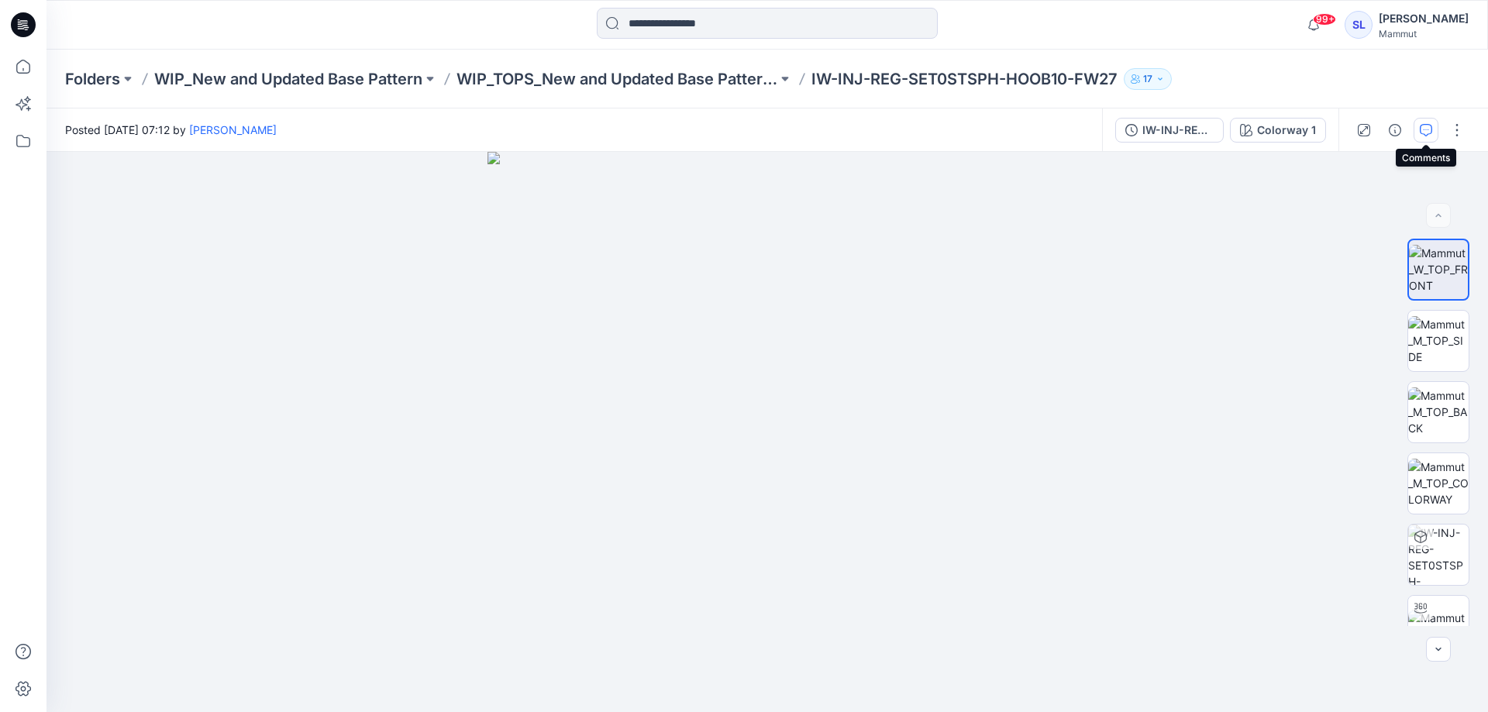
click at [1430, 128] on icon "button" at bounding box center [1426, 130] width 12 height 12
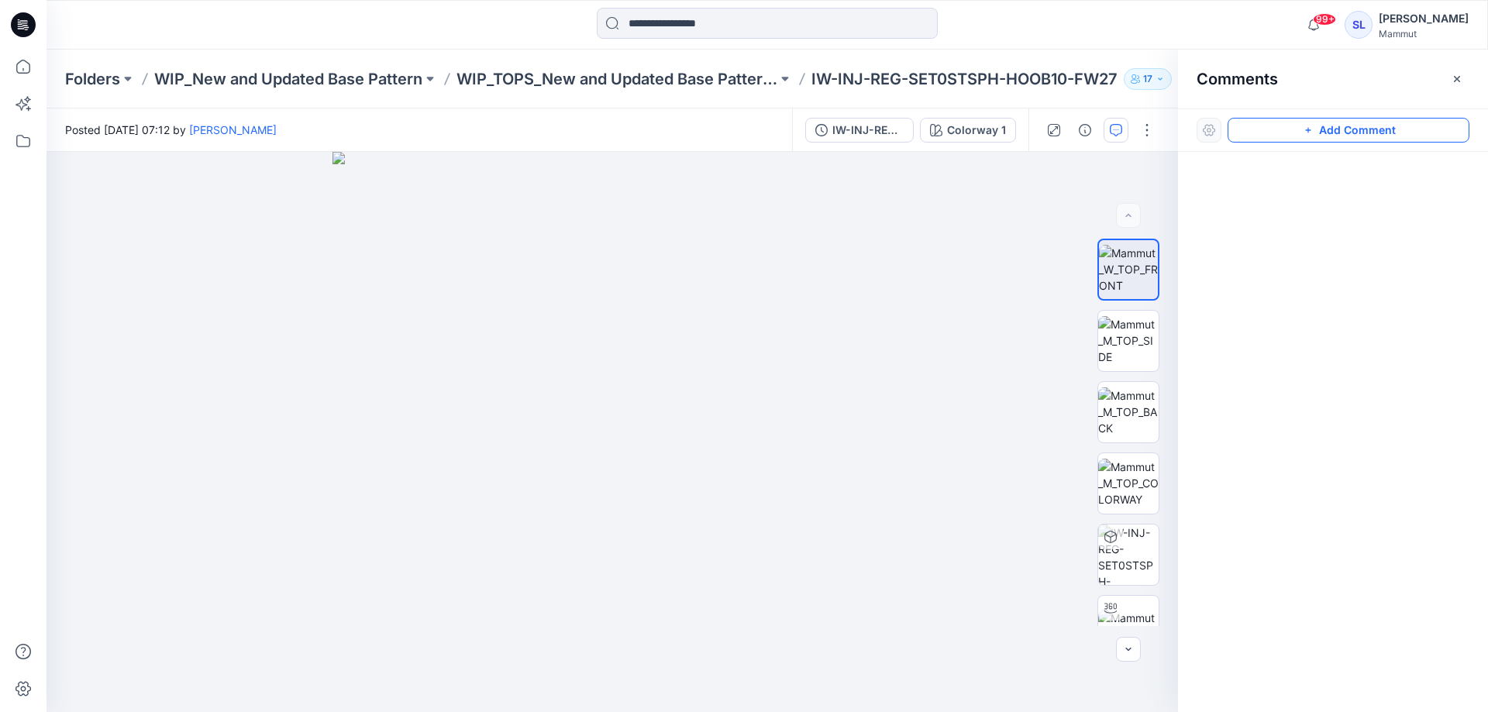
click at [1304, 139] on button "Add Comment" at bounding box center [1349, 130] width 242 height 25
click at [540, 439] on div "1" at bounding box center [613, 432] width 1132 height 560
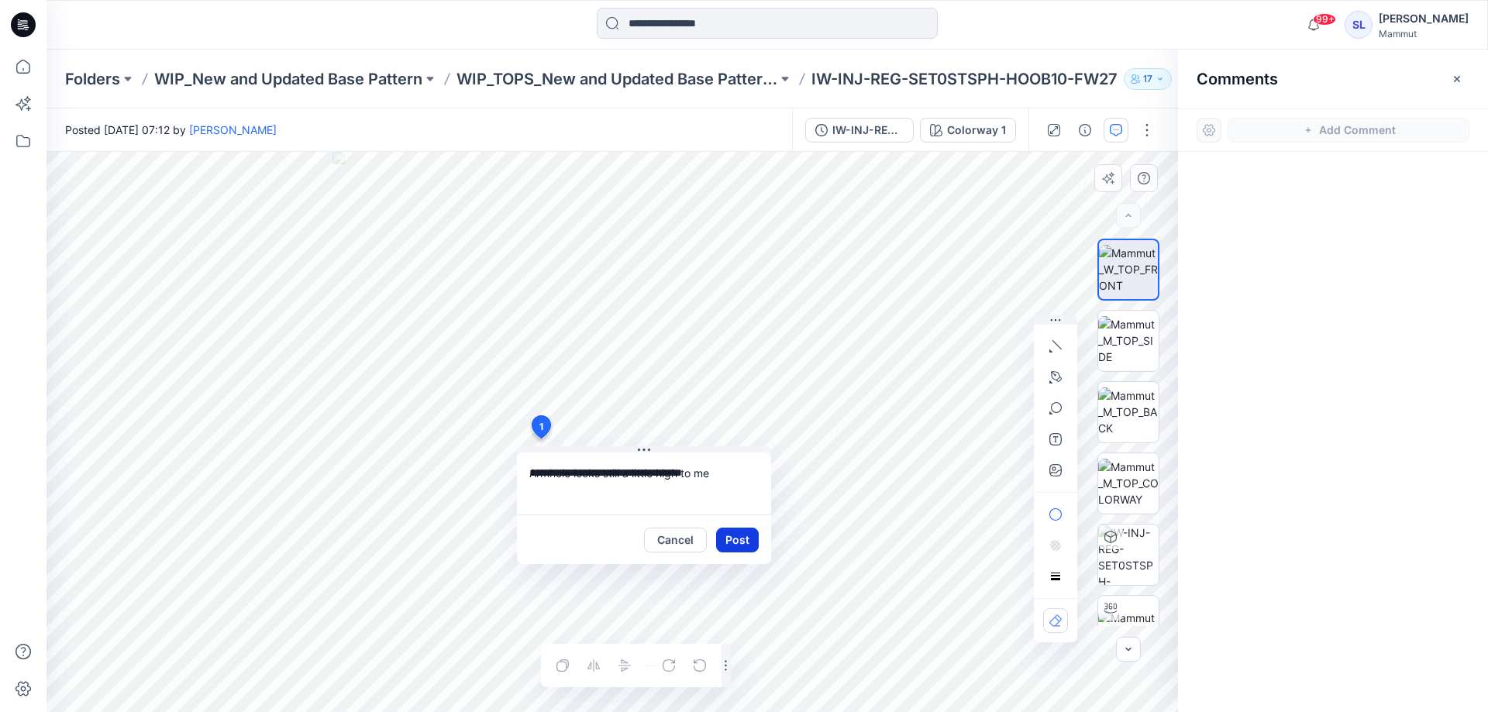
type textarea "**********"
click at [741, 543] on button "Post" at bounding box center [737, 540] width 43 height 25
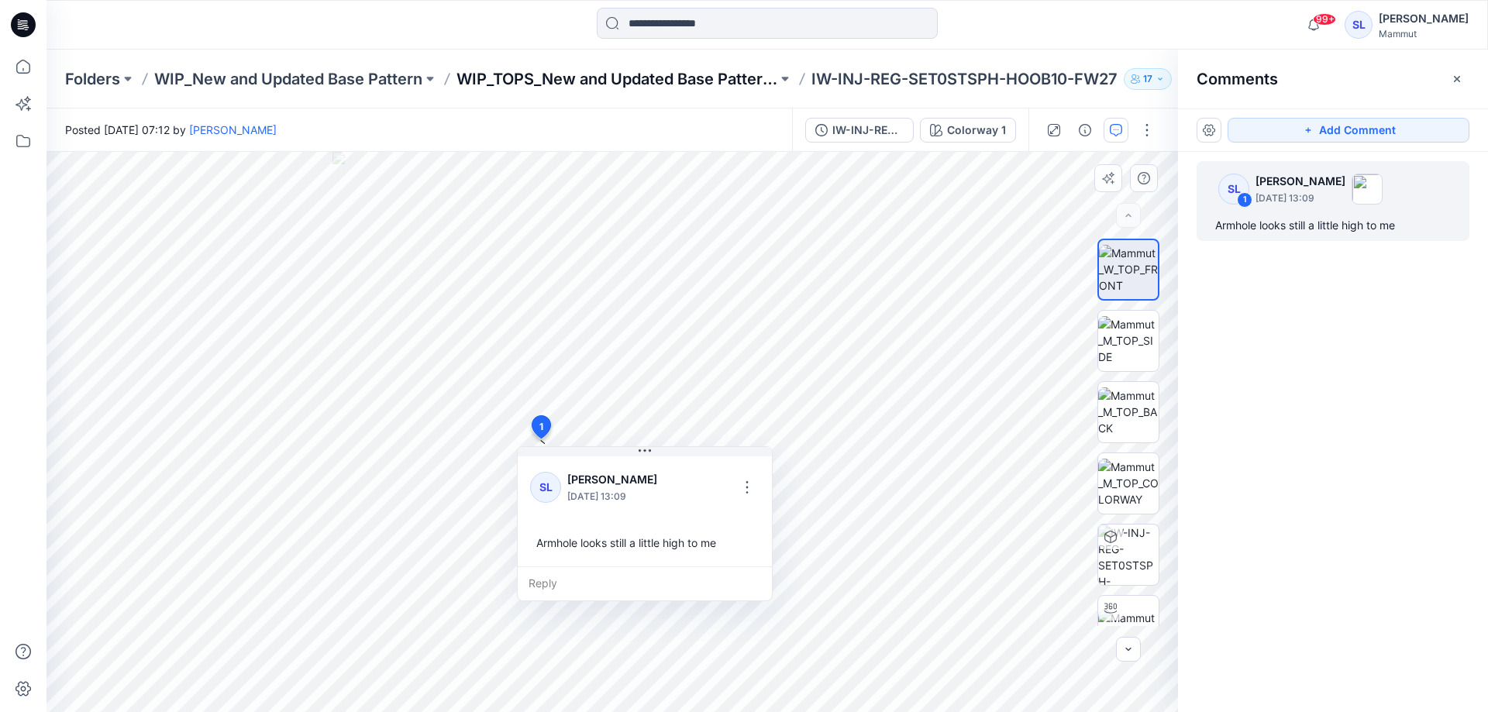
click at [680, 81] on p "WIP_TOPS_New and Updated Base Patterns" at bounding box center [616, 79] width 321 height 22
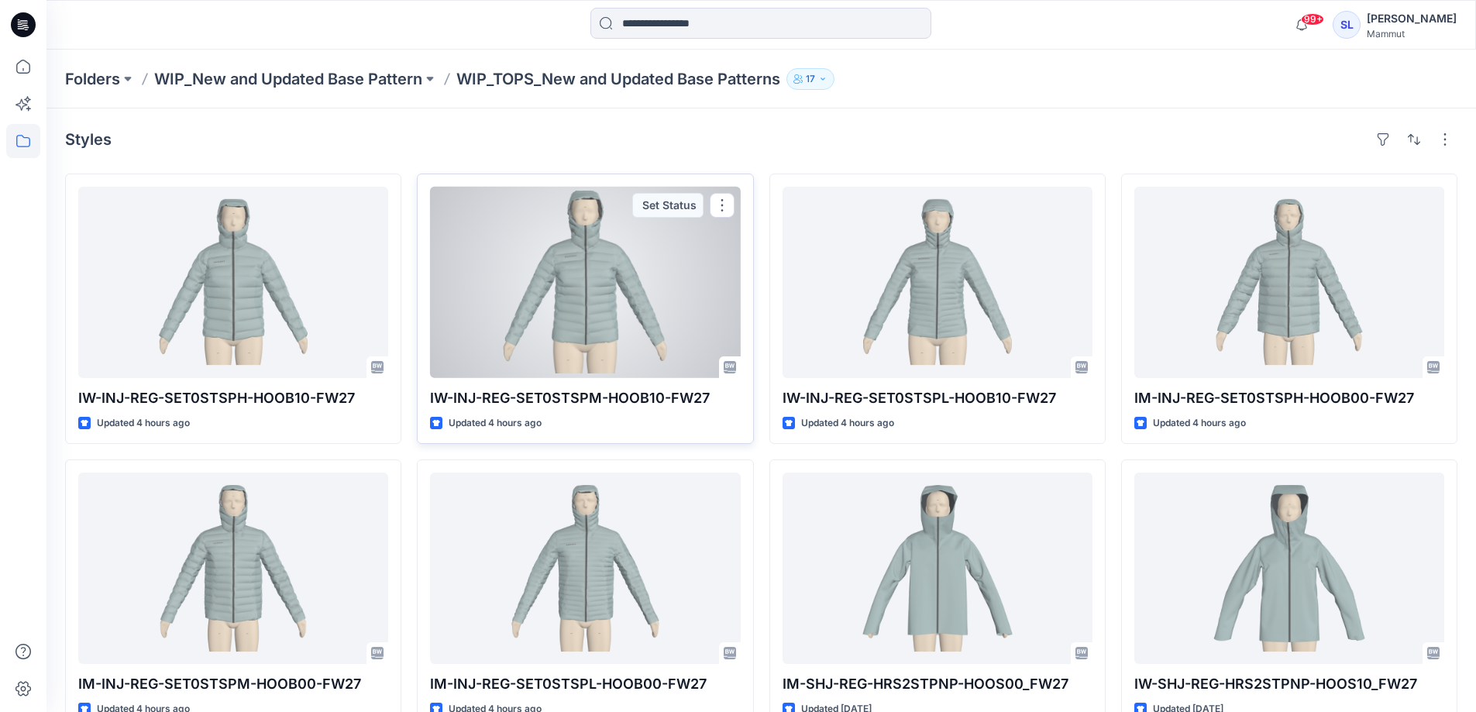
click at [616, 317] on div at bounding box center [585, 282] width 310 height 191
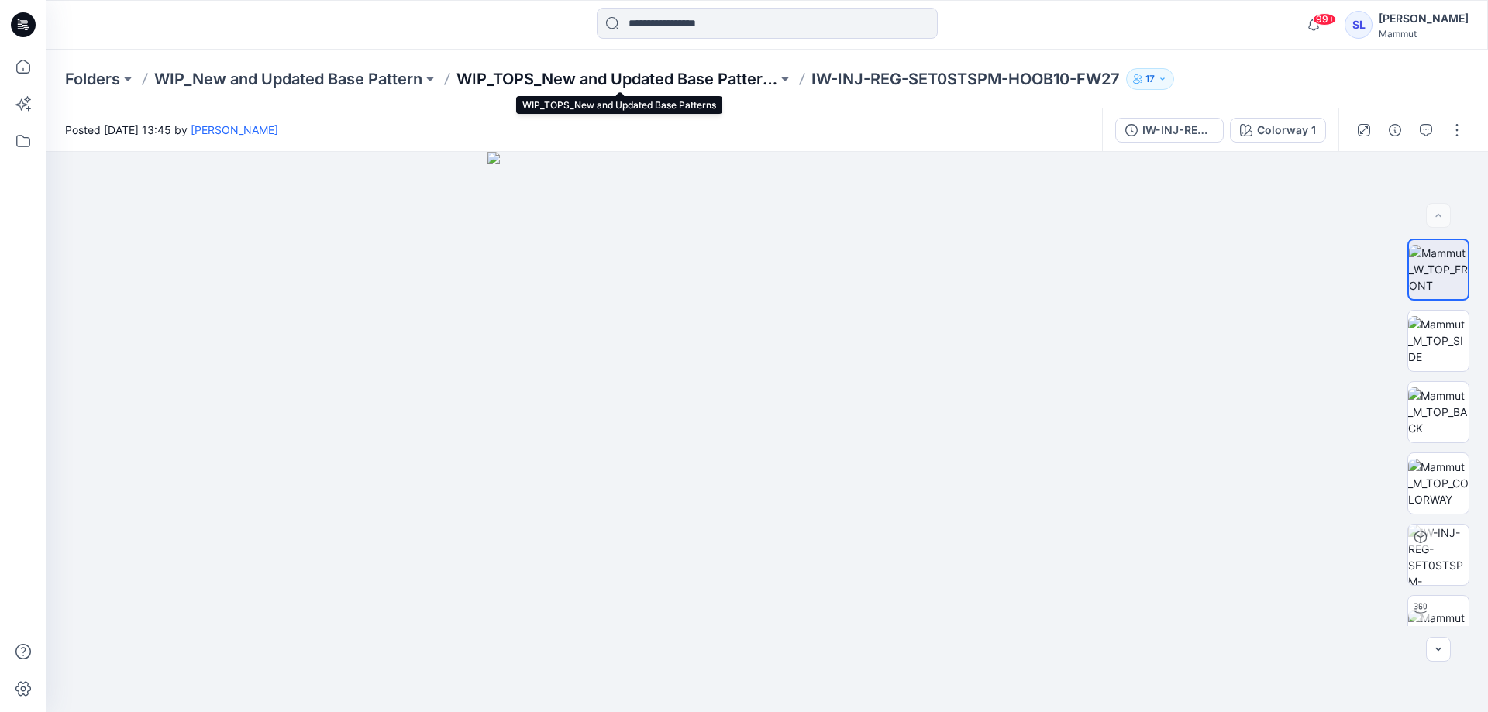
click at [684, 88] on p "WIP_TOPS_New and Updated Base Patterns" at bounding box center [616, 79] width 321 height 22
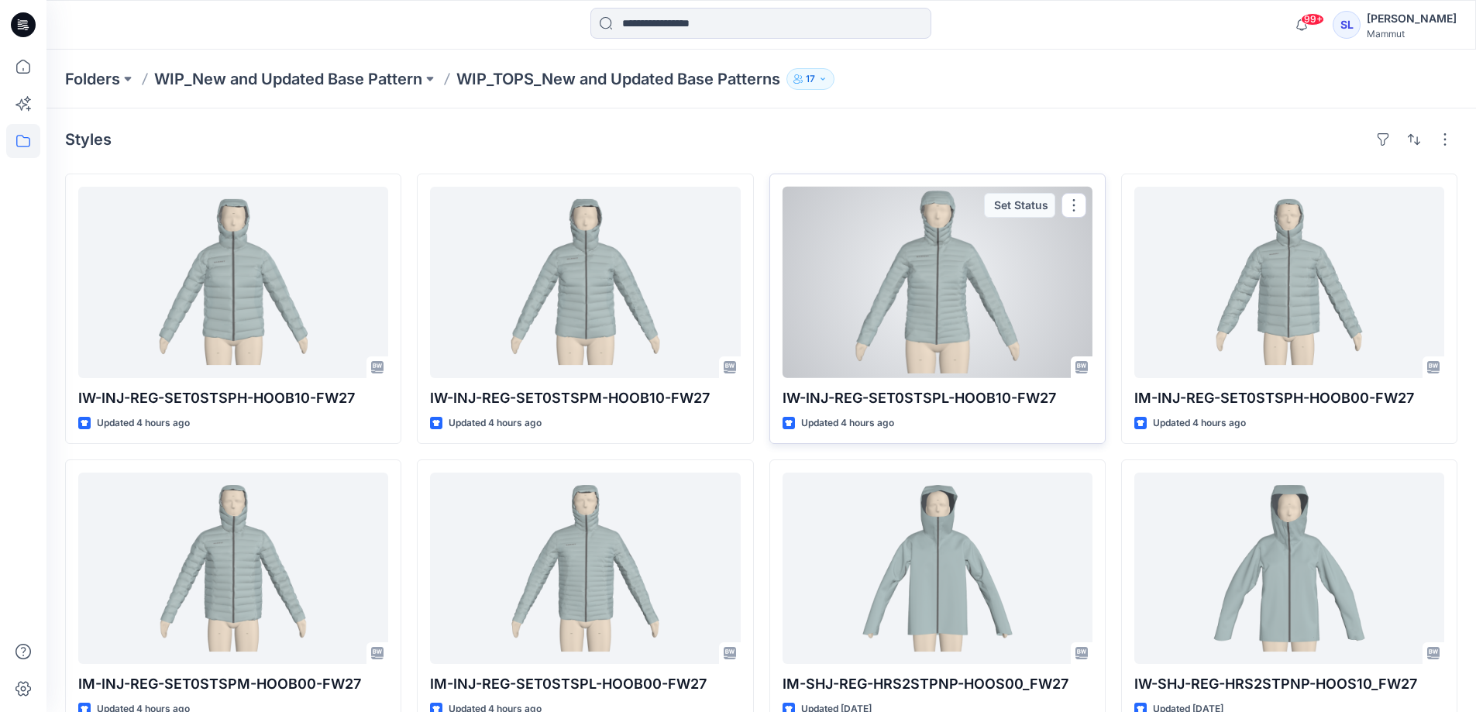
click at [1008, 324] on div at bounding box center [938, 282] width 310 height 191
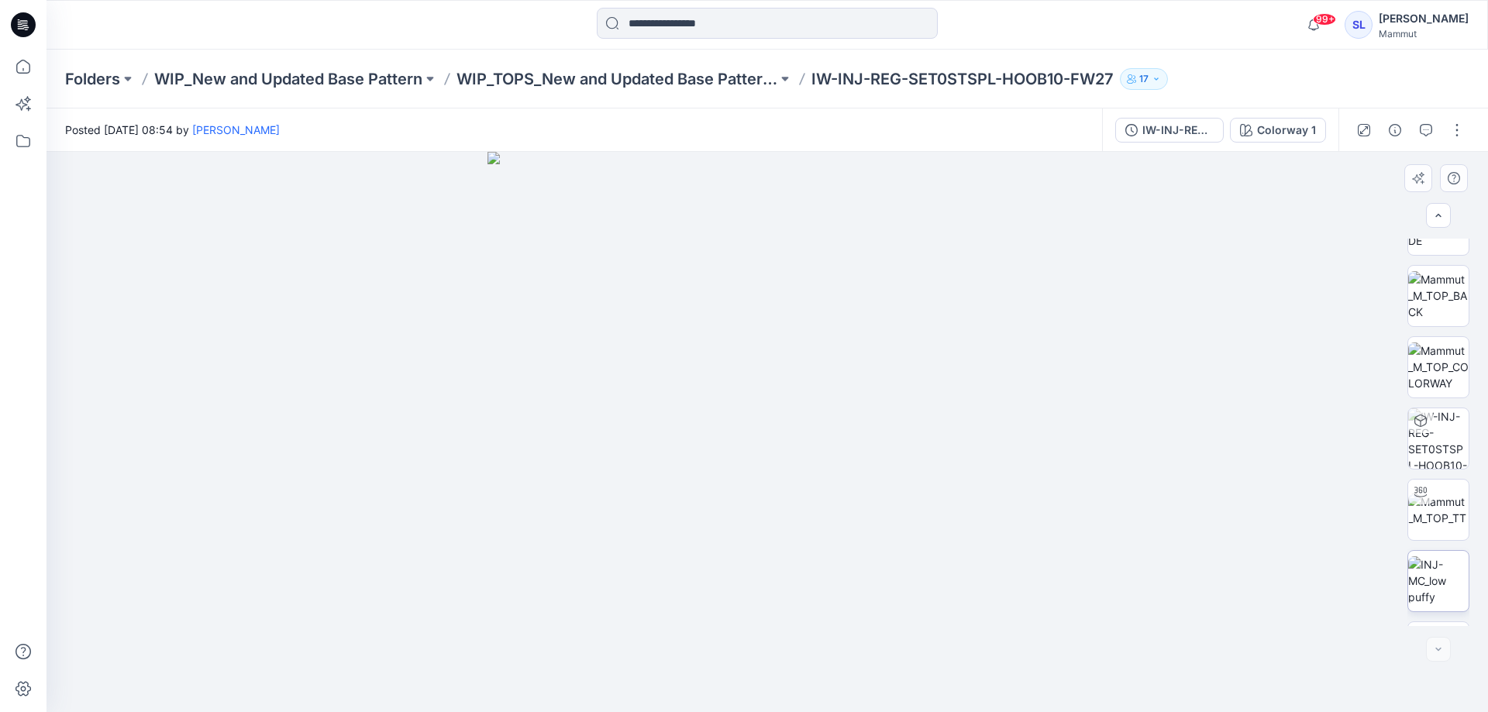
scroll to position [174, 0]
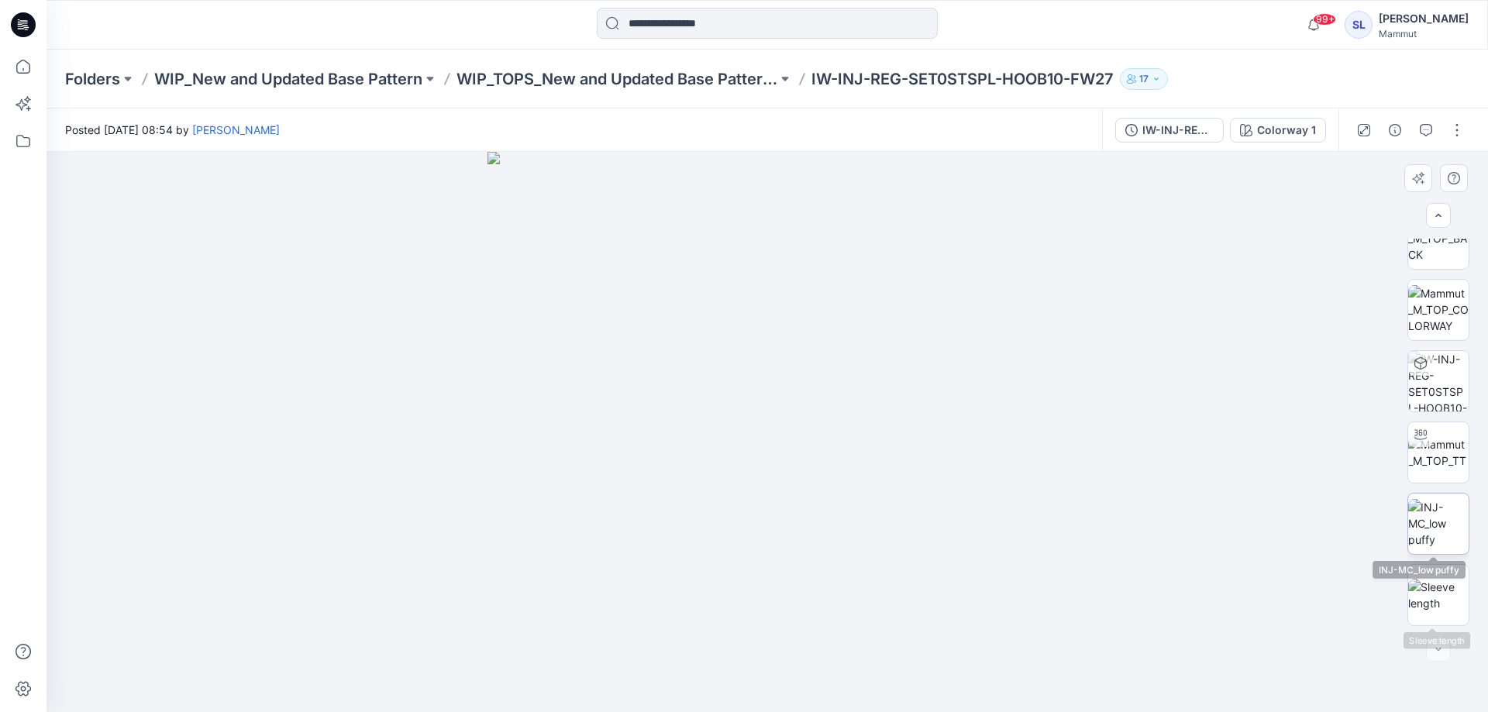
click at [1421, 518] on img at bounding box center [1438, 523] width 60 height 49
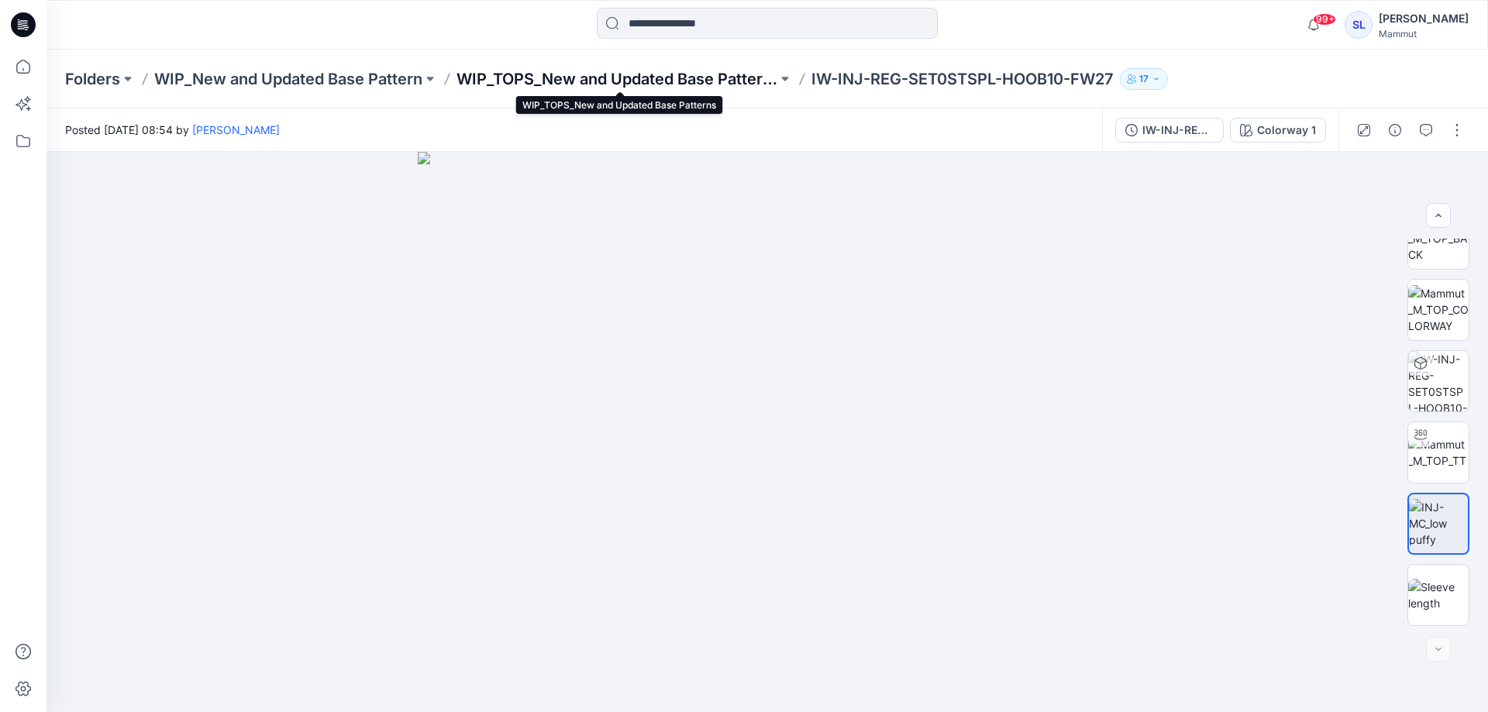
click at [722, 85] on p "WIP_TOPS_New and Updated Base Patterns" at bounding box center [616, 79] width 321 height 22
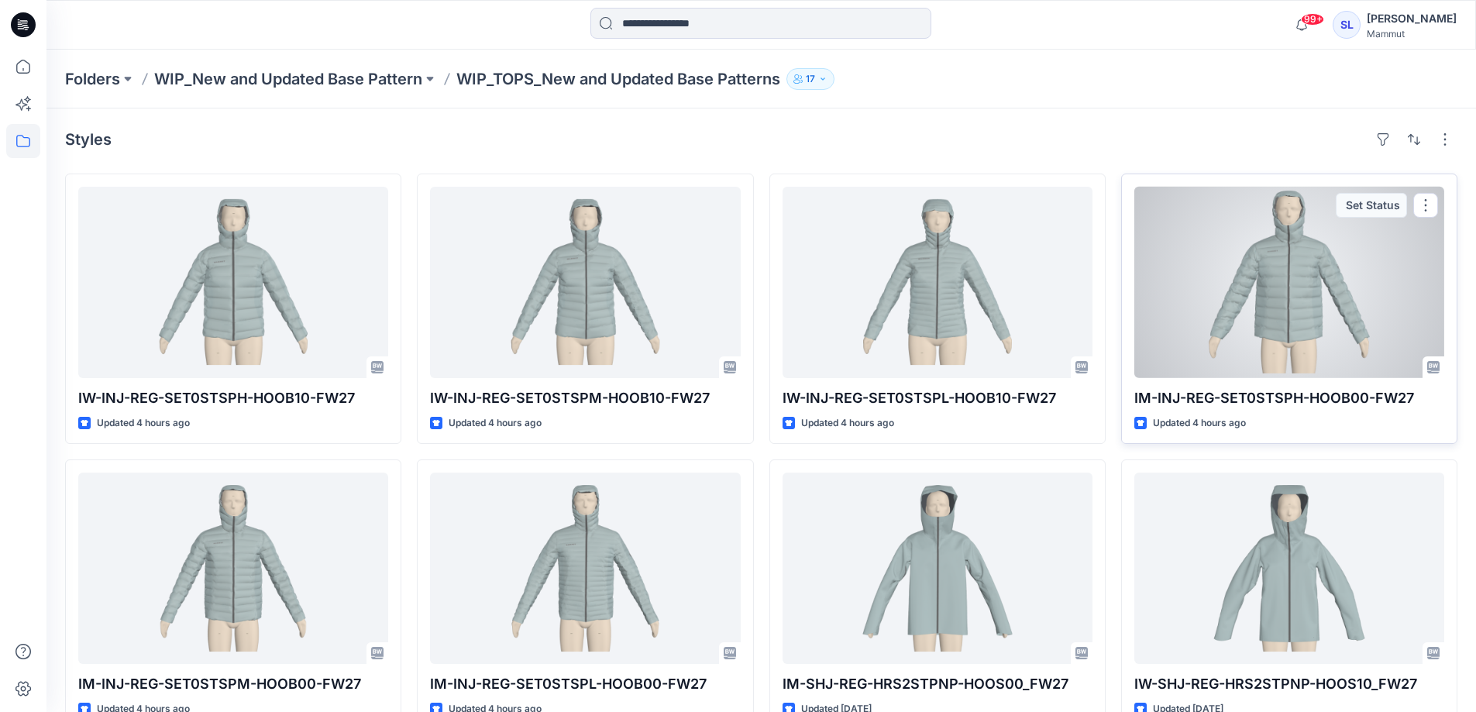
click at [1287, 316] on div at bounding box center [1290, 282] width 310 height 191
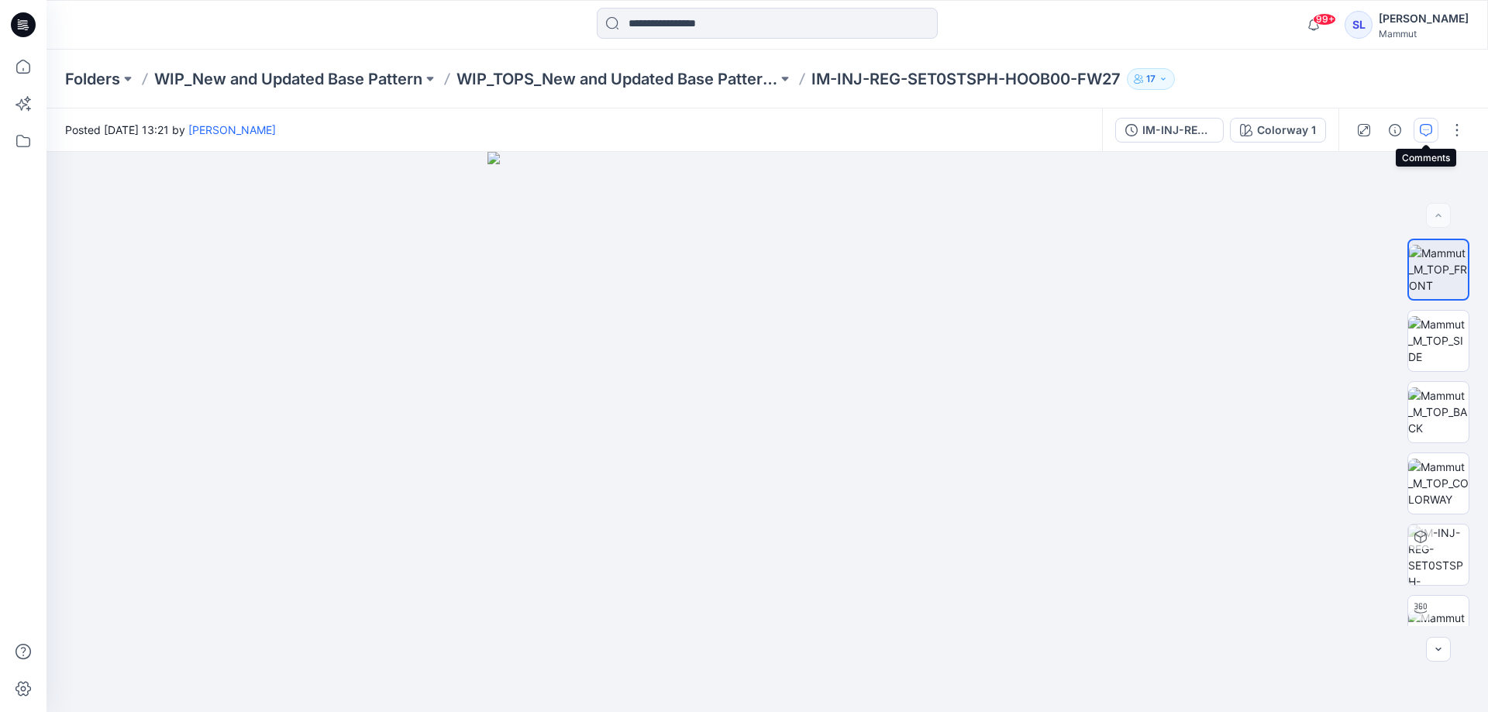
click at [1419, 129] on button "button" at bounding box center [1426, 130] width 25 height 25
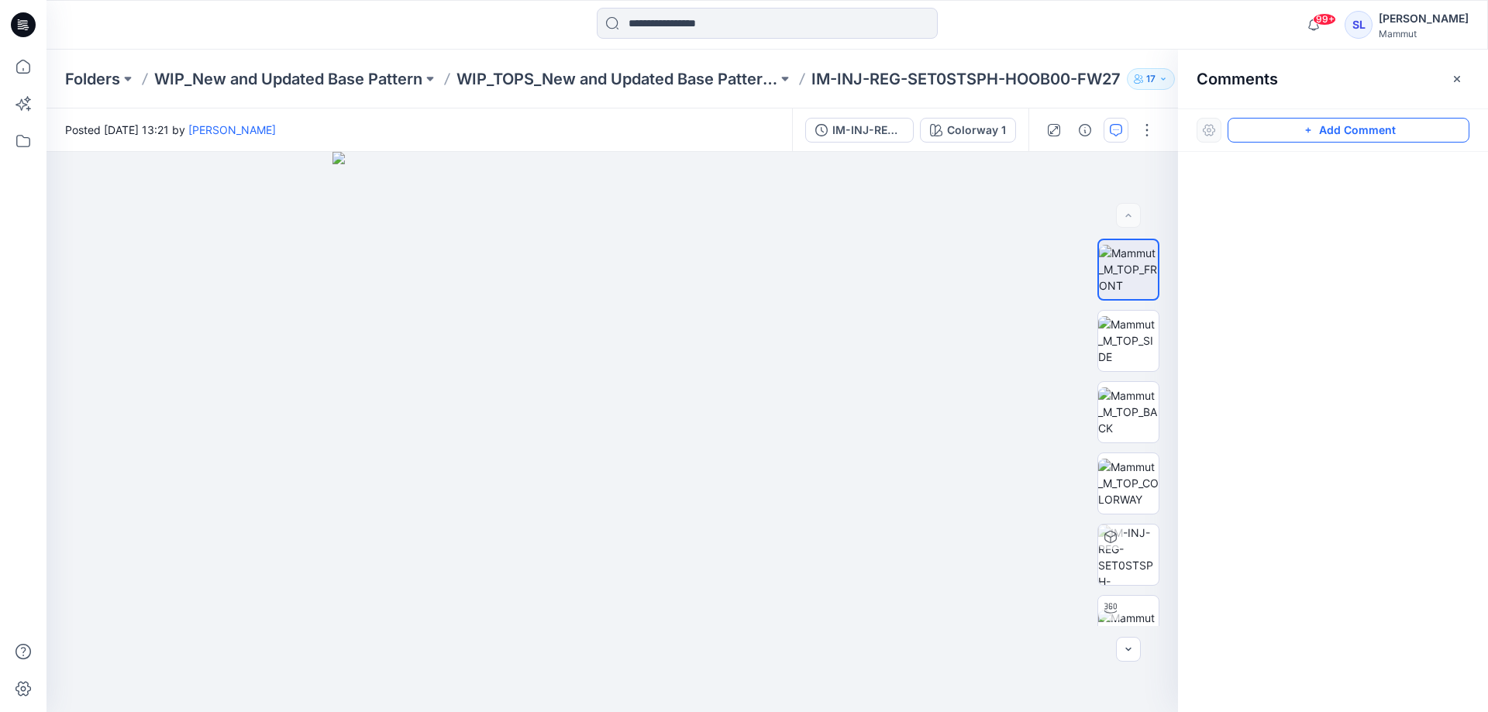
click at [1301, 131] on button "Add Comment" at bounding box center [1349, 130] width 242 height 25
click at [524, 397] on div "1" at bounding box center [613, 432] width 1132 height 560
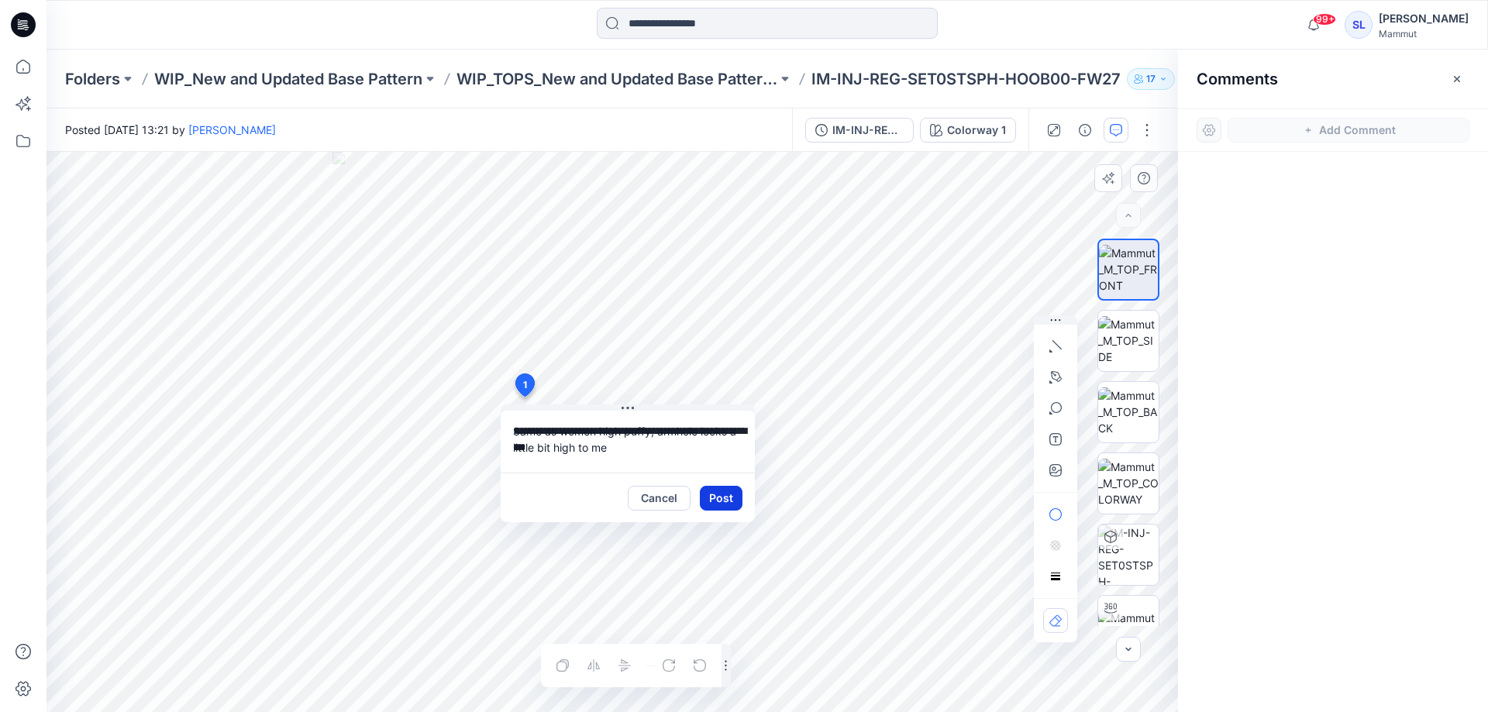
type textarea "**********"
click at [734, 501] on button "Post" at bounding box center [721, 498] width 43 height 25
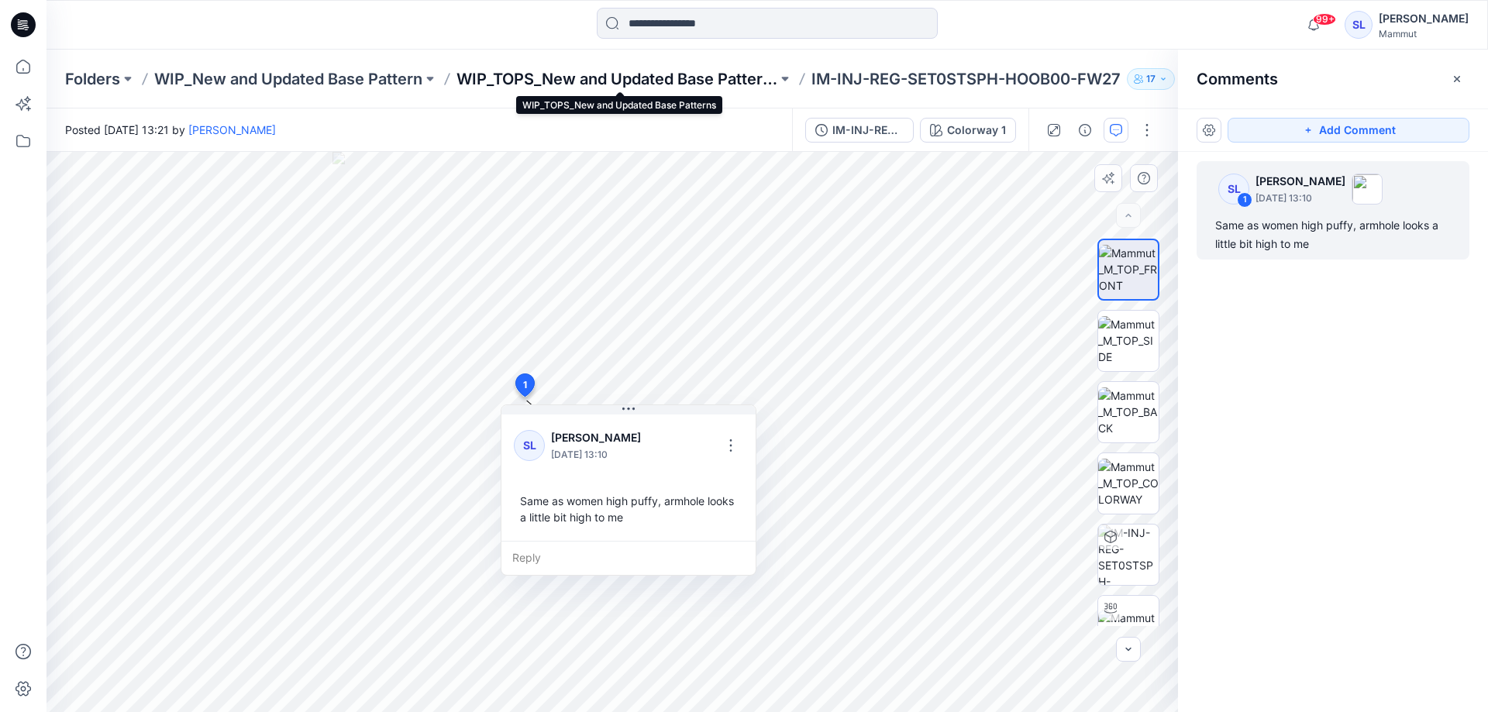
click at [656, 79] on p "WIP_TOPS_New and Updated Base Patterns" at bounding box center [616, 79] width 321 height 22
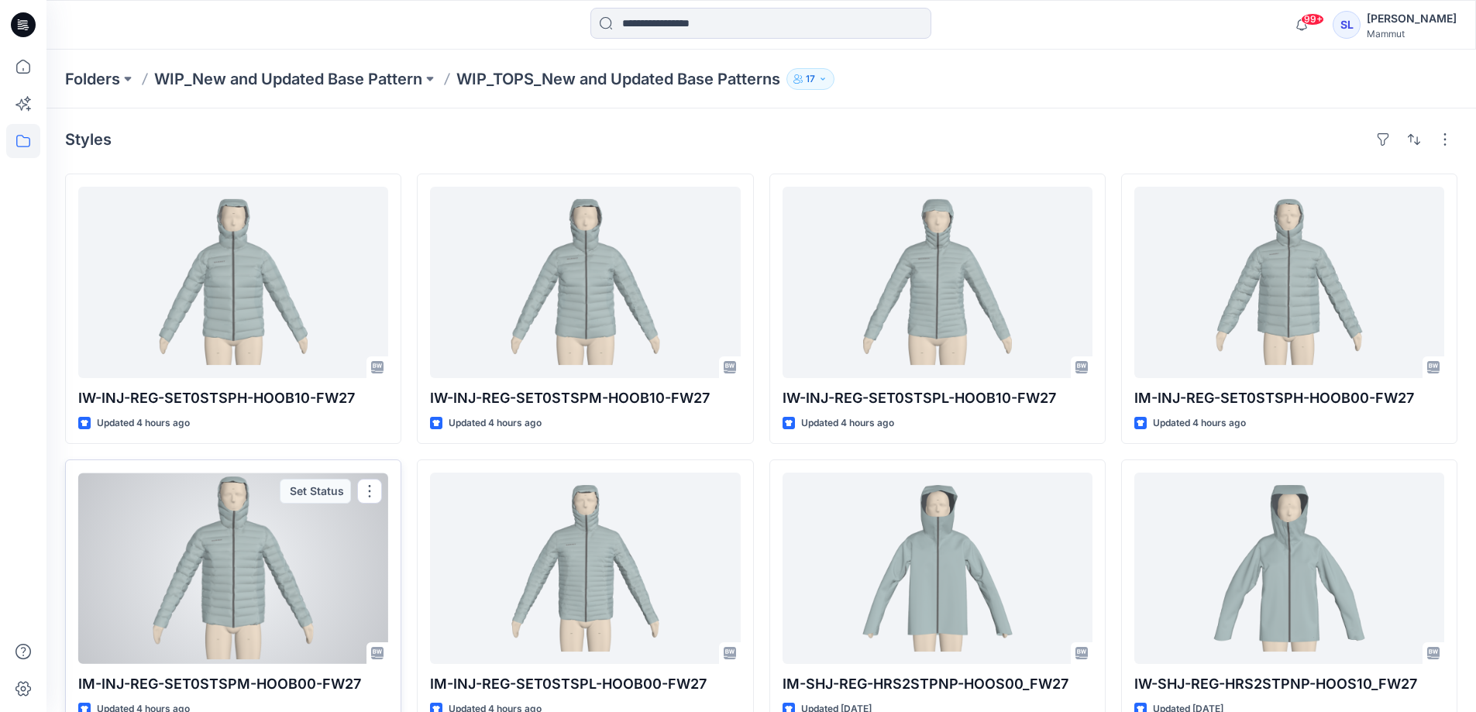
click at [274, 601] on div at bounding box center [233, 568] width 310 height 191
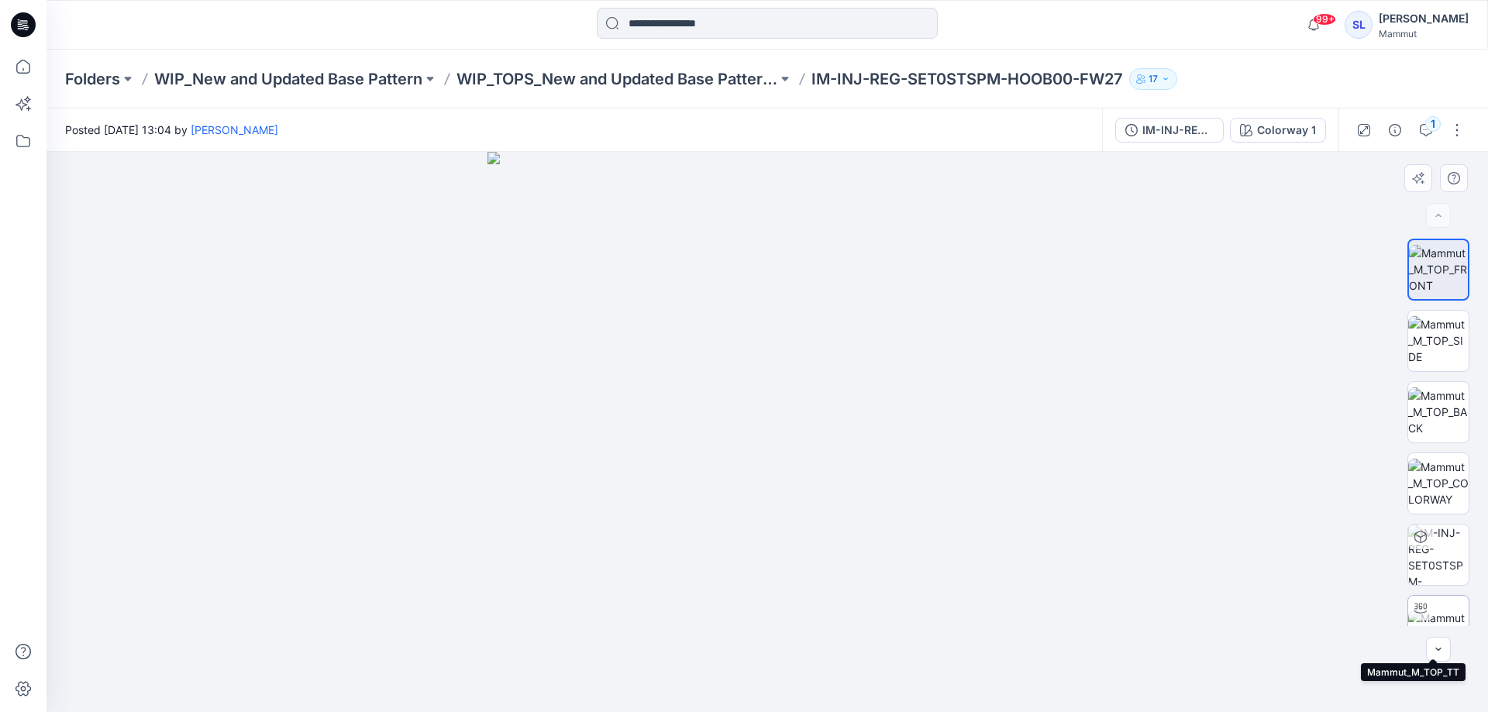
click at [1442, 613] on img at bounding box center [1438, 626] width 60 height 33
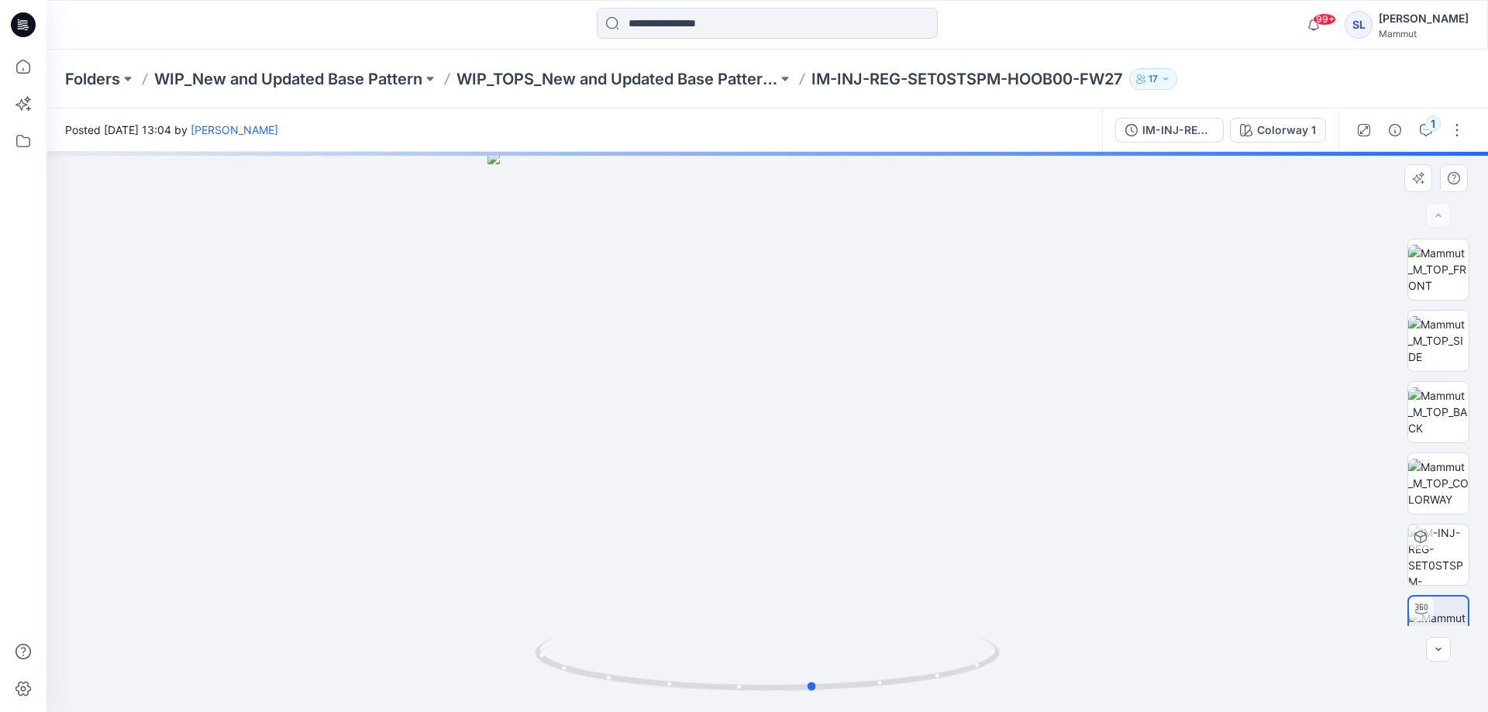
drag, startPoint x: 1052, startPoint y: 511, endPoint x: 627, endPoint y: 512, distance: 424.7
click at [627, 512] on div at bounding box center [768, 432] width 1442 height 560
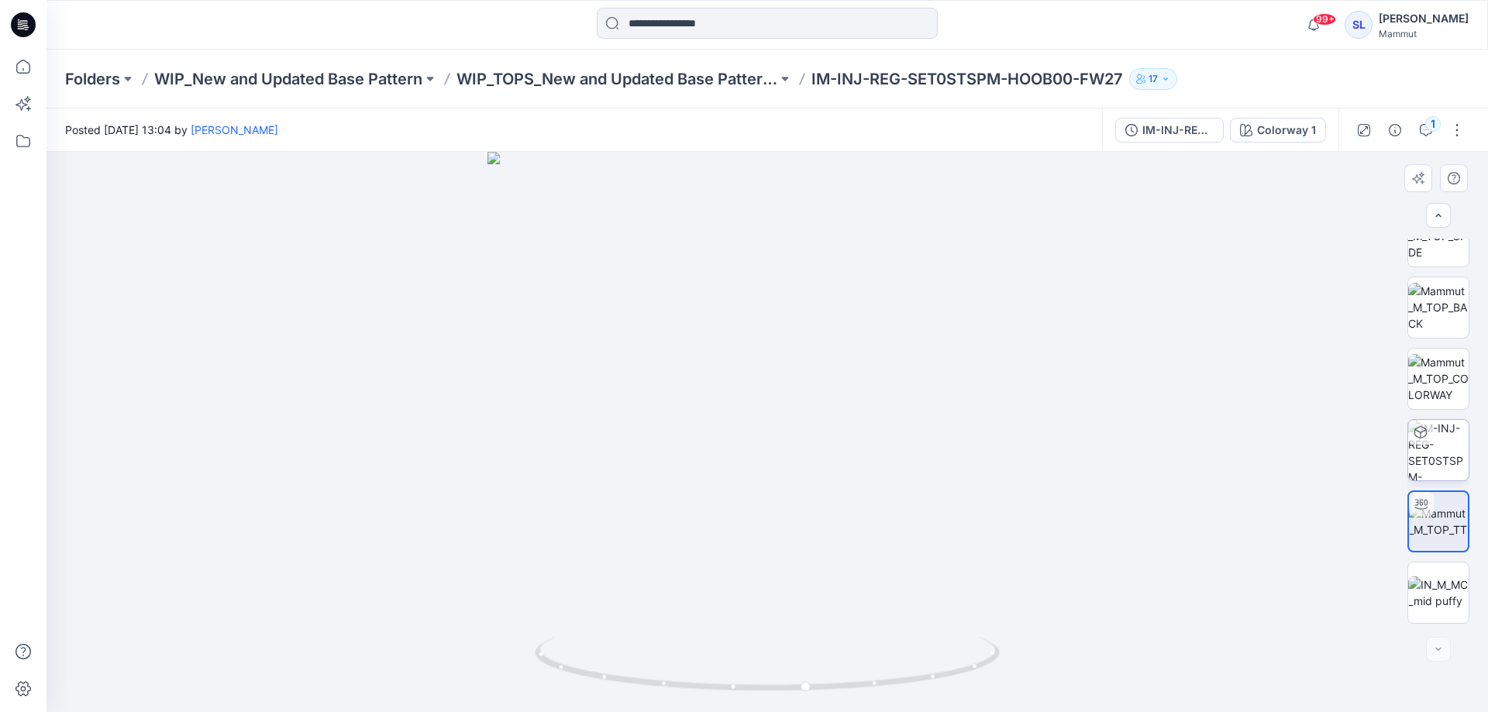
scroll to position [174, 0]
